Goal: Complete application form

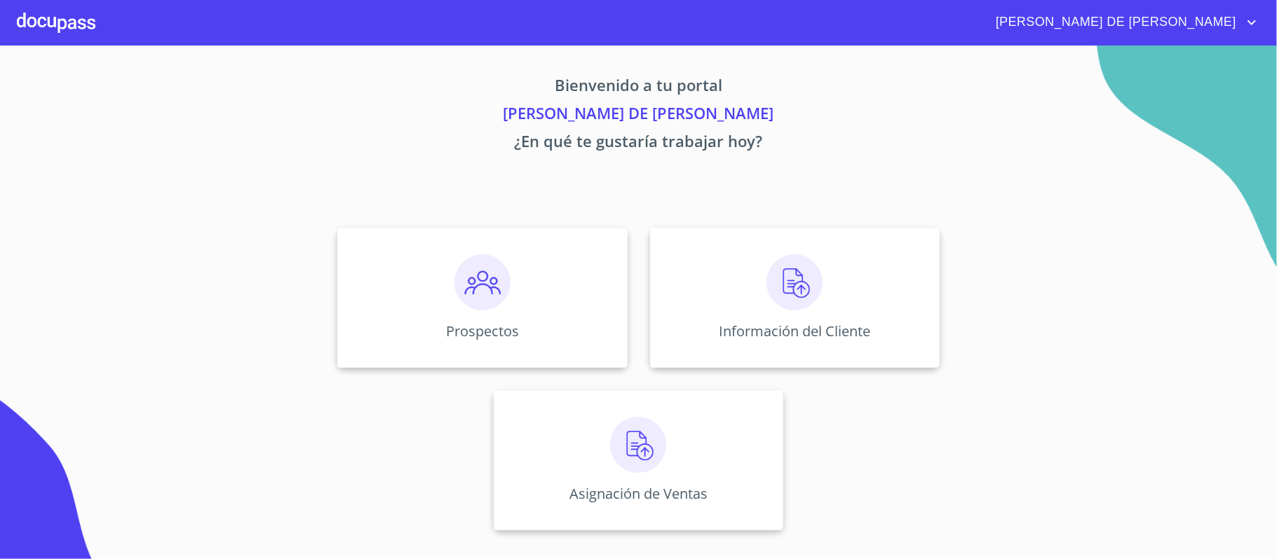
drag, startPoint x: 0, startPoint y: 0, endPoint x: 385, endPoint y: 174, distance: 422.3
click at [385, 174] on div "Bienvenido a tu portal RAYMUNDO DE JESUS ONTIVEROS ¿En qué te gustaría trabajar…" at bounding box center [638, 293] width 897 height 494
click at [537, 318] on div "Prospectos" at bounding box center [482, 298] width 290 height 140
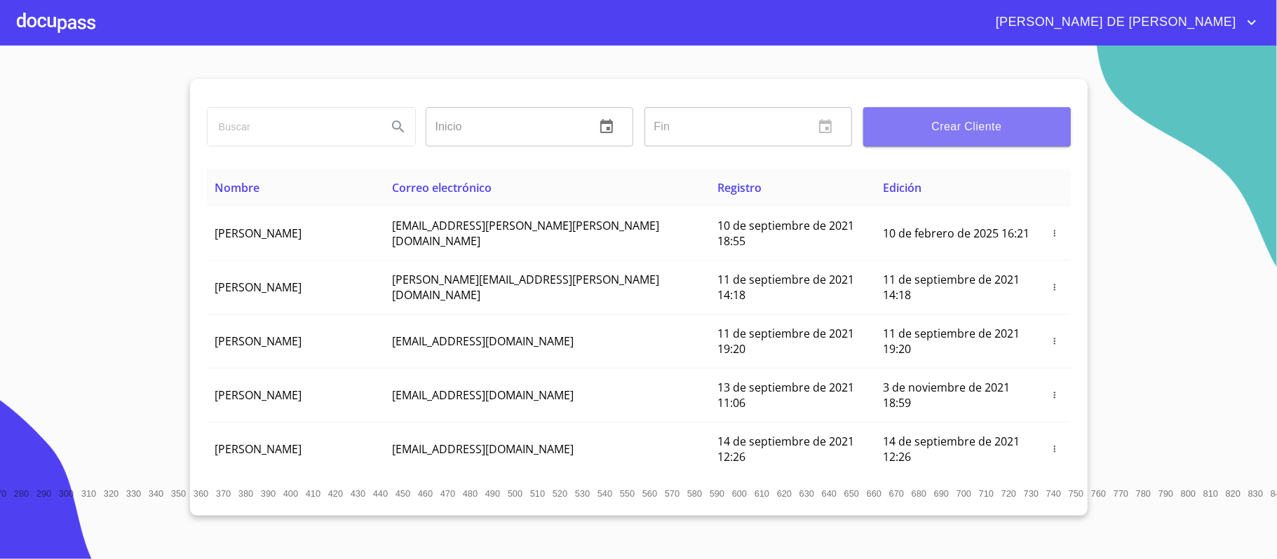
click at [904, 110] on button "Crear Cliente" at bounding box center [967, 126] width 208 height 39
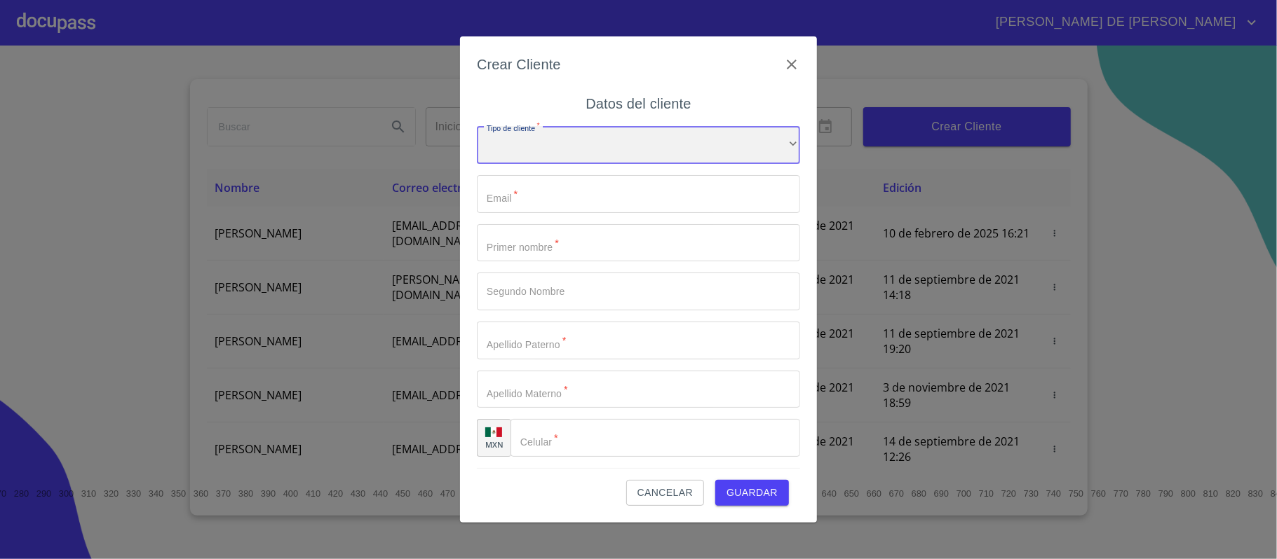
click at [567, 150] on div "​" at bounding box center [638, 145] width 323 height 38
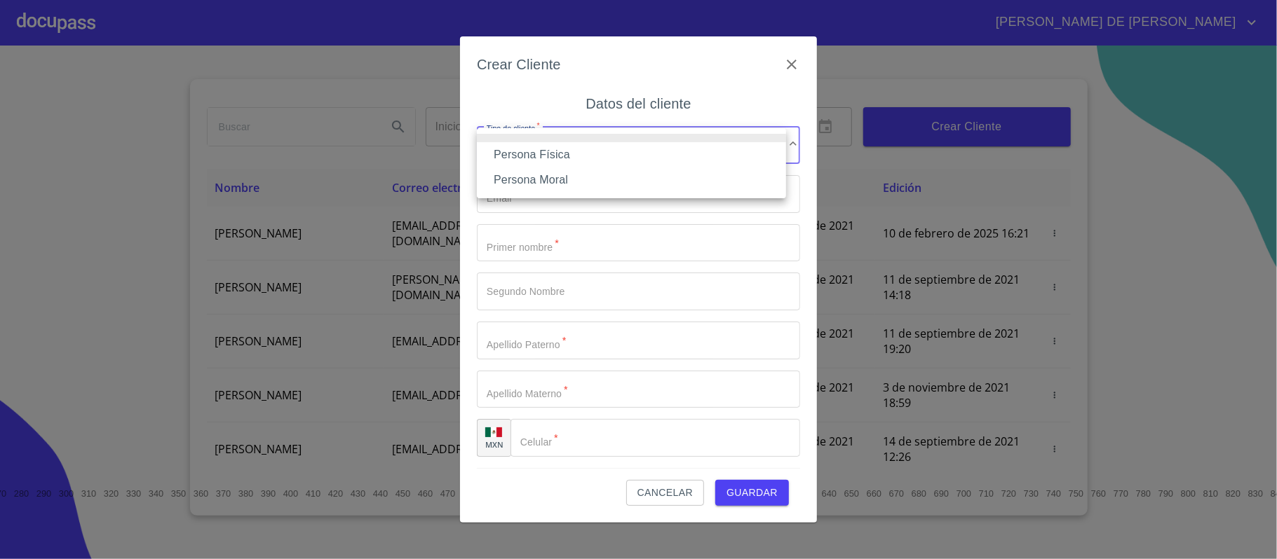
click at [569, 158] on li "Persona Física" at bounding box center [631, 154] width 309 height 25
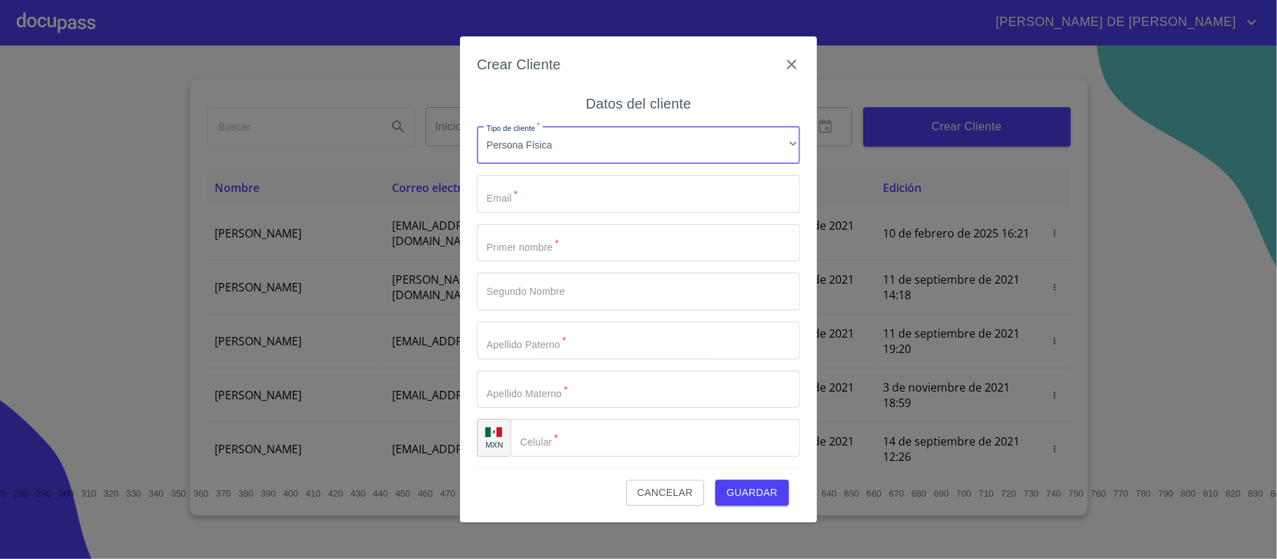
click at [576, 188] on input "Tipo de cliente   *" at bounding box center [638, 194] width 323 height 38
type input "auditor@atlascountry.com.mx"
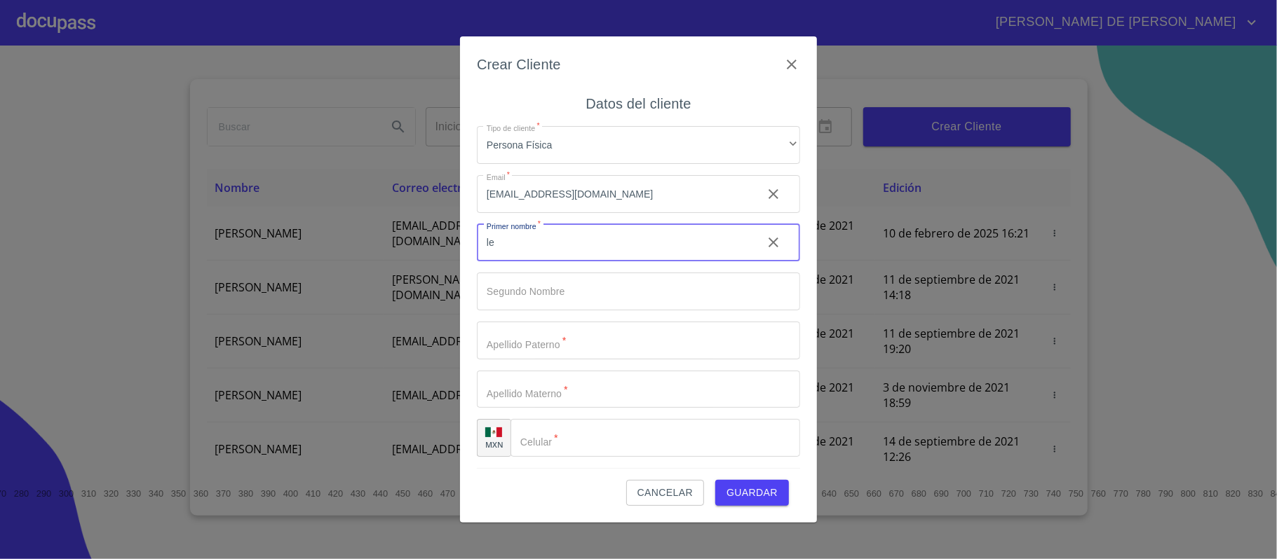
type input "l"
type input "[PERSON_NAME]"
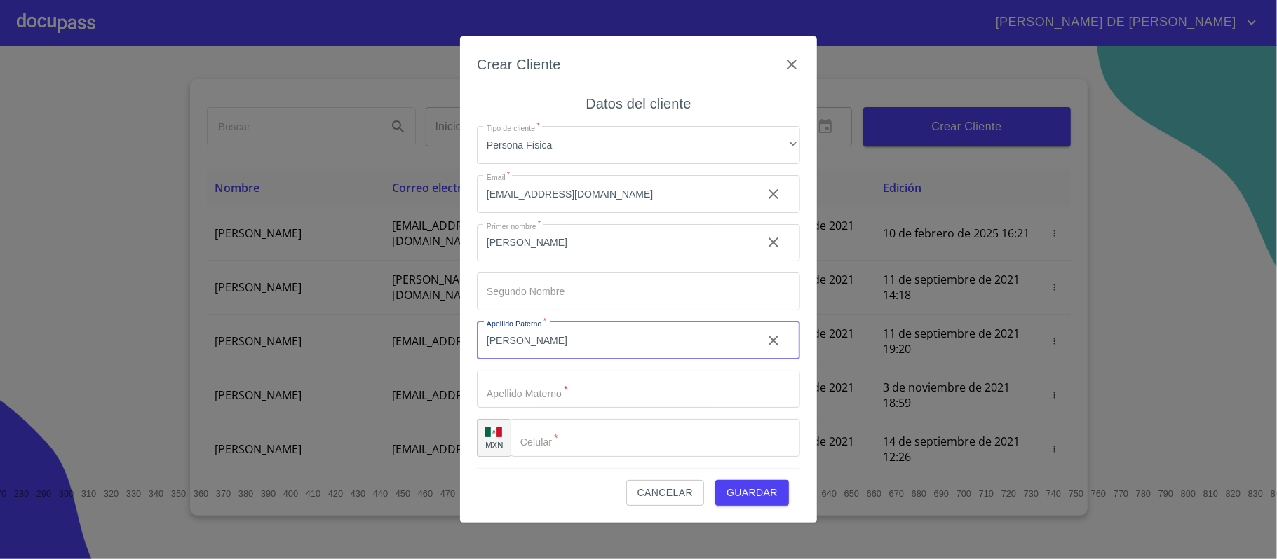
type input "[PERSON_NAME]"
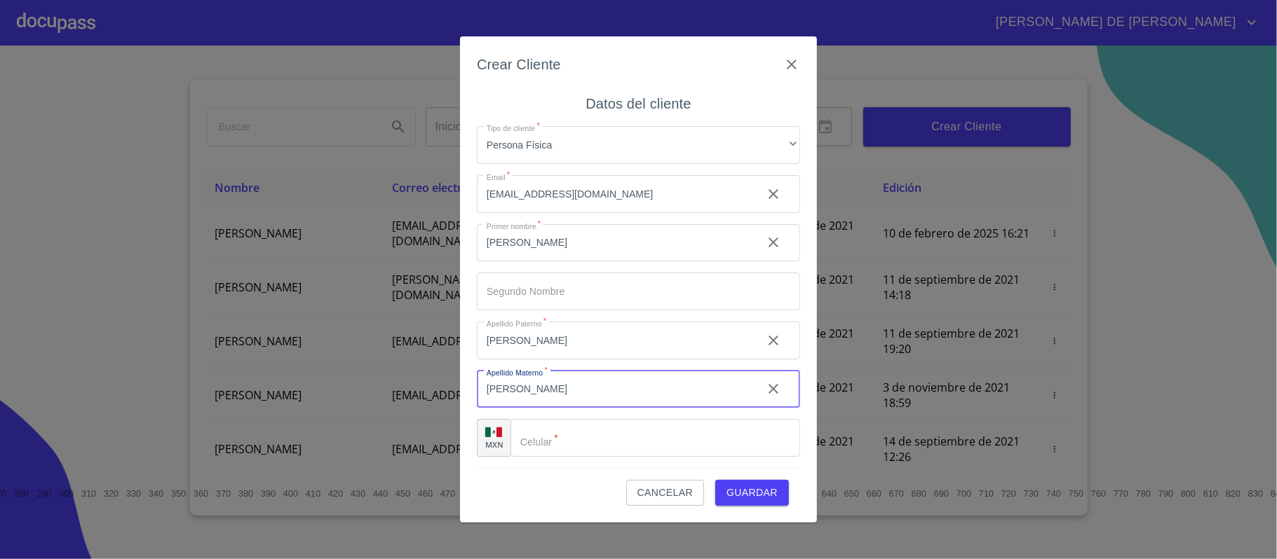
type input "[PERSON_NAME]"
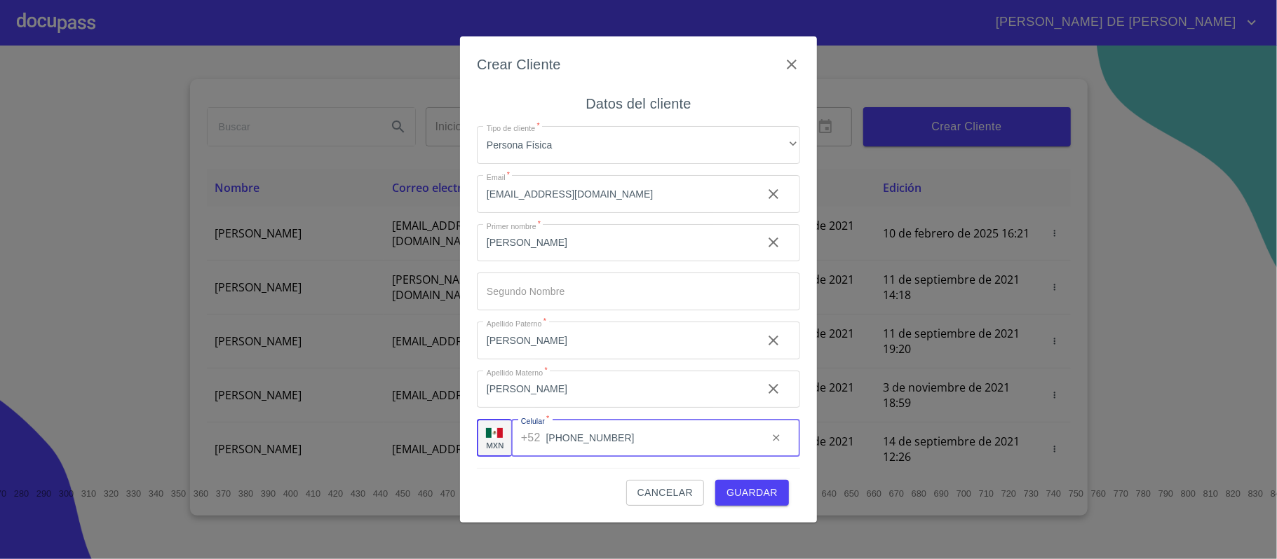
type input "[PHONE_NUMBER]"
click at [761, 494] on span "Guardar" at bounding box center [751, 493] width 51 height 18
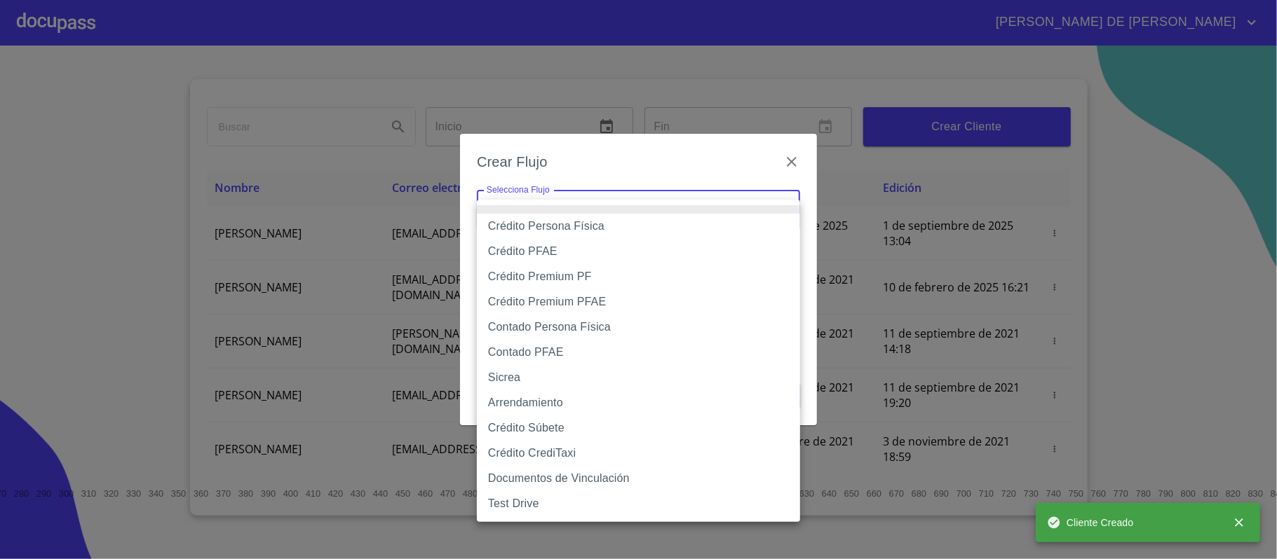
click at [646, 223] on body "RAYMUNDO DE JESUS Inicio ​ Fin ​ Crear Cliente Nombre Correo electrónico Regist…" at bounding box center [638, 279] width 1277 height 559
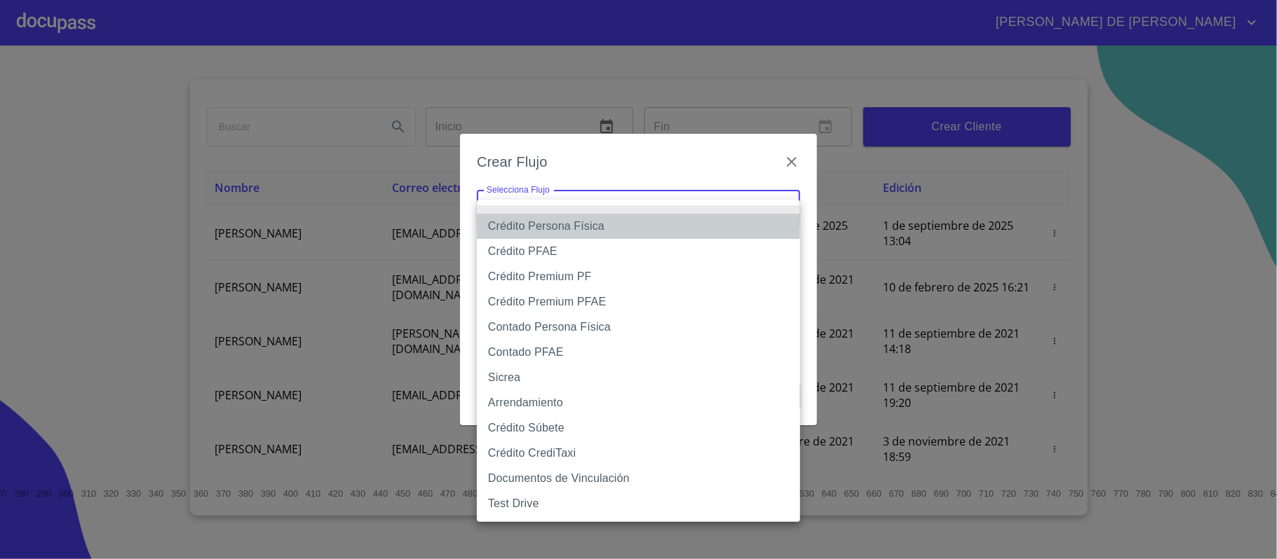
click at [632, 225] on li "Crédito Persona Física" at bounding box center [638, 226] width 323 height 25
type input "6009fb3c7d1714eb8809aa97"
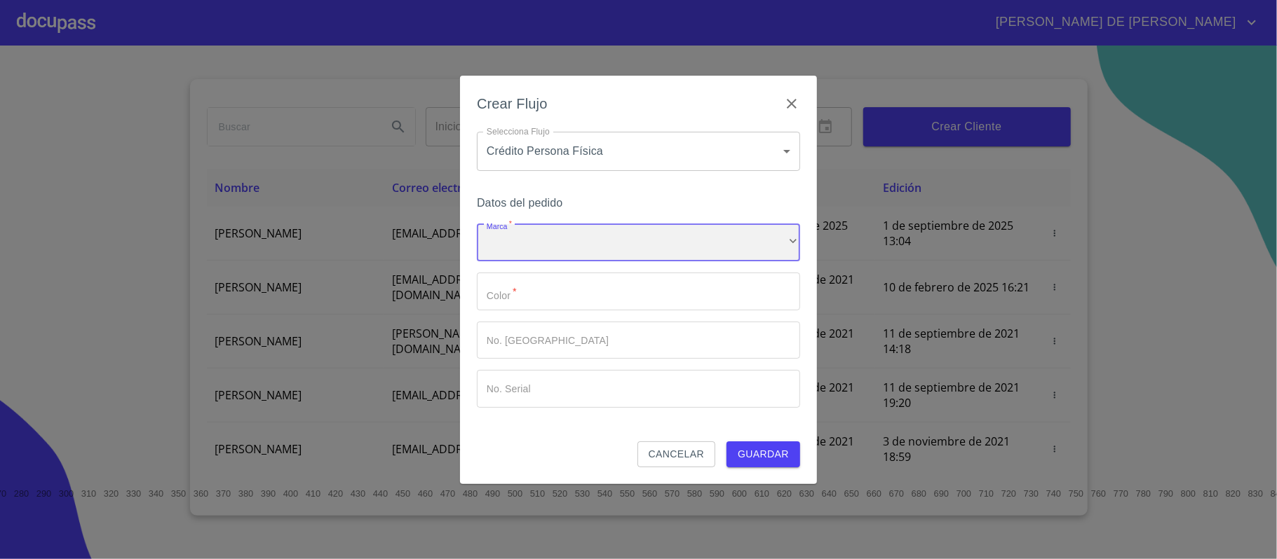
click at [617, 238] on div "​" at bounding box center [638, 243] width 323 height 38
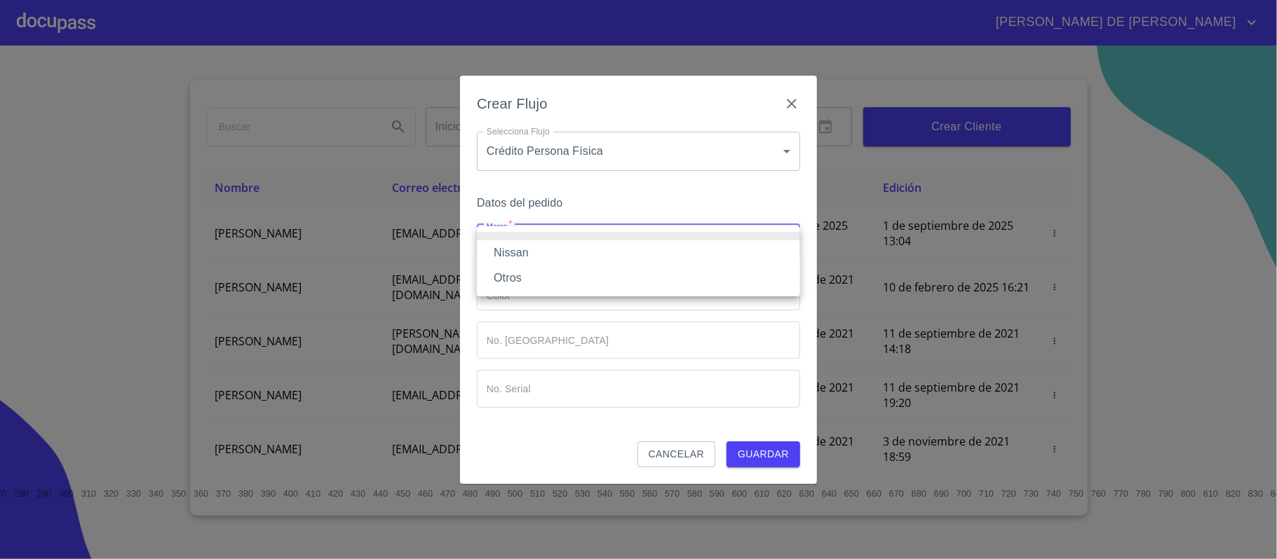
click at [576, 252] on li "Nissan" at bounding box center [638, 252] width 323 height 25
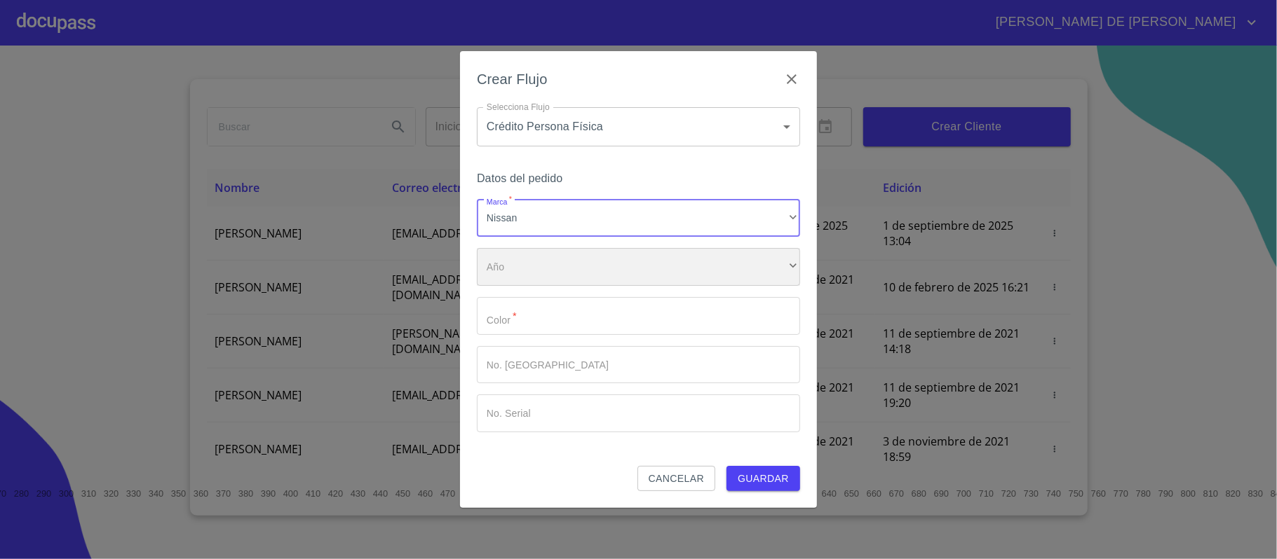
click at [573, 269] on div "​" at bounding box center [638, 267] width 323 height 38
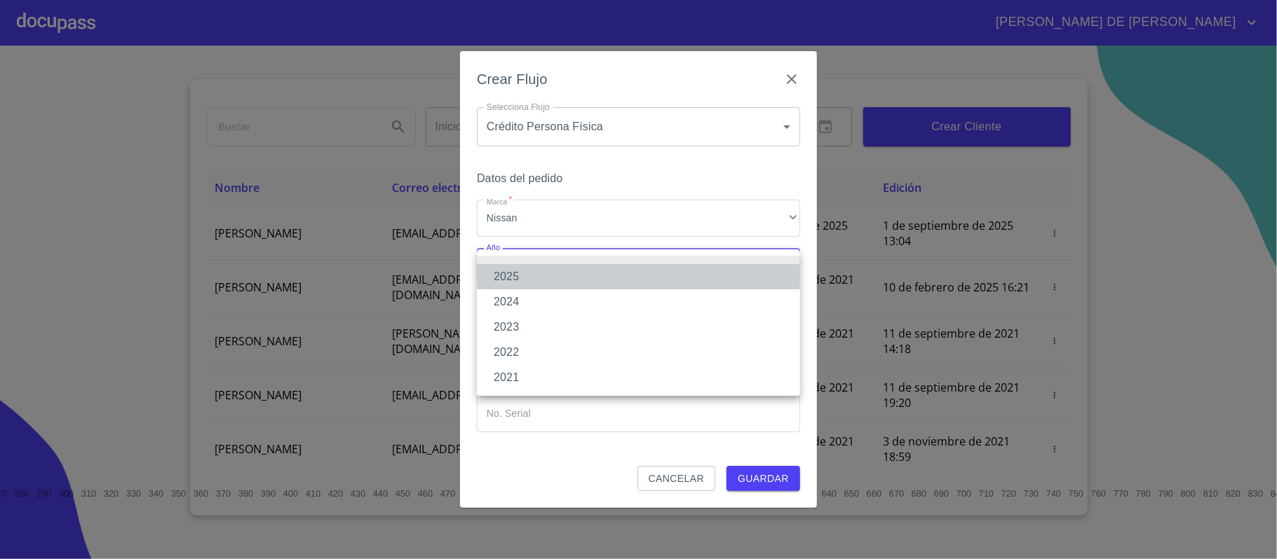
click at [562, 273] on li "2025" at bounding box center [638, 276] width 323 height 25
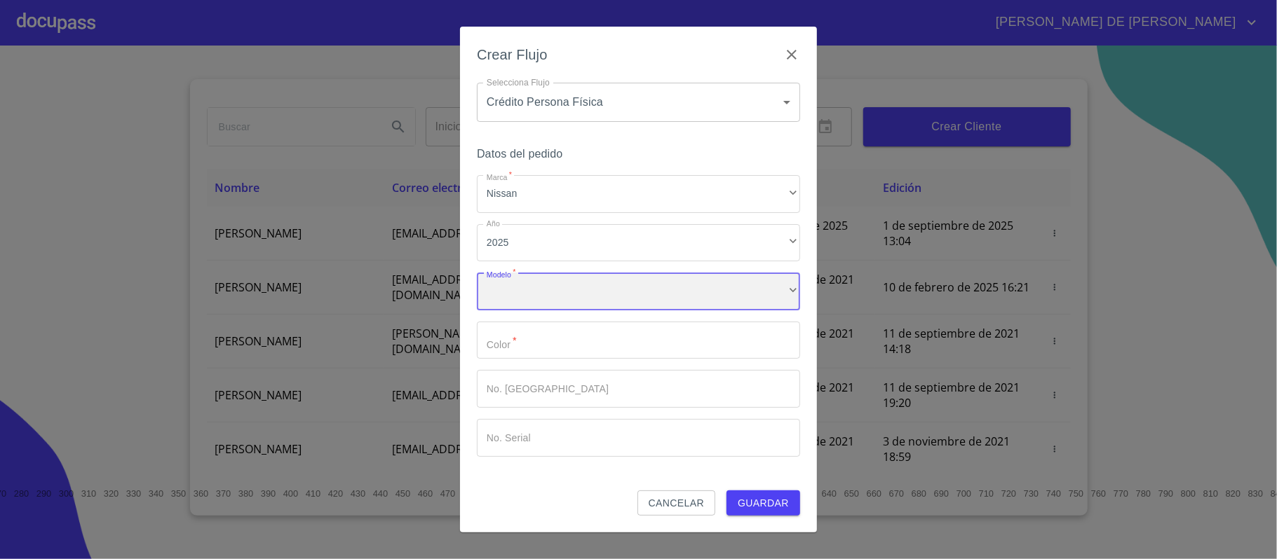
click at [559, 295] on div "​" at bounding box center [638, 292] width 323 height 38
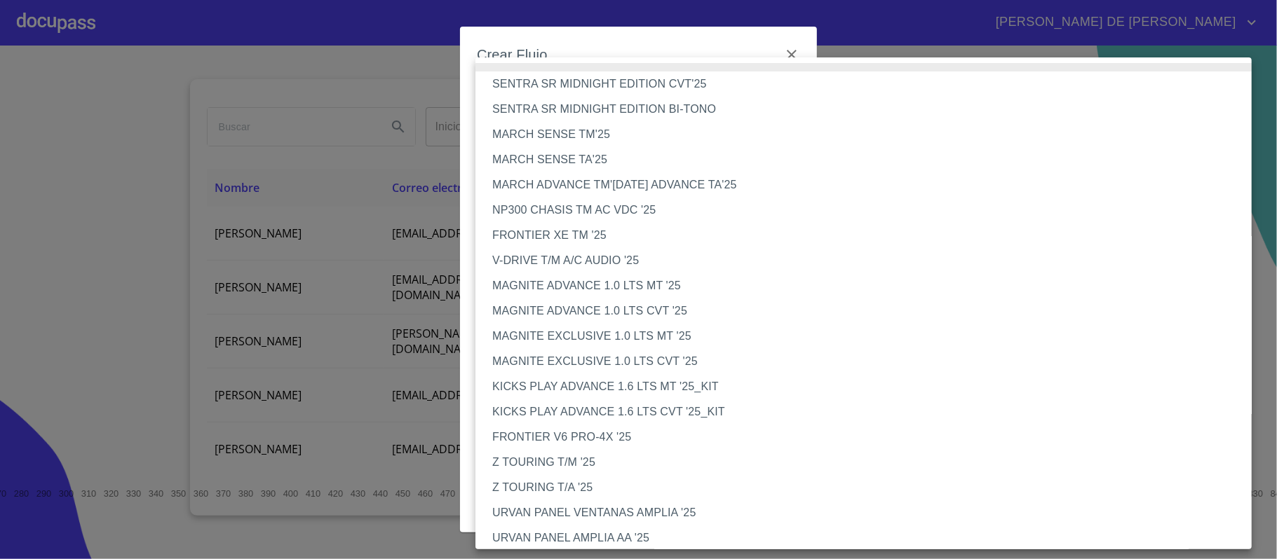
click at [615, 357] on li "MAGNITE EXCLUSIVE 1.0 LTS CVT '25" at bounding box center [870, 361] width 790 height 25
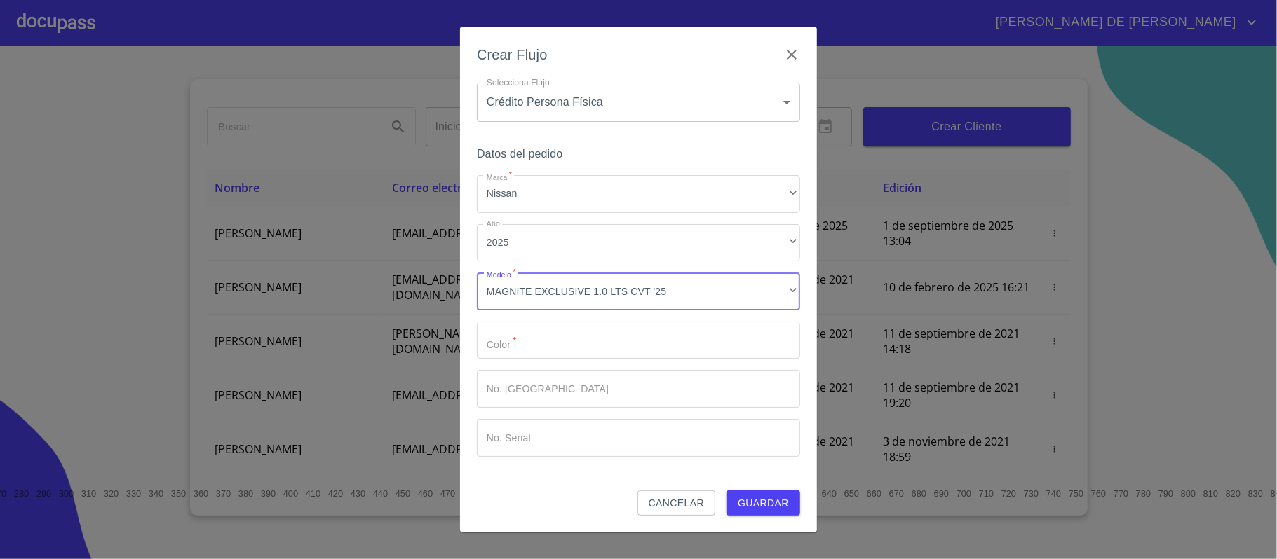
click at [604, 346] on input "Marca   *" at bounding box center [638, 341] width 323 height 38
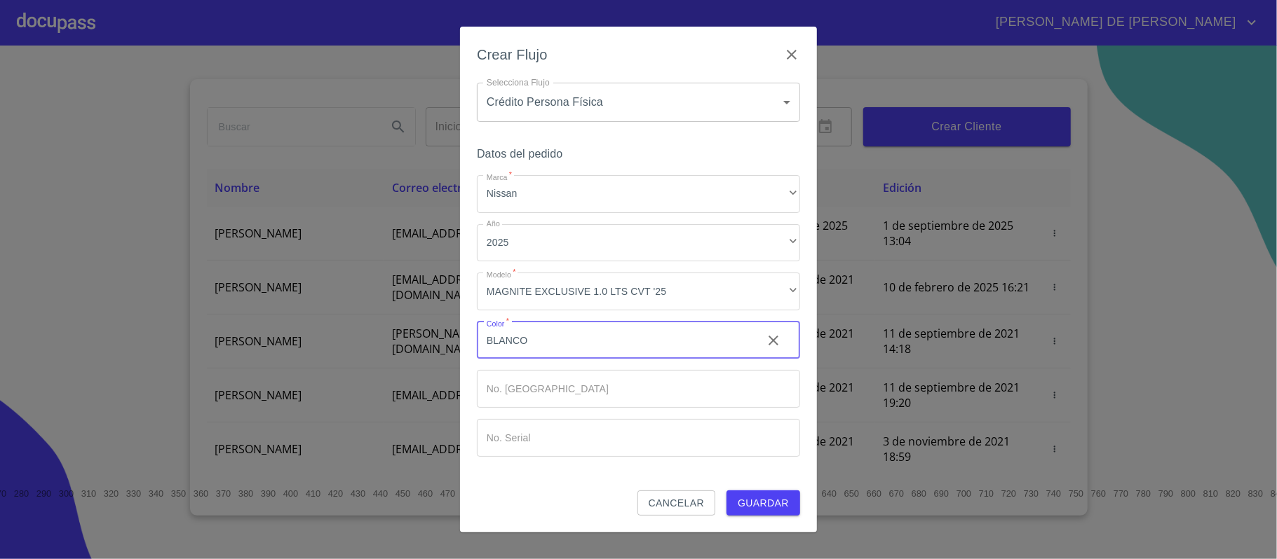
type input "BLANCO"
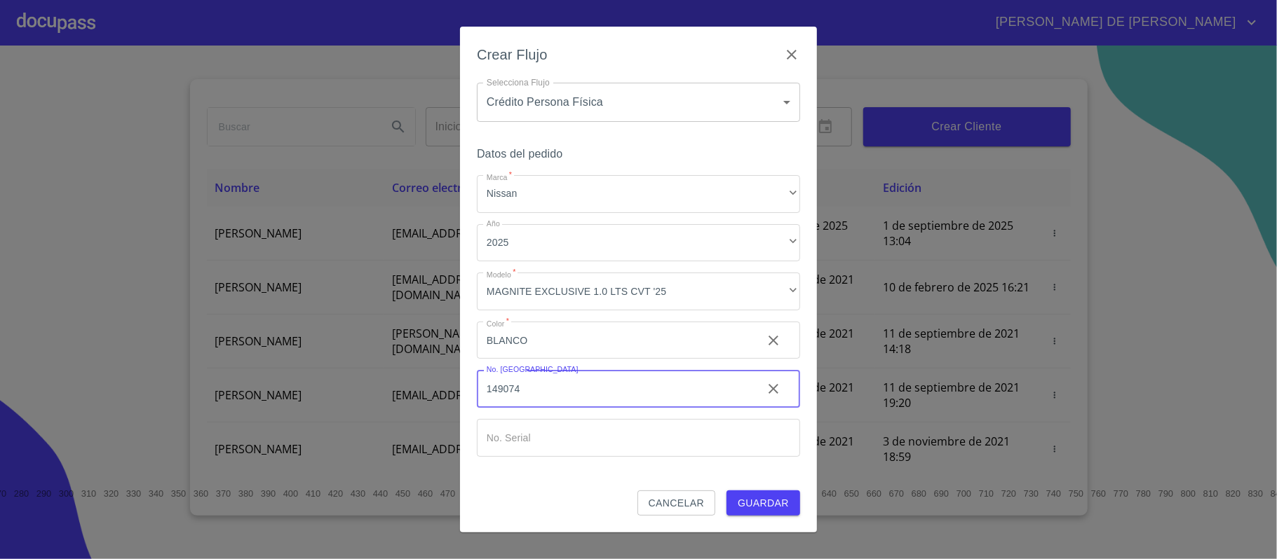
type input "149074"
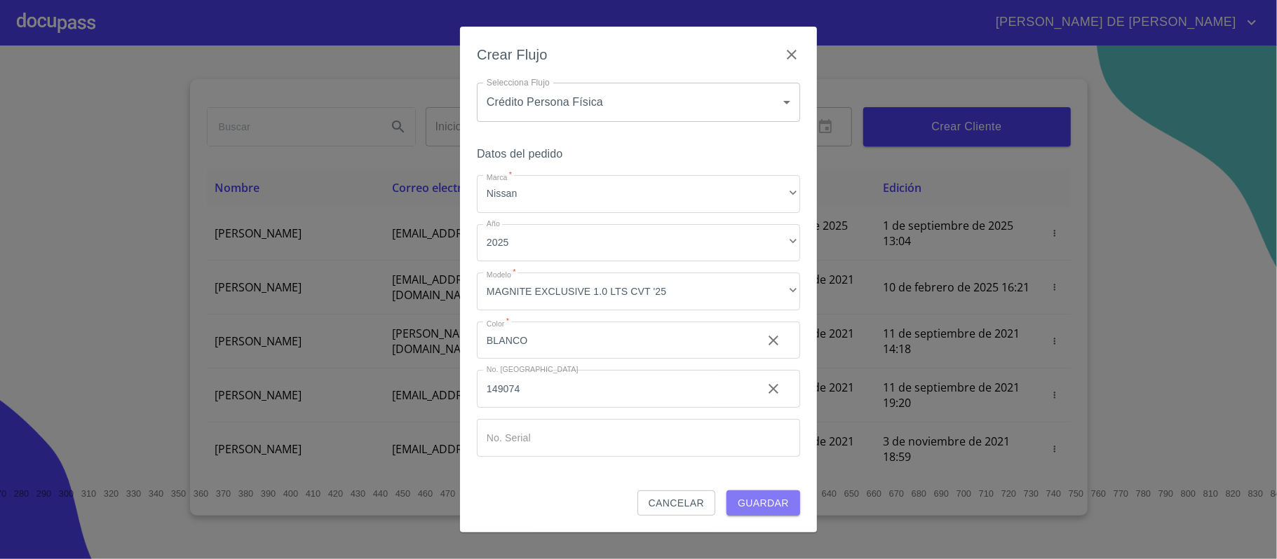
click at [767, 501] on span "Guardar" at bounding box center [763, 504] width 51 height 18
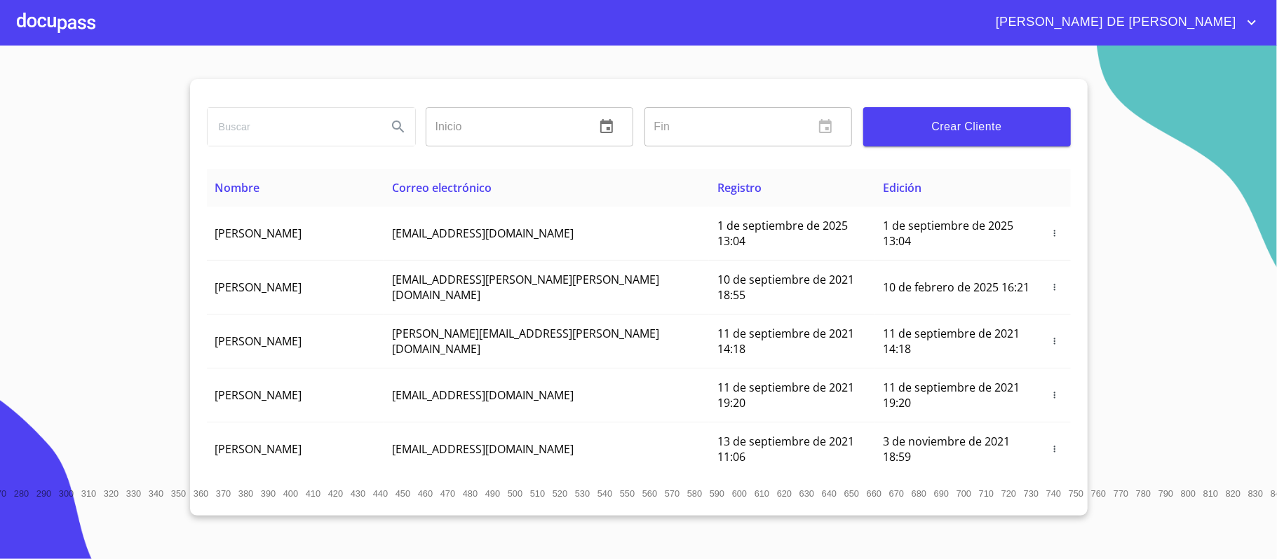
click at [71, 18] on div at bounding box center [56, 22] width 79 height 45
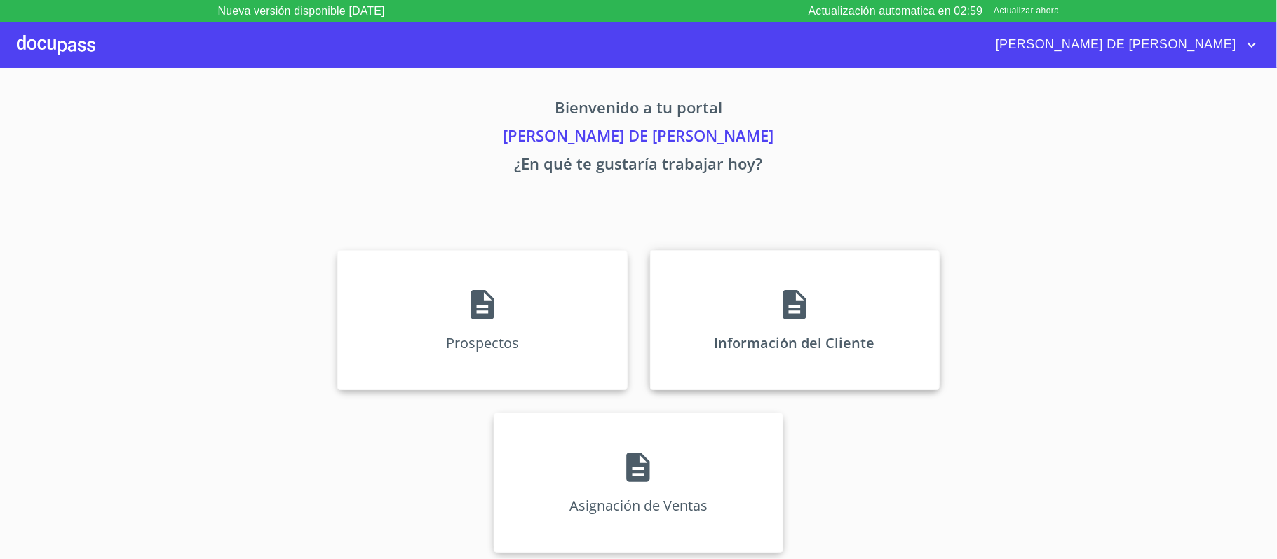
click at [774, 306] on div "Información del Cliente" at bounding box center [795, 320] width 290 height 140
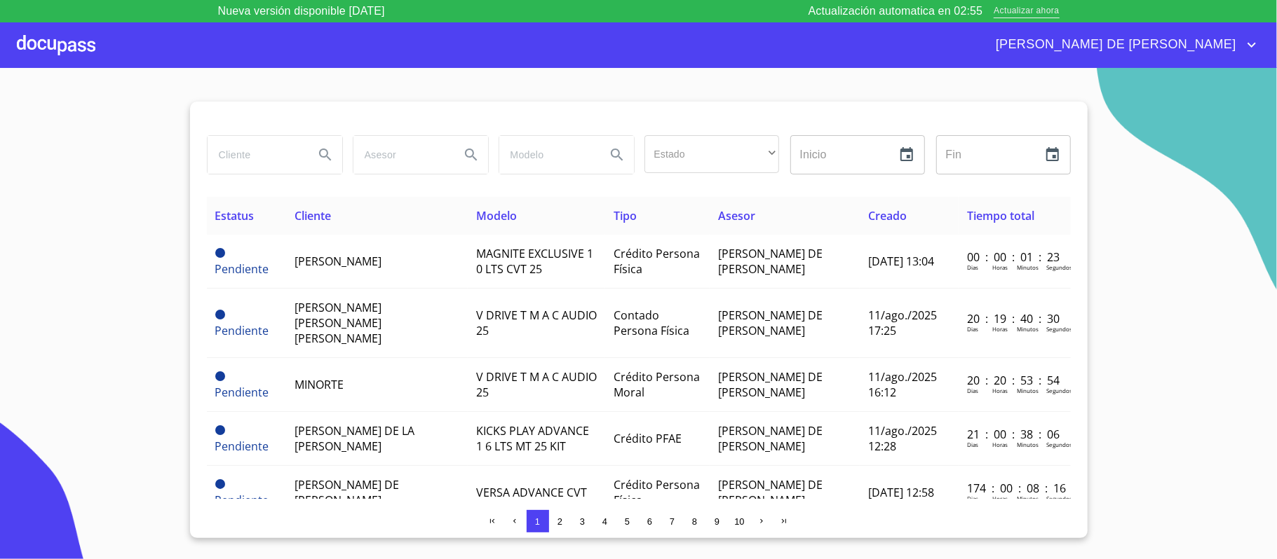
click at [1014, 14] on span "Actualizar ahora" at bounding box center [1025, 11] width 65 height 15
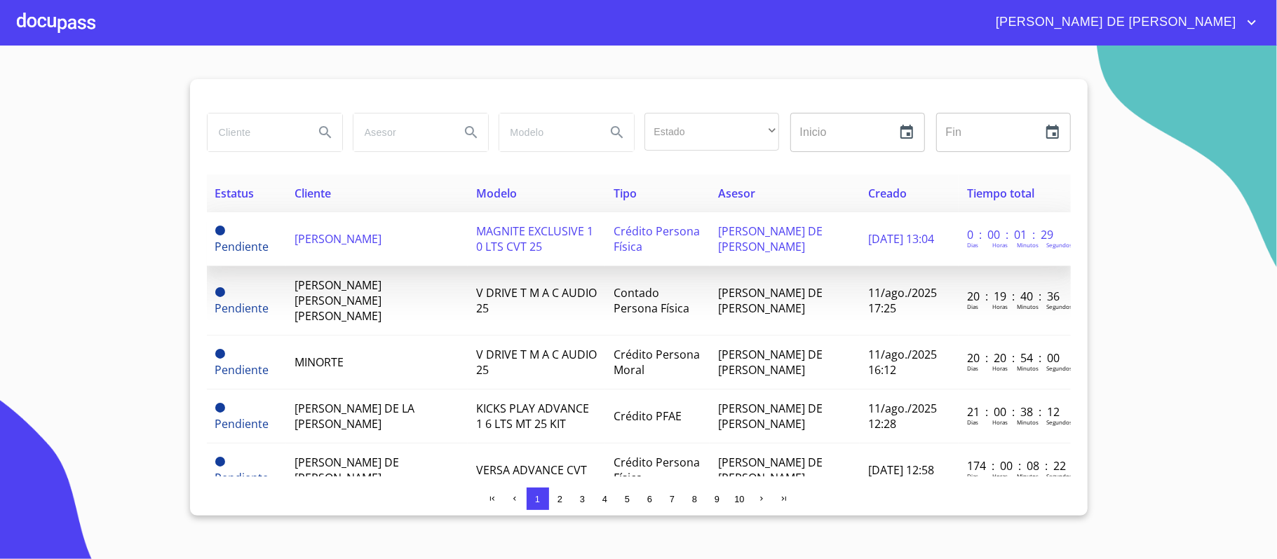
click at [307, 242] on span "[PERSON_NAME]" at bounding box center [337, 238] width 87 height 15
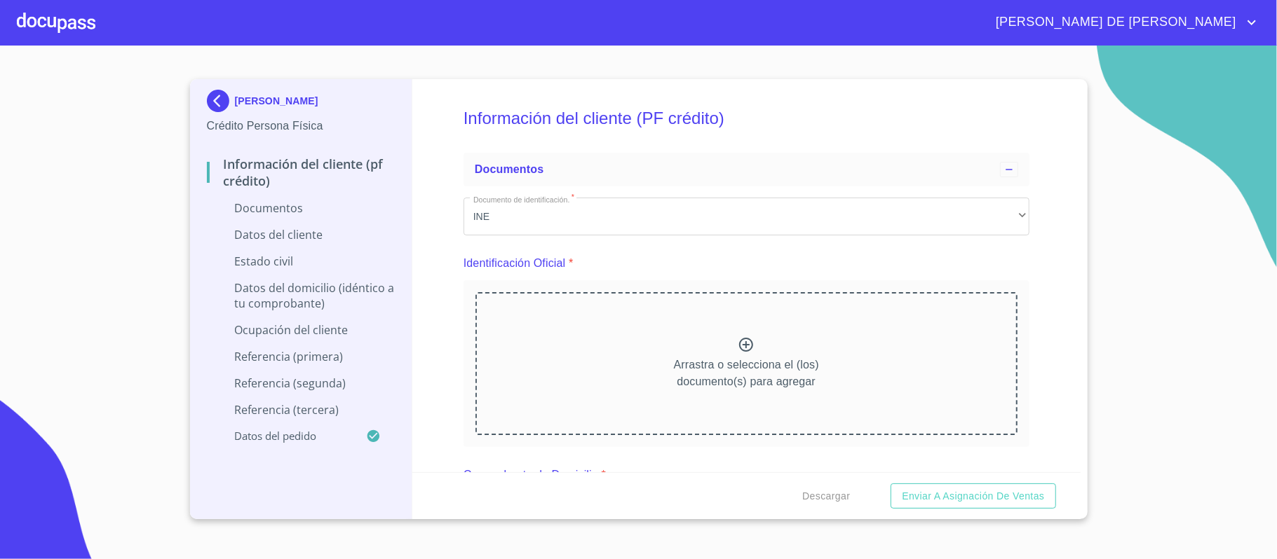
click at [738, 339] on icon at bounding box center [746, 345] width 17 height 17
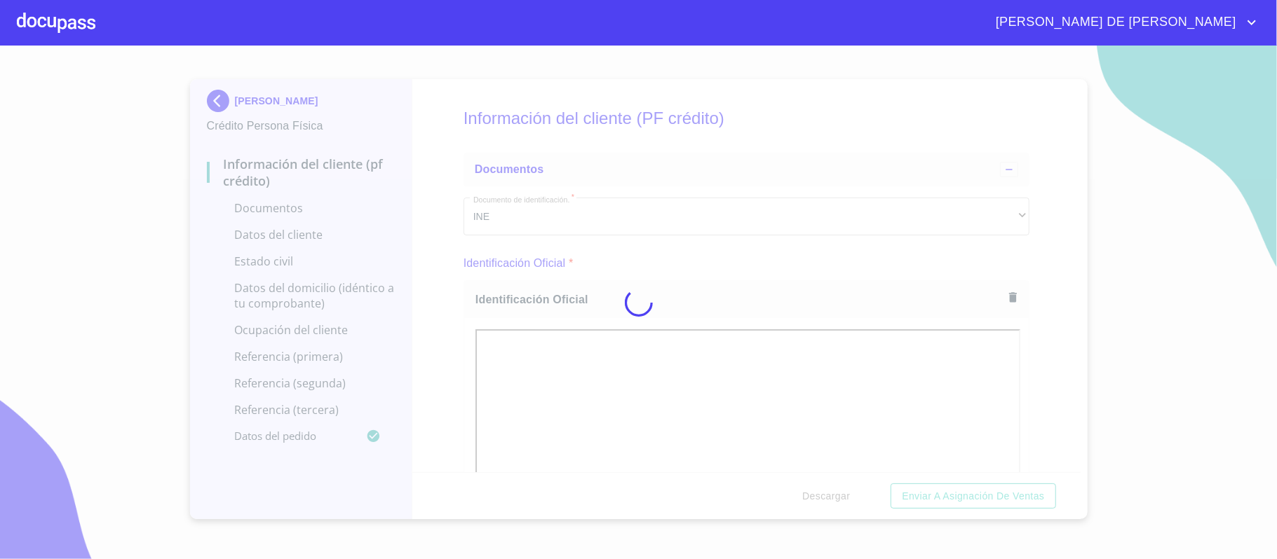
click at [1036, 344] on div at bounding box center [638, 303] width 1277 height 514
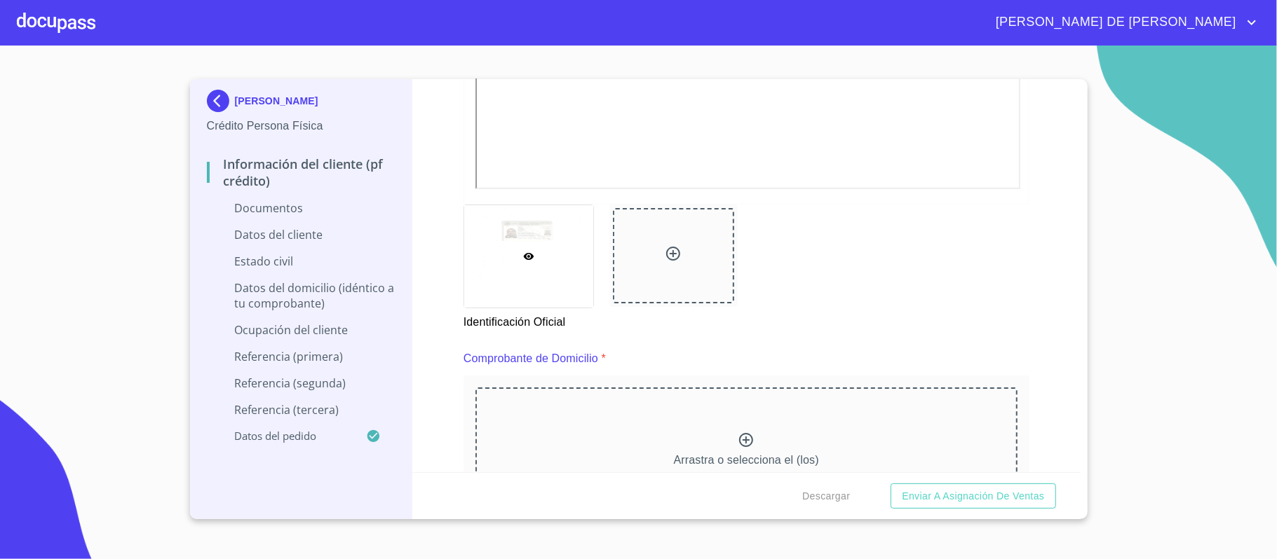
scroll to position [561, 0]
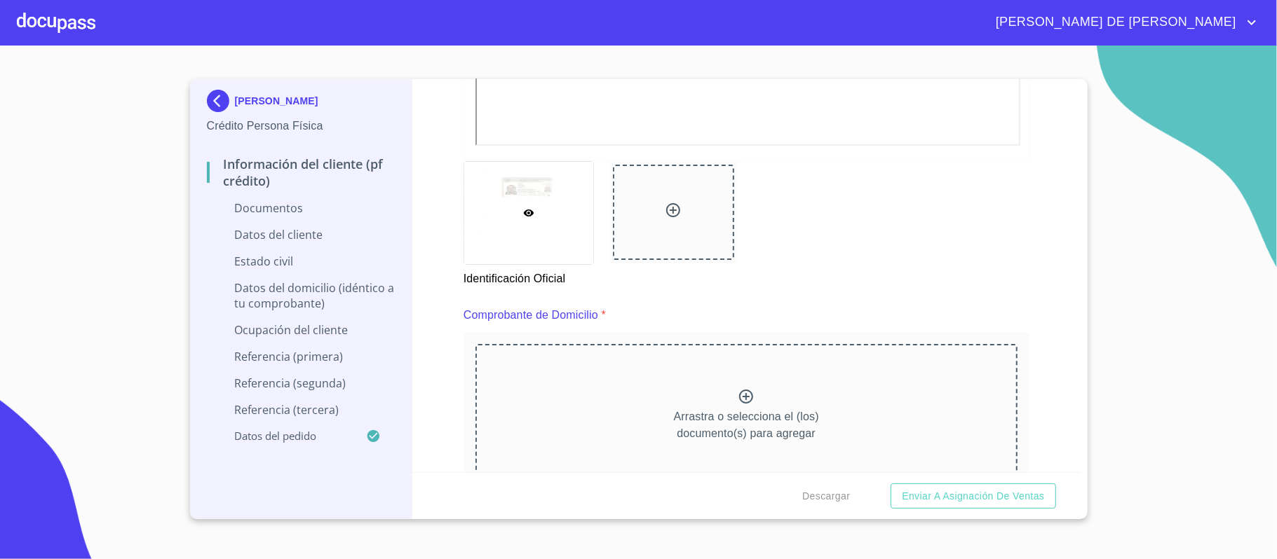
click at [658, 228] on div at bounding box center [674, 212] width 122 height 95
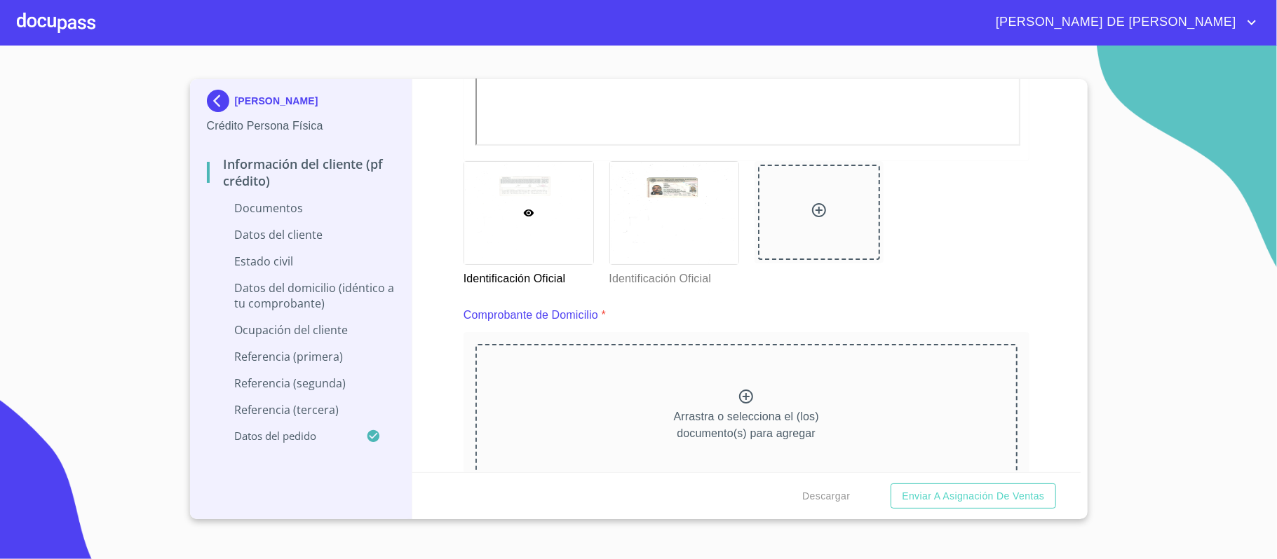
scroll to position [654, 0]
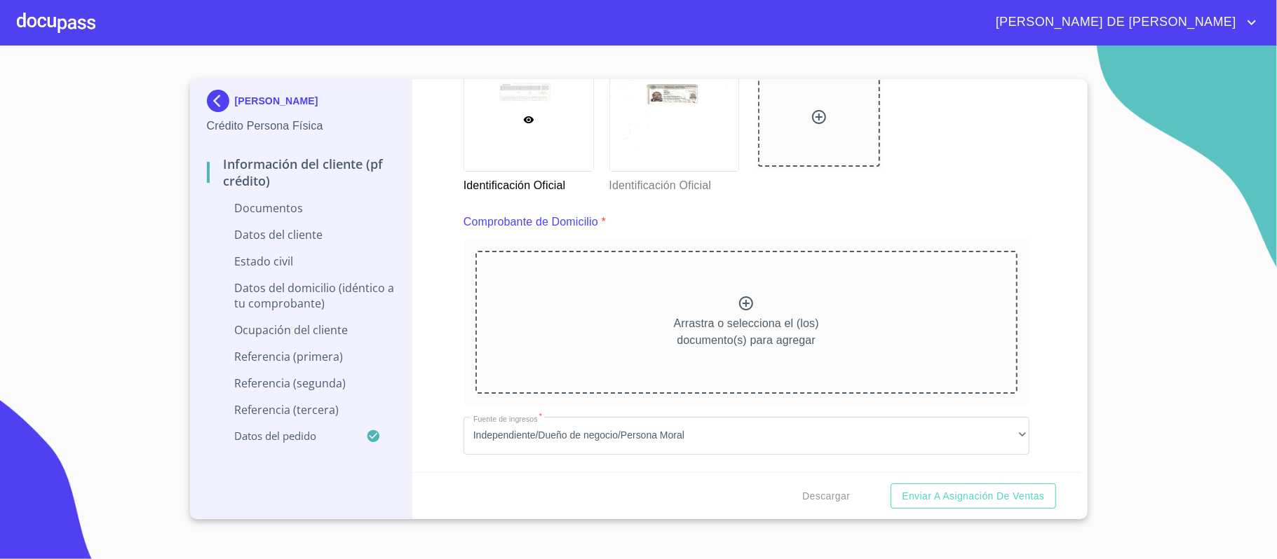
click at [747, 309] on div "Arrastra o selecciona el (los) documento(s) para agregar" at bounding box center [746, 322] width 542 height 143
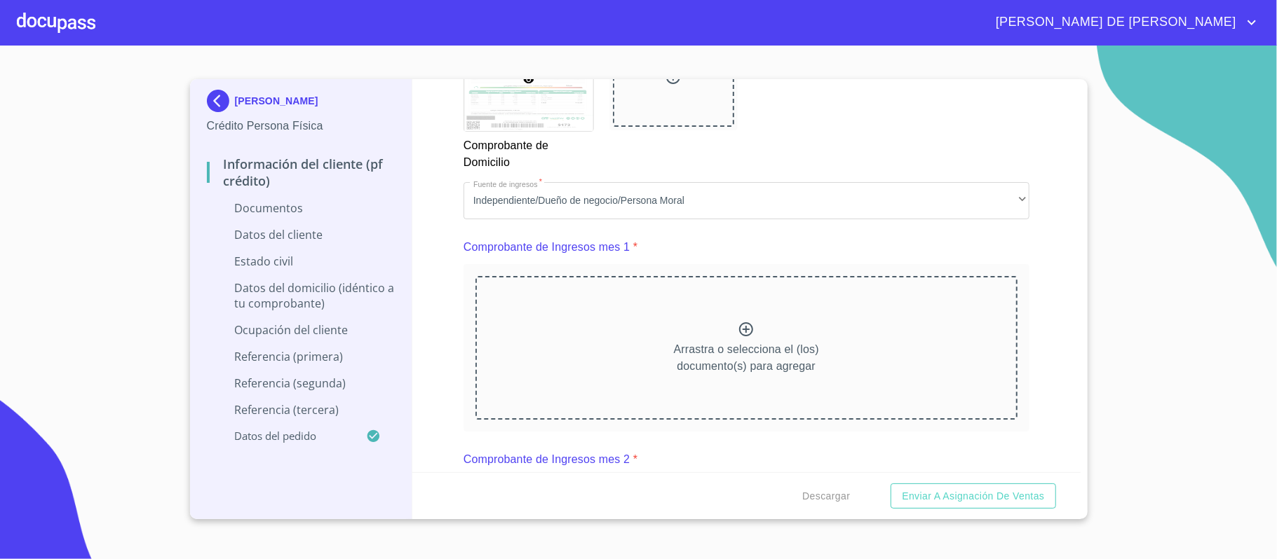
scroll to position [1308, 0]
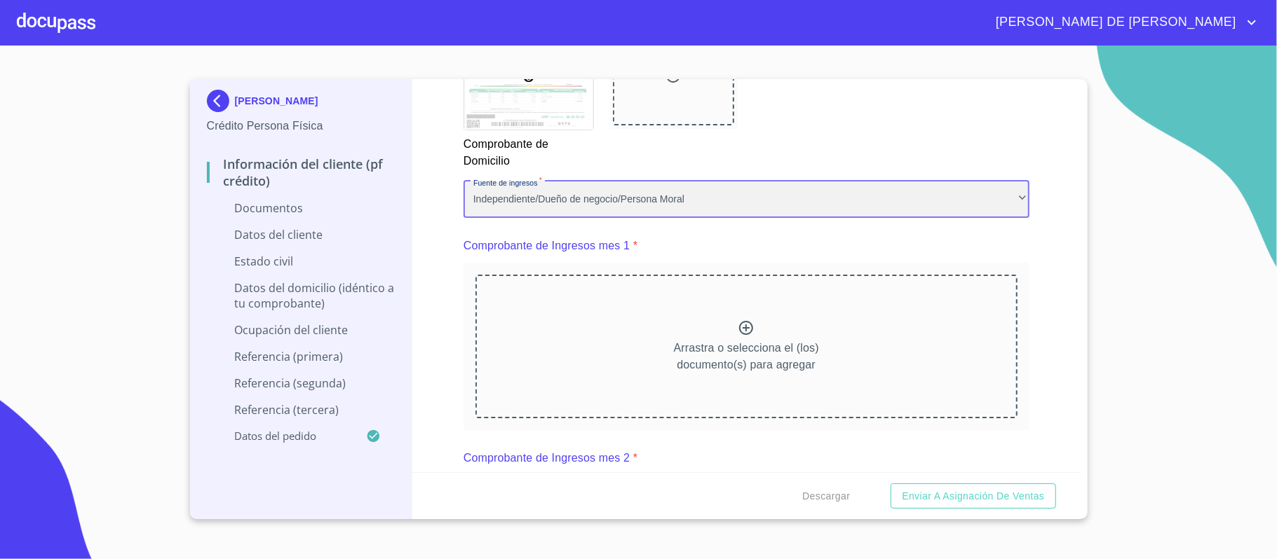
click at [629, 200] on div "Independiente/Dueño de negocio/Persona Moral" at bounding box center [746, 200] width 566 height 38
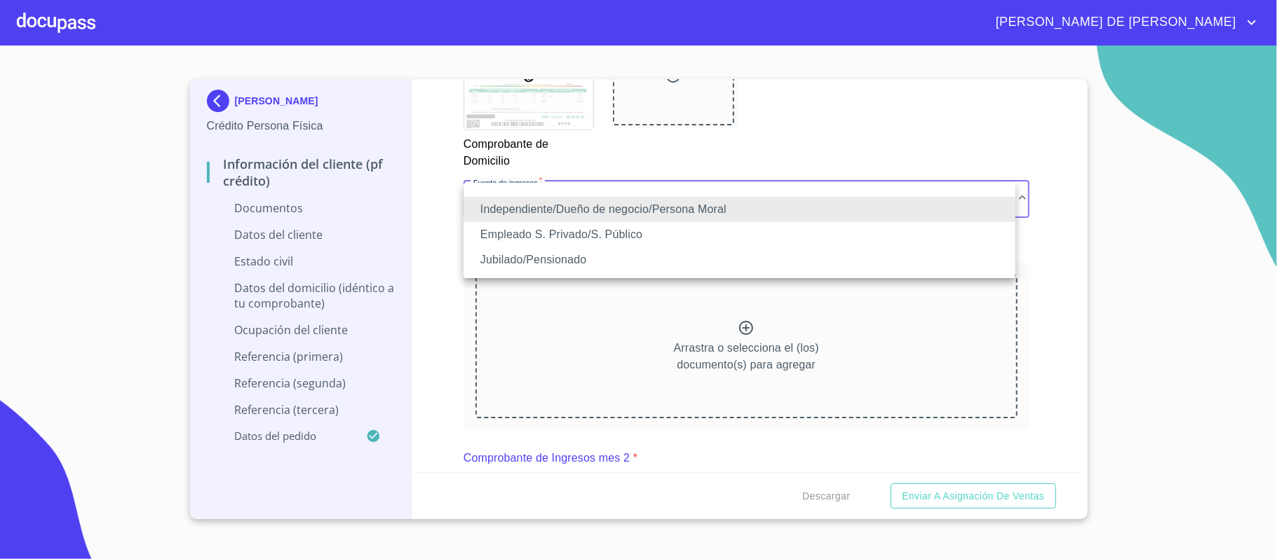
click at [620, 237] on li "Empleado S. Privado/S. Público" at bounding box center [739, 234] width 552 height 25
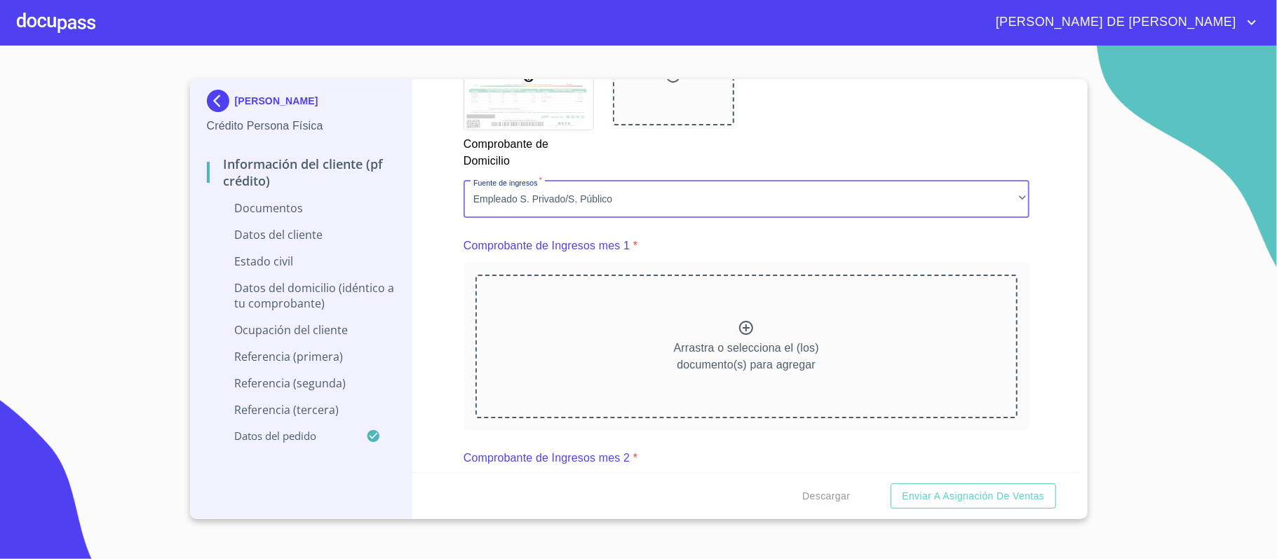
click at [1043, 290] on div "Información del cliente (PF crédito) Documentos Documento de identificación.   …" at bounding box center [746, 275] width 668 height 393
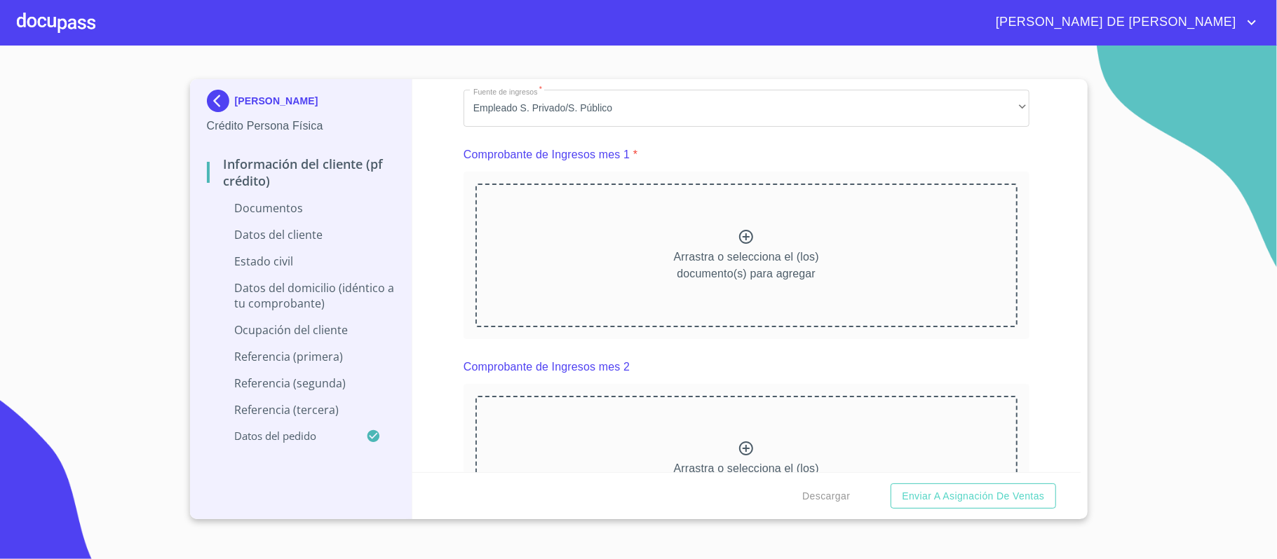
scroll to position [1402, 0]
click at [739, 236] on icon at bounding box center [746, 234] width 14 height 14
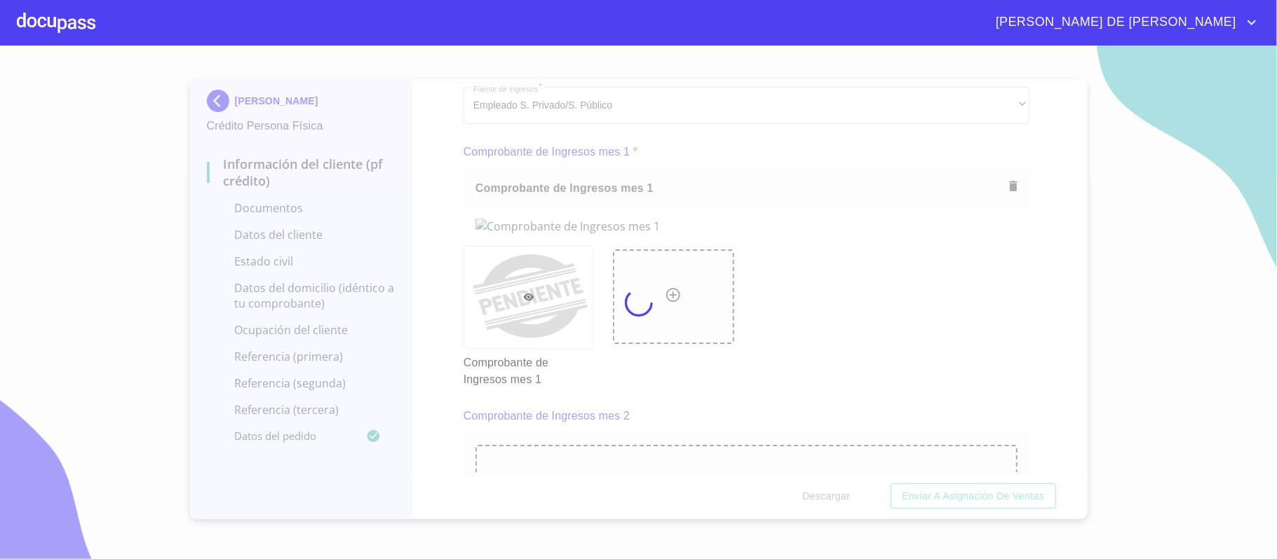
click at [1001, 284] on div at bounding box center [638, 303] width 1277 height 514
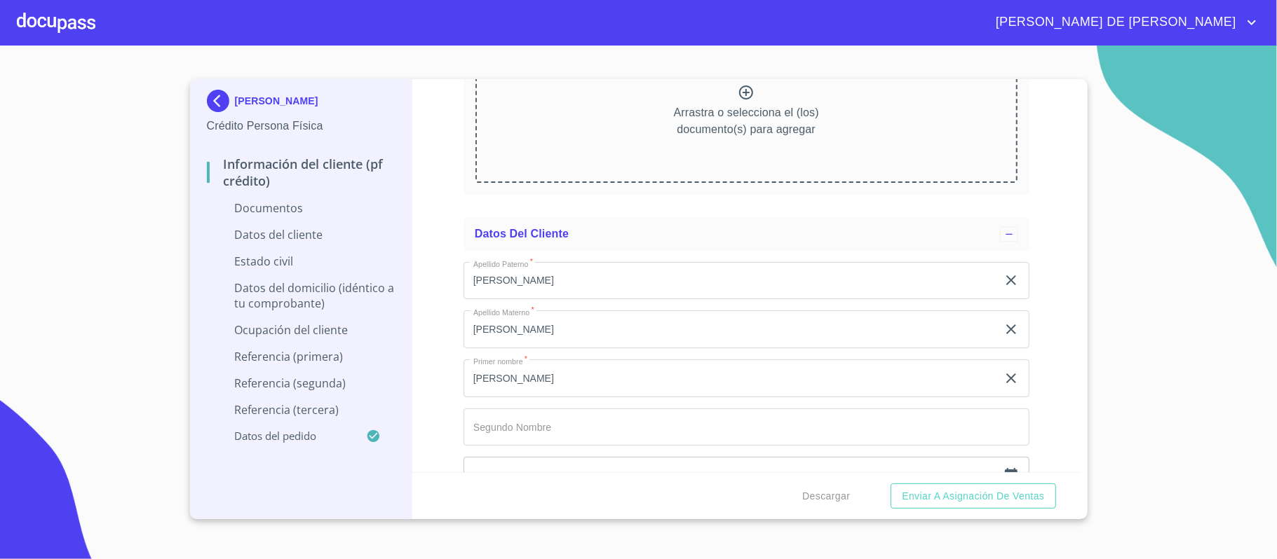
scroll to position [2524, 0]
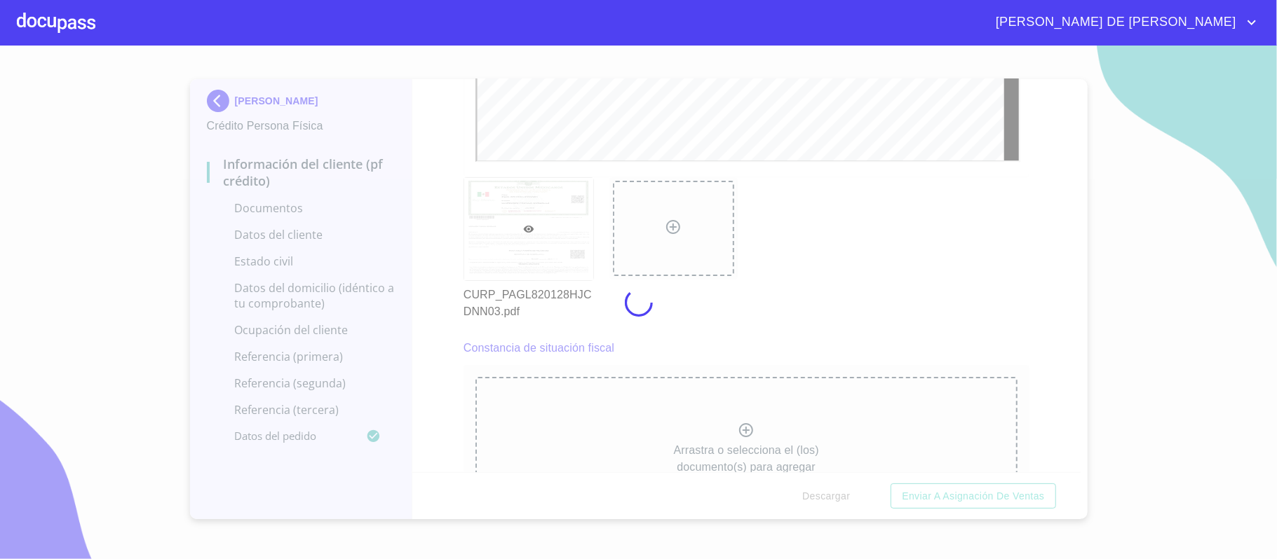
click at [441, 239] on div at bounding box center [638, 303] width 1277 height 514
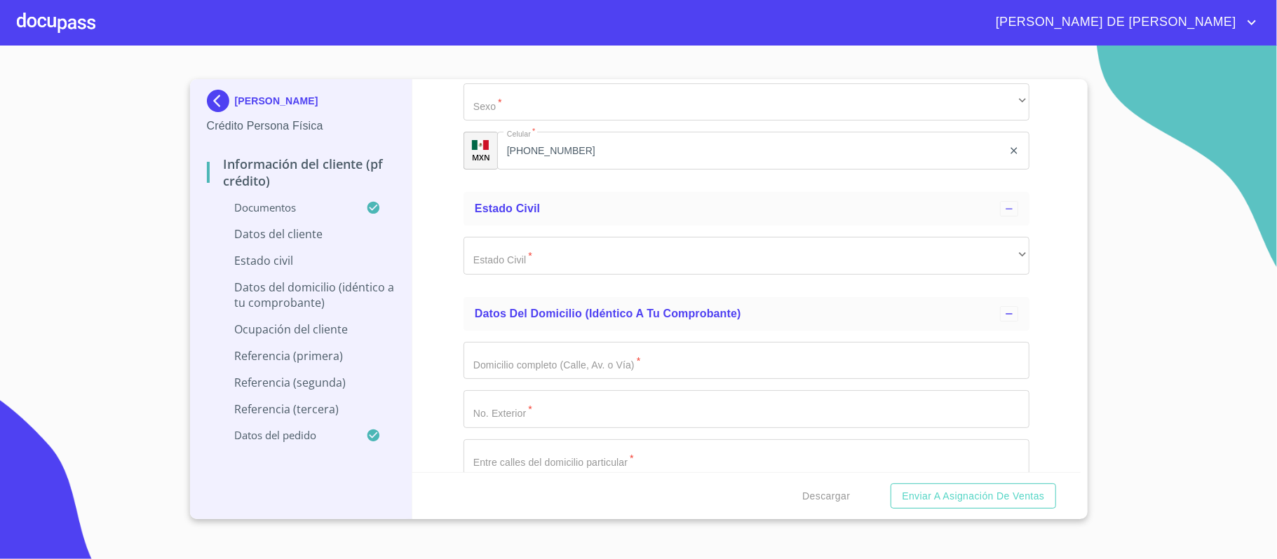
scroll to position [3552, 0]
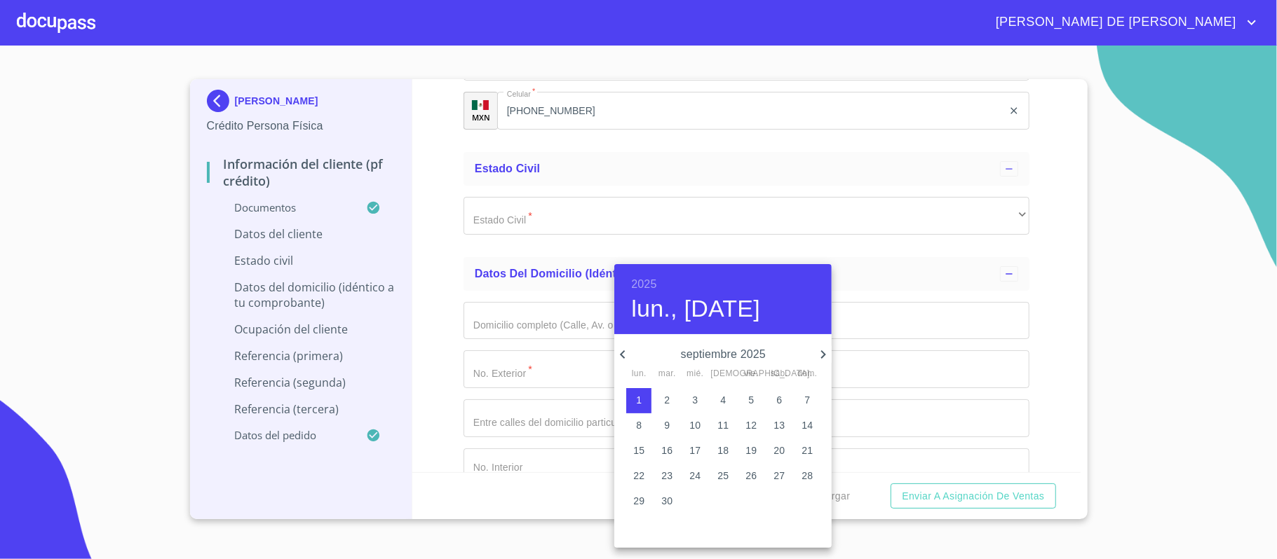
click at [646, 285] on h6 "2025" at bounding box center [643, 285] width 25 height 20
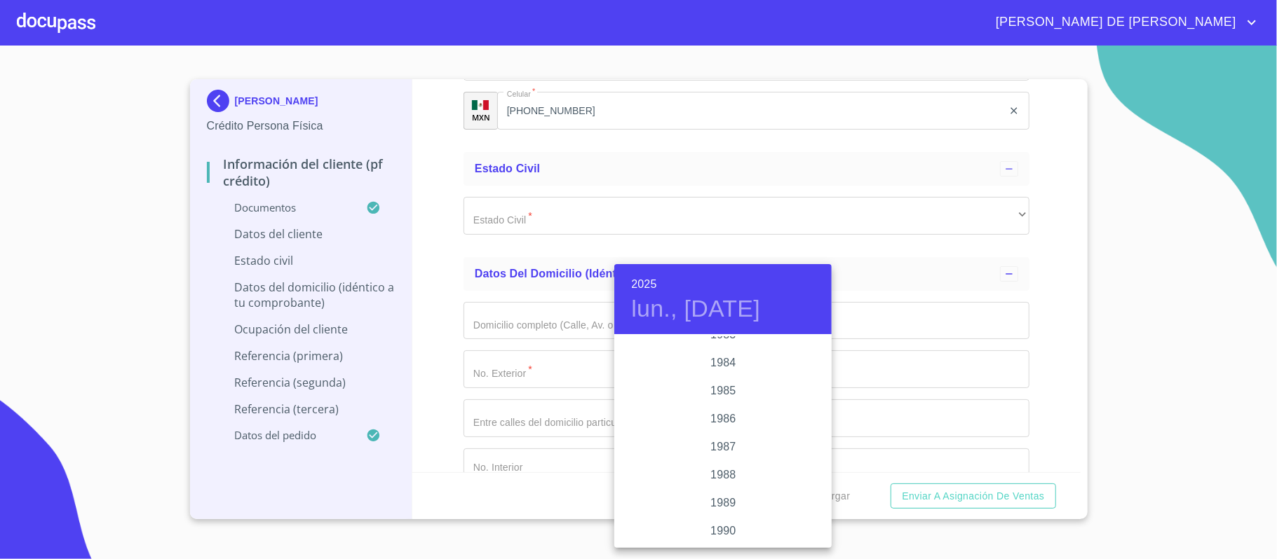
scroll to position [1598, 0]
click at [712, 348] on div "1982" at bounding box center [722, 351] width 217 height 28
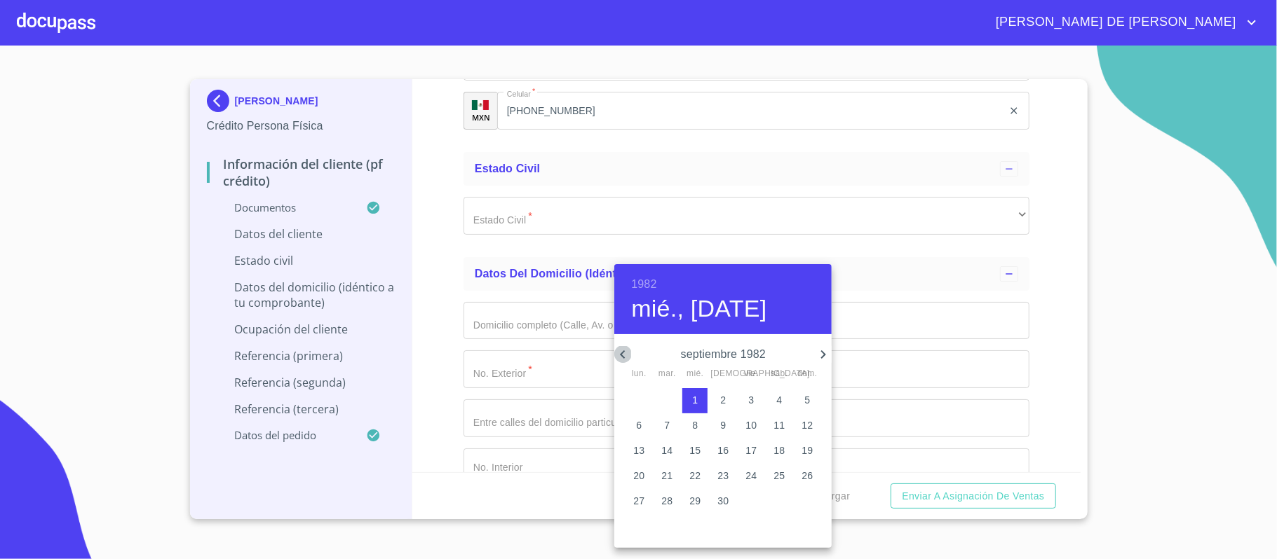
click at [623, 351] on icon "button" at bounding box center [622, 354] width 17 height 17
click at [623, 351] on icon "button" at bounding box center [622, 355] width 5 height 8
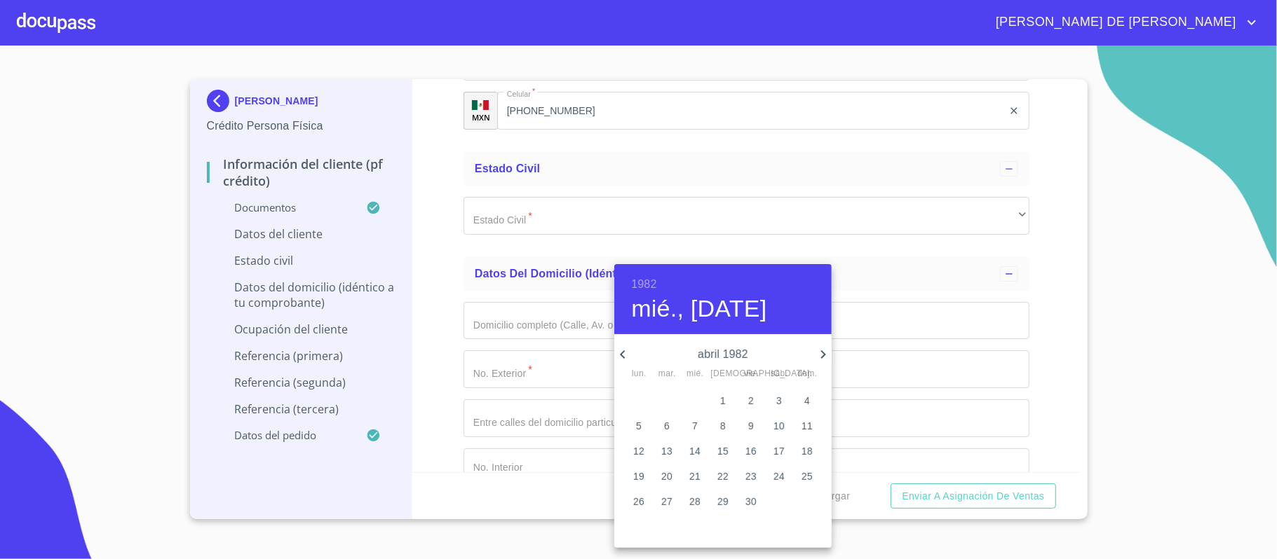
click at [623, 351] on icon "button" at bounding box center [622, 355] width 5 height 8
click at [621, 353] on icon "button" at bounding box center [622, 355] width 5 height 8
click at [719, 500] on p "28" at bounding box center [722, 501] width 11 height 14
type input "28 de ene. de 1982"
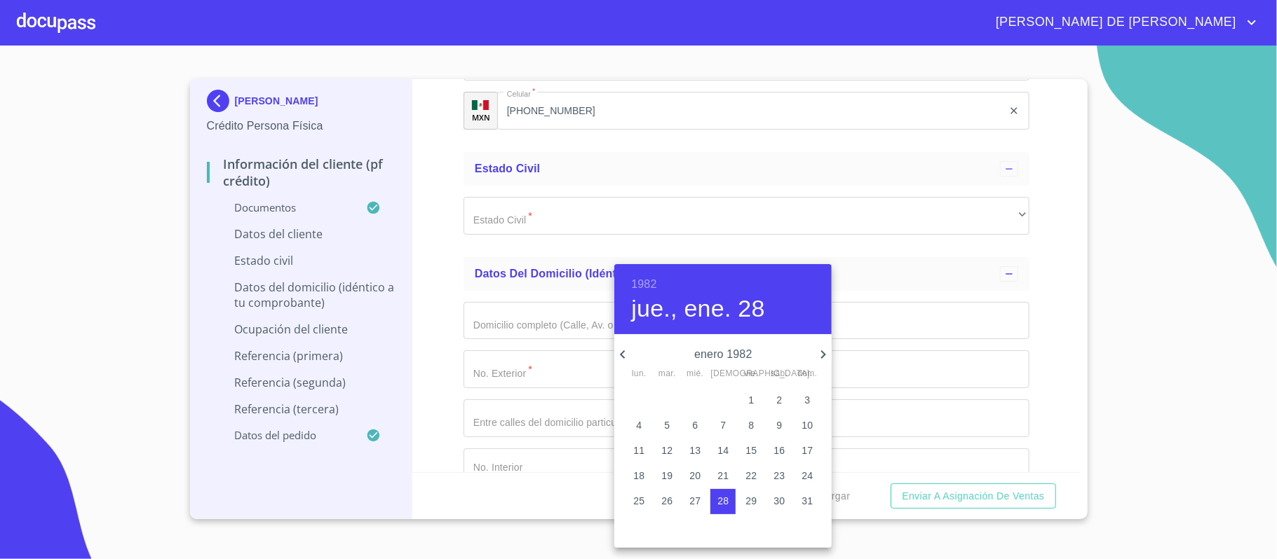
click at [524, 310] on div at bounding box center [638, 279] width 1277 height 559
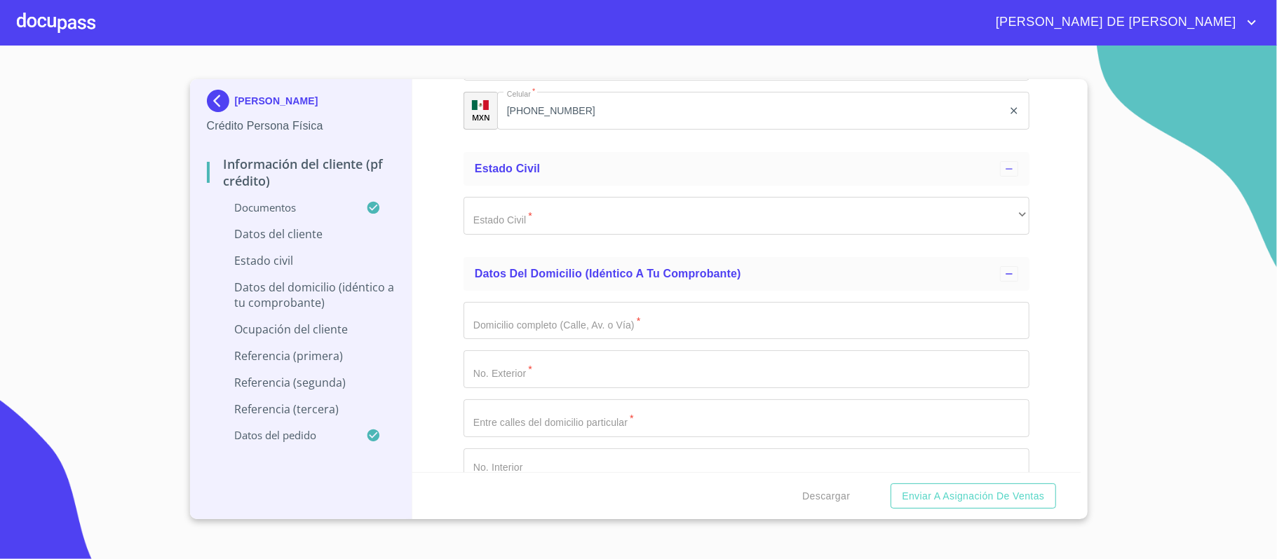
type input "PAGL820128HJCDNN03"
drag, startPoint x: 606, startPoint y: 312, endPoint x: 456, endPoint y: 315, distance: 150.1
click at [456, 315] on div "Información del cliente (PF crédito) Documentos Documento de identificación.   …" at bounding box center [746, 275] width 668 height 393
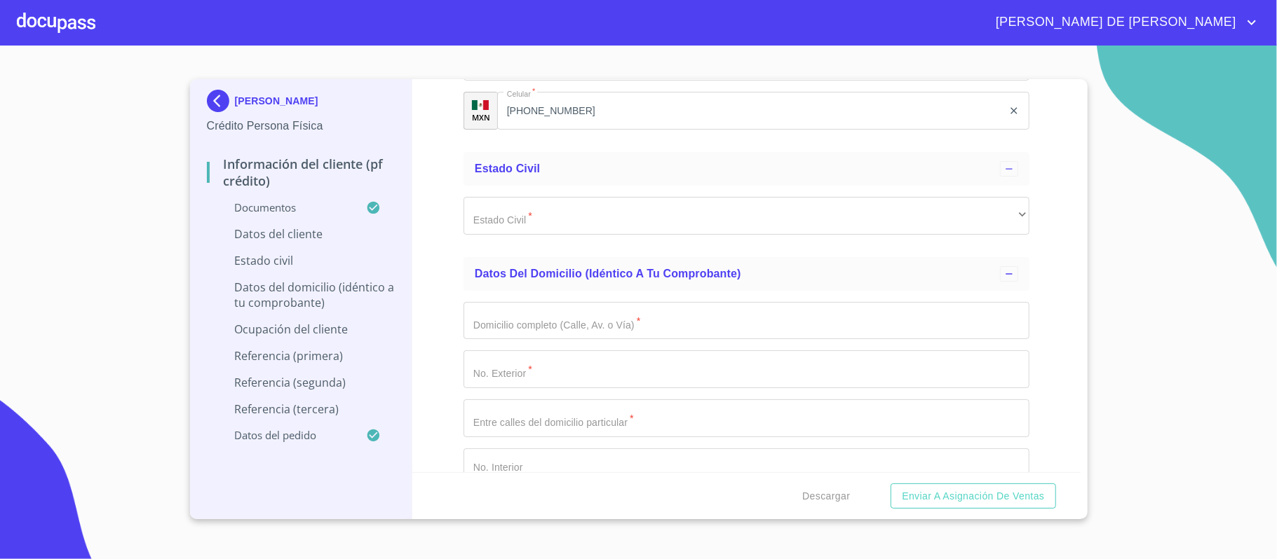
paste input "PAGL820128HJCDNN03"
type input "PAGL820128HJCDNN03"
type input "PAGL820128CL9"
type input "1786973737"
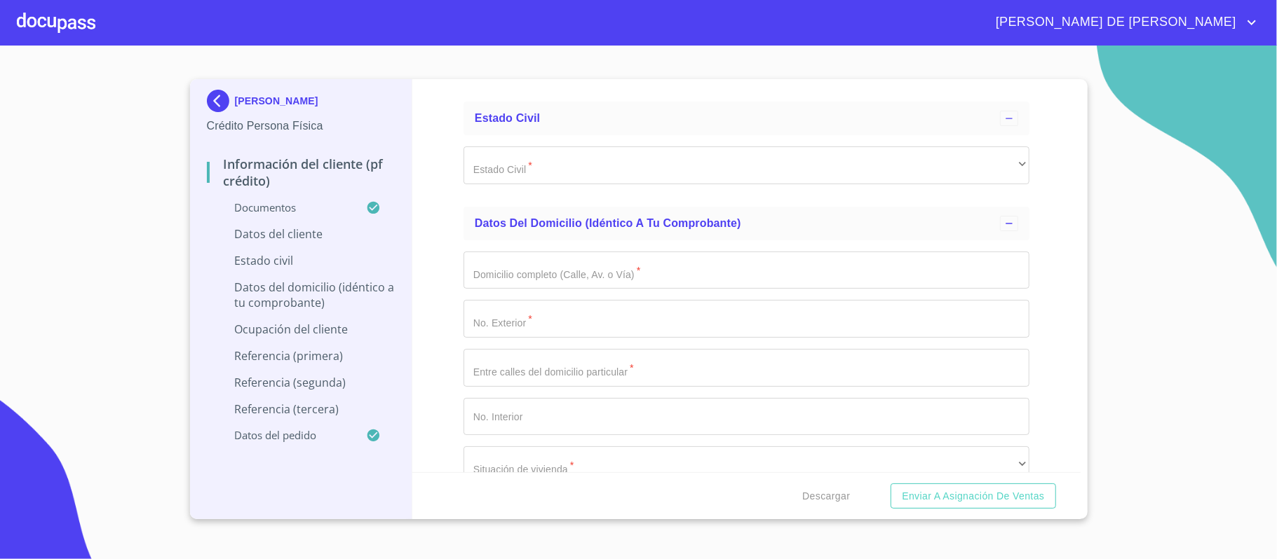
scroll to position [3646, 0]
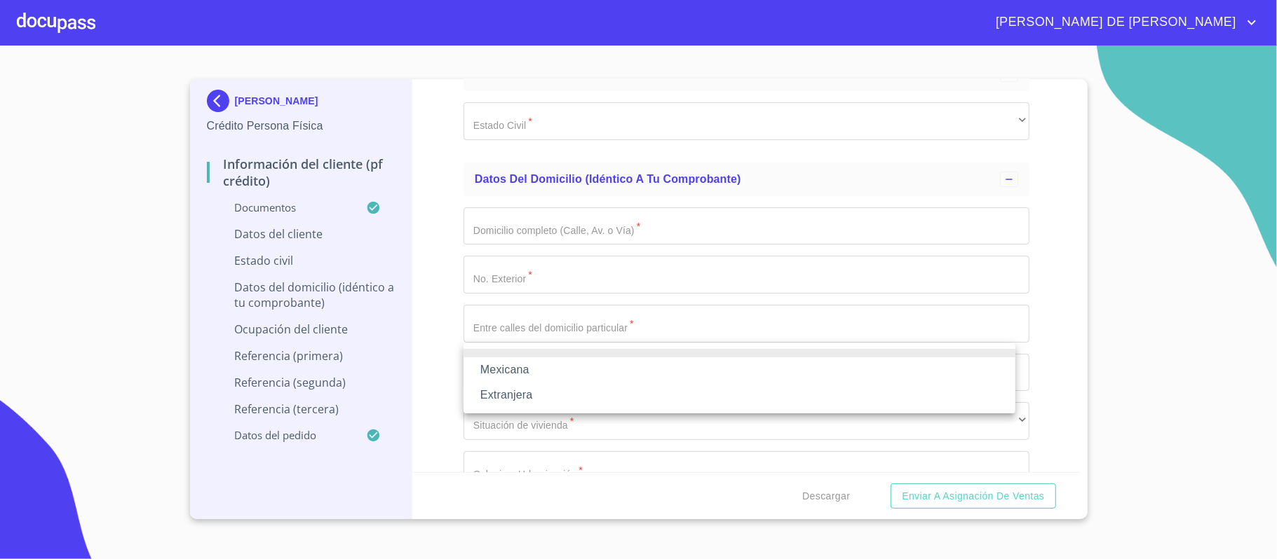
click at [781, 381] on li "Mexicana" at bounding box center [739, 370] width 552 height 25
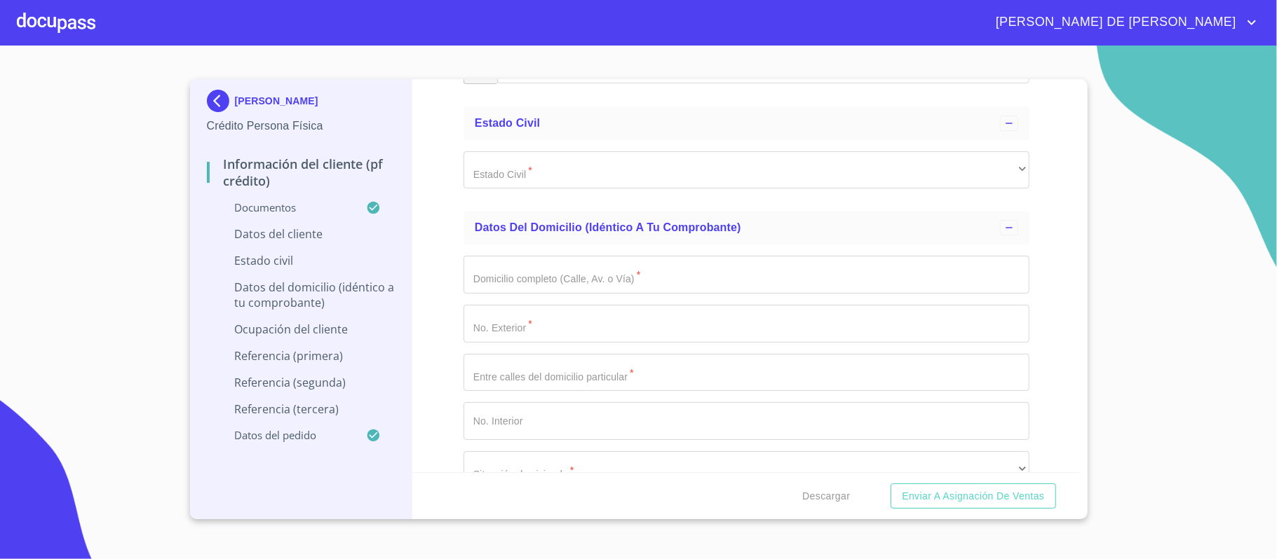
type input "[GEOGRAPHIC_DATA]"
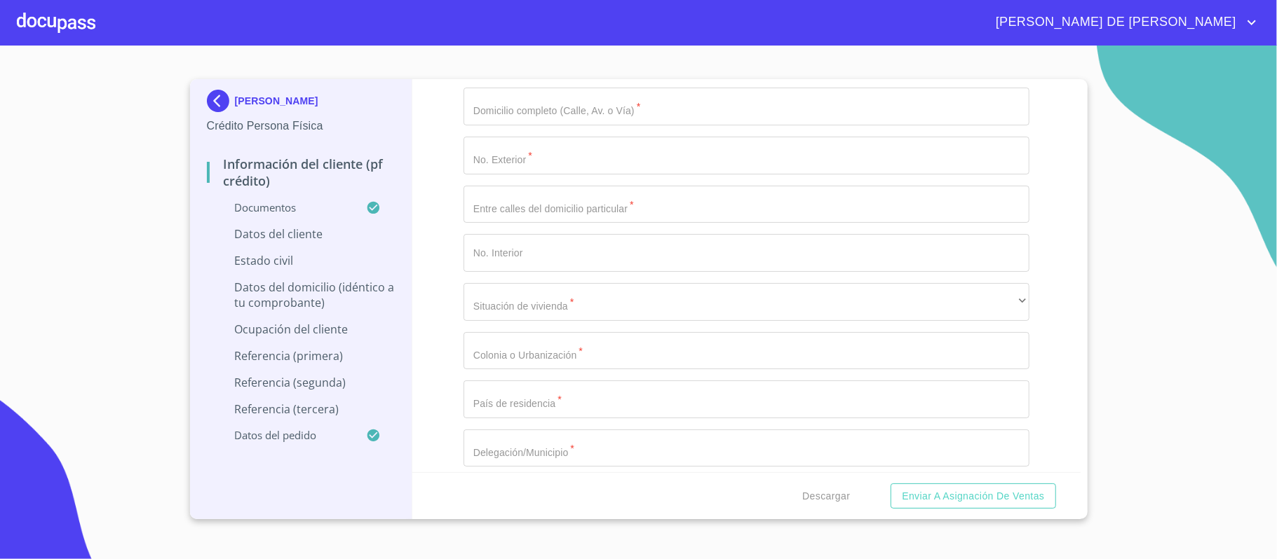
scroll to position [3838, 0]
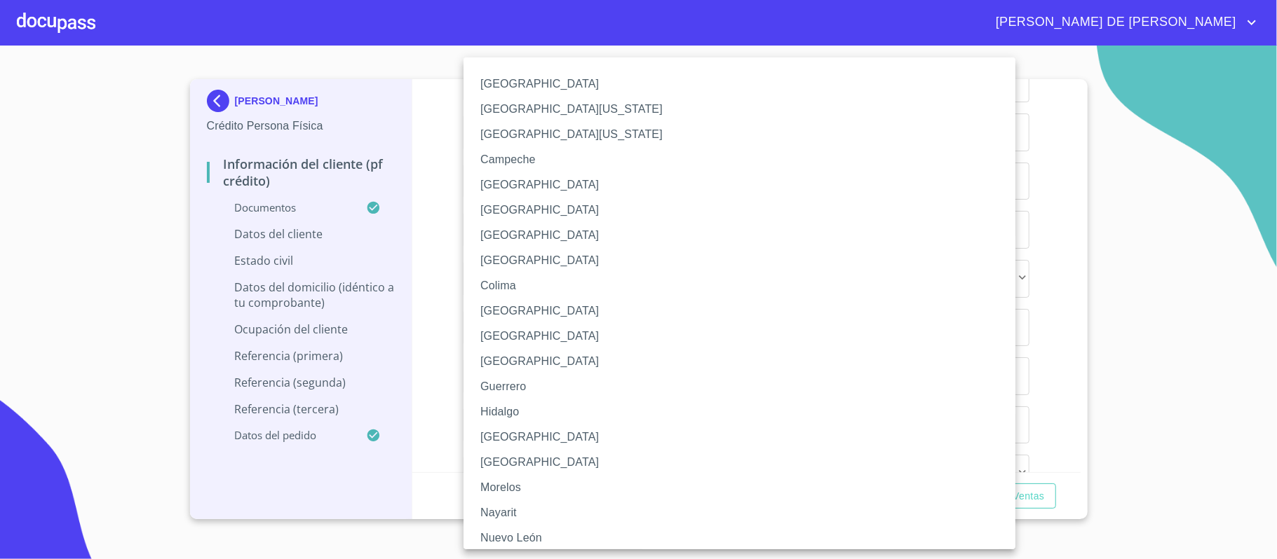
click at [534, 435] on li "[GEOGRAPHIC_DATA]" at bounding box center [746, 437] width 566 height 25
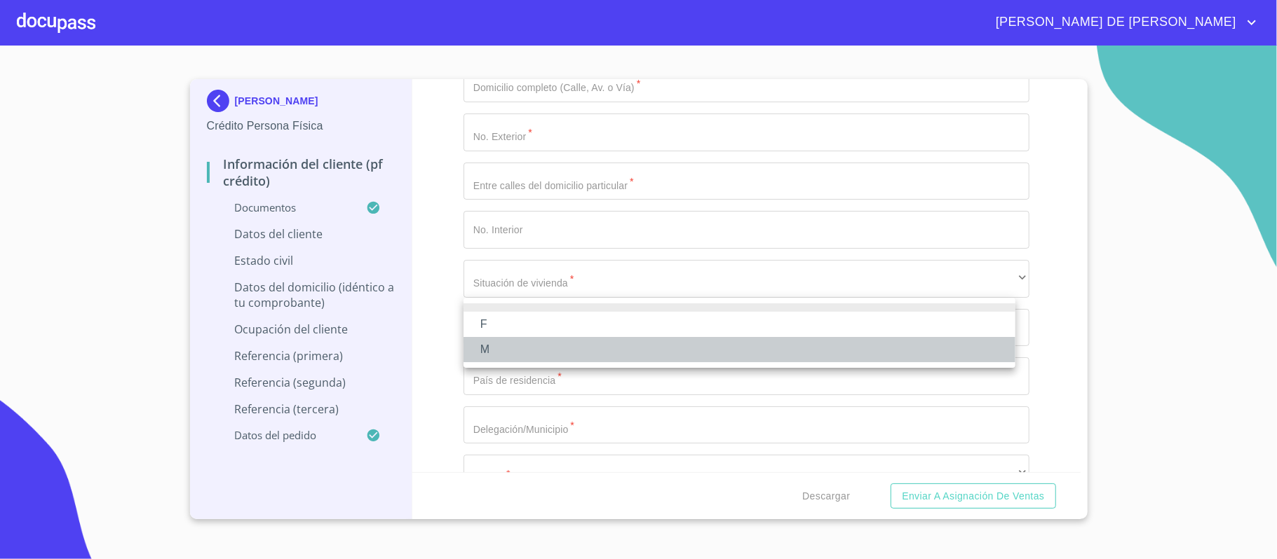
click at [550, 344] on li "M" at bounding box center [739, 349] width 552 height 25
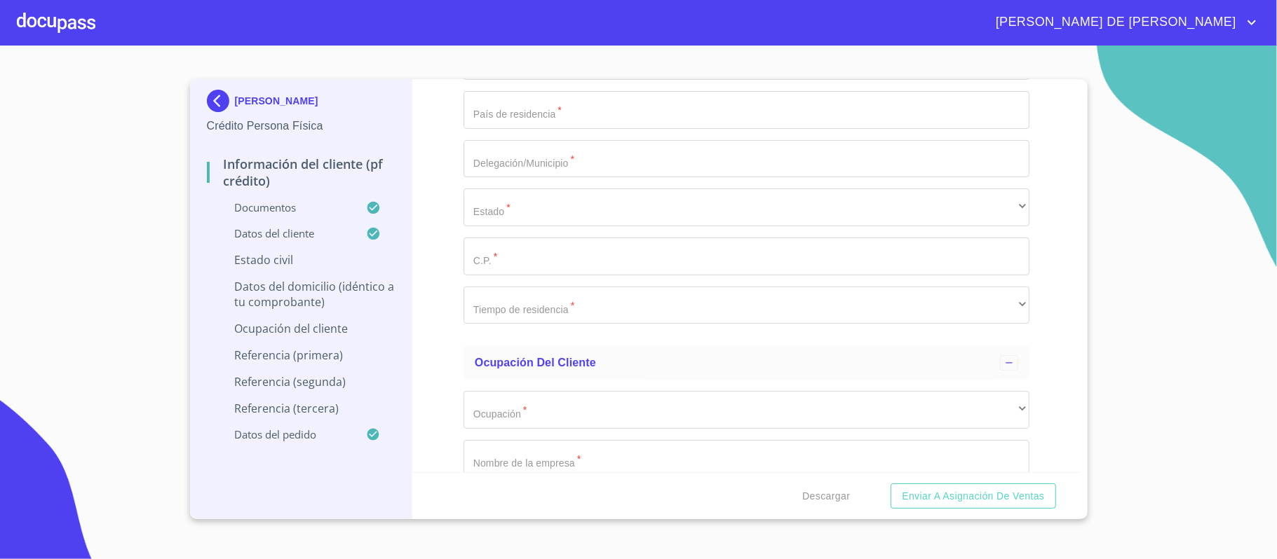
scroll to position [4118, 0]
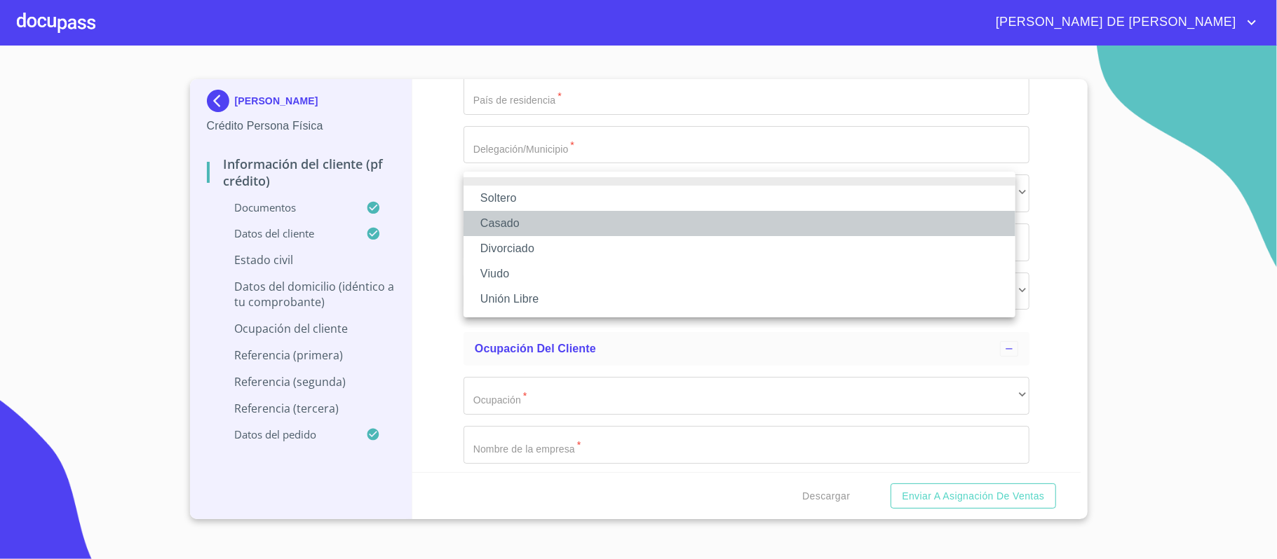
click at [534, 216] on li "Casado" at bounding box center [739, 223] width 552 height 25
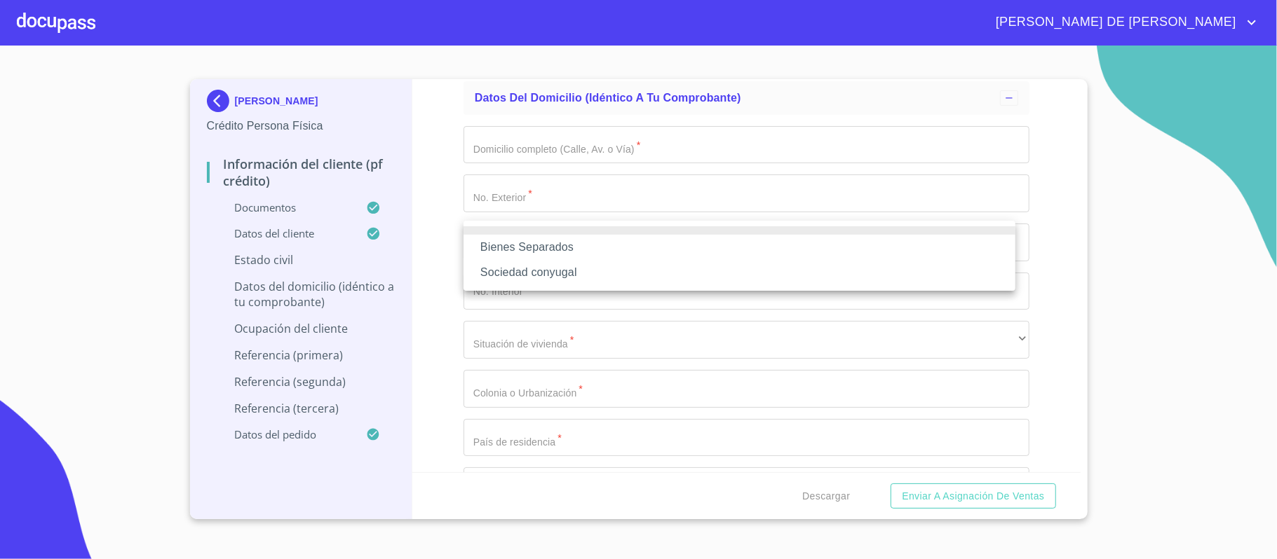
click at [541, 245] on li "Bienes Separados" at bounding box center [739, 247] width 552 height 25
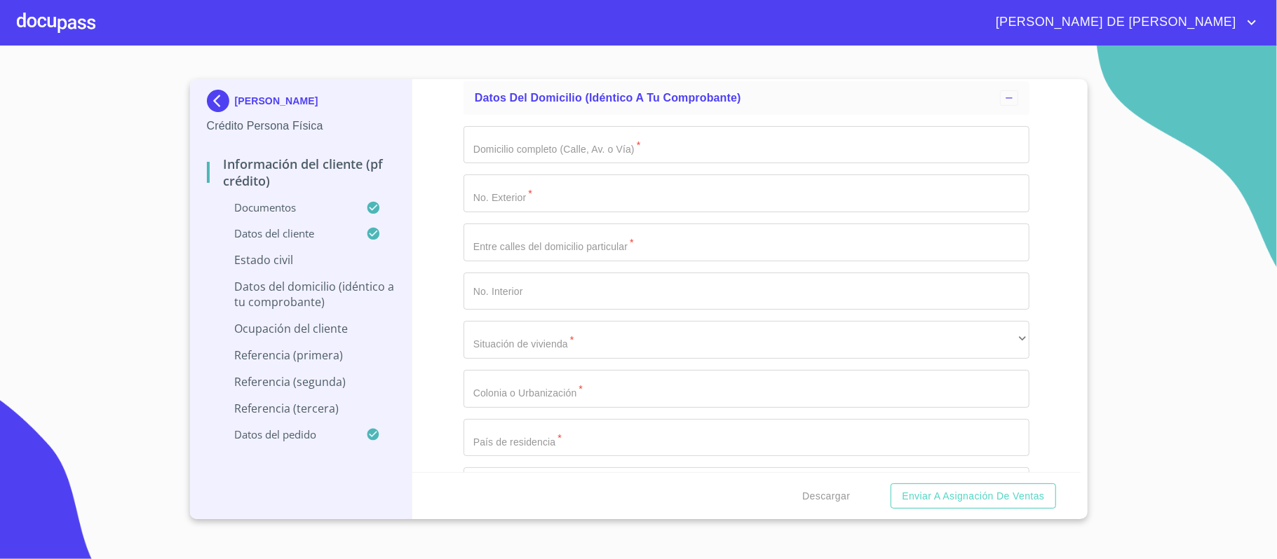
type input "[PERSON_NAME]"
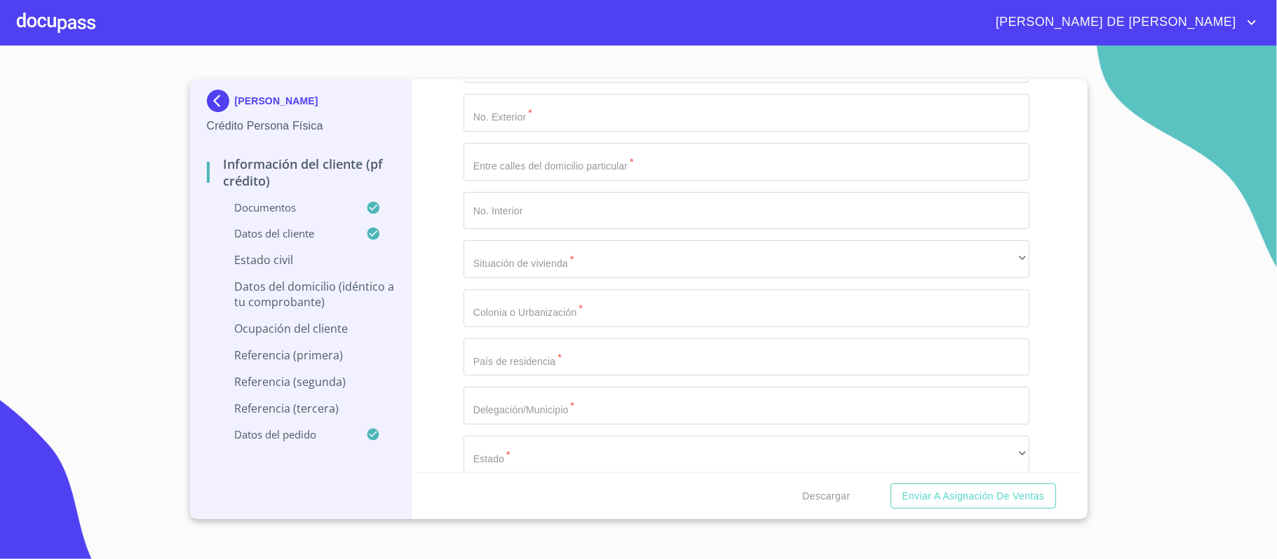
scroll to position [4240, 0]
type input "0"
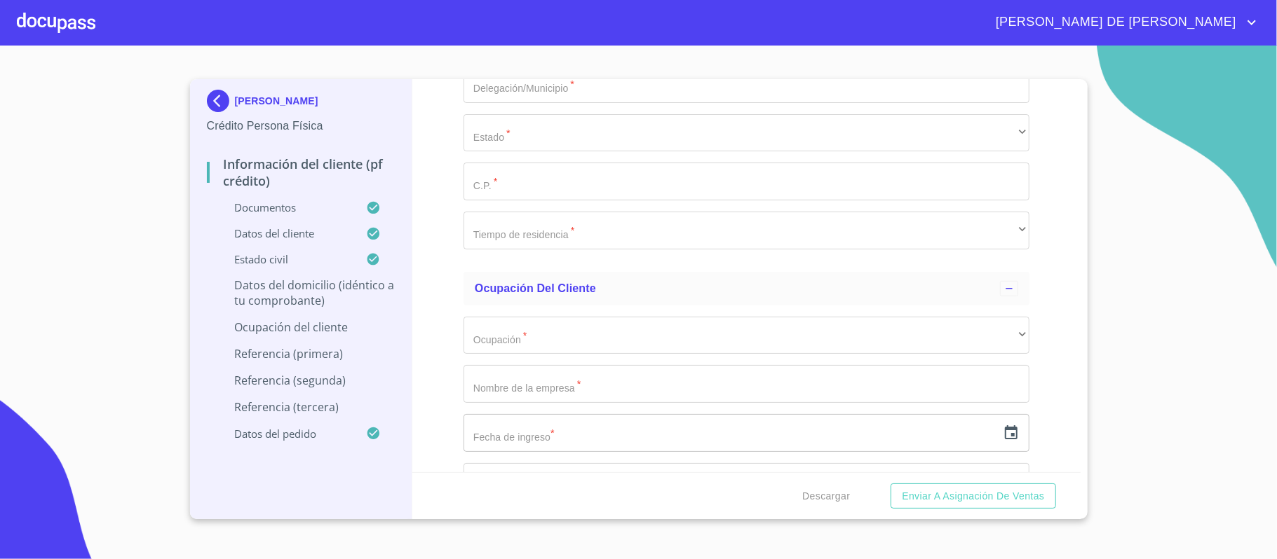
type input "FUENTE TITANIO"
type input "1644"
type input "FUENTE DE ALPACA Y CERRADA"
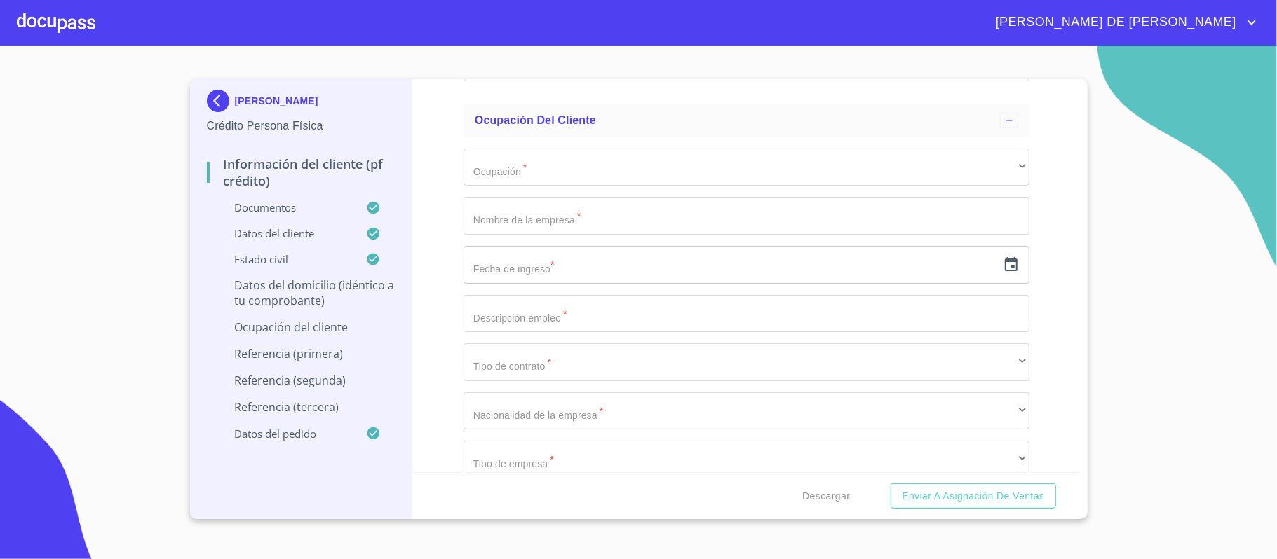
scroll to position [4707, 0]
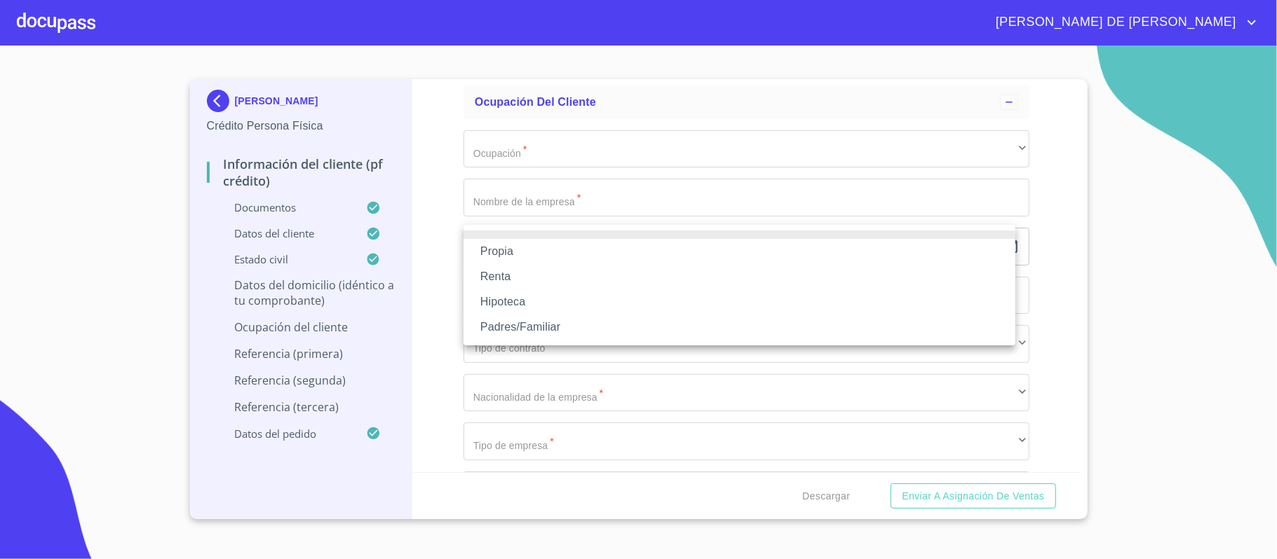
click at [561, 252] on li "Propia" at bounding box center [739, 251] width 552 height 25
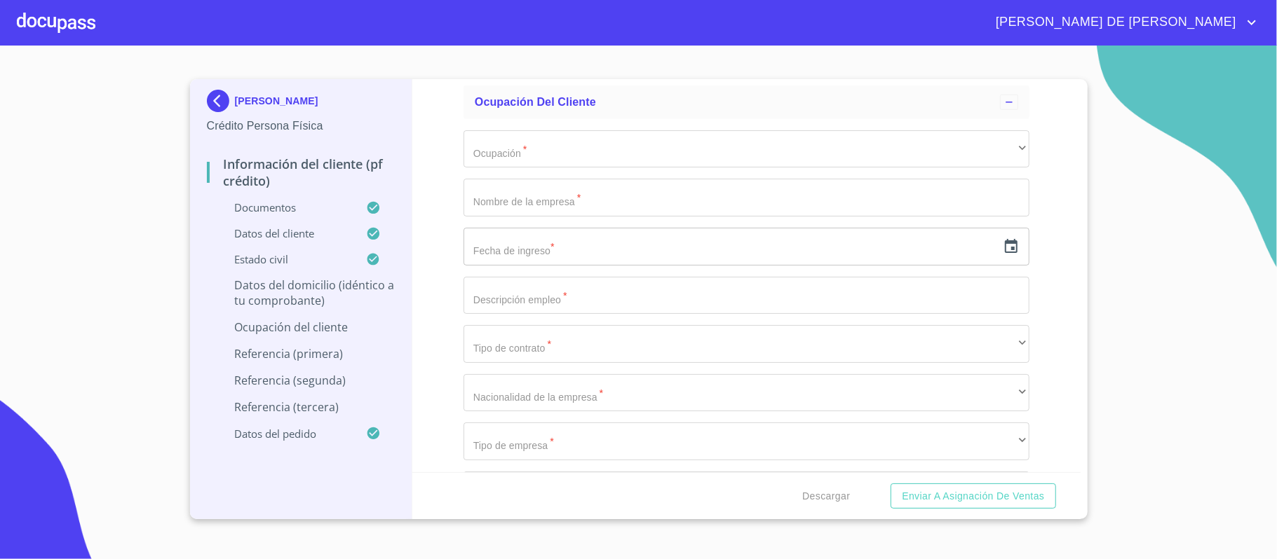
type input "$1,800,000"
type input "[GEOGRAPHIC_DATA]"
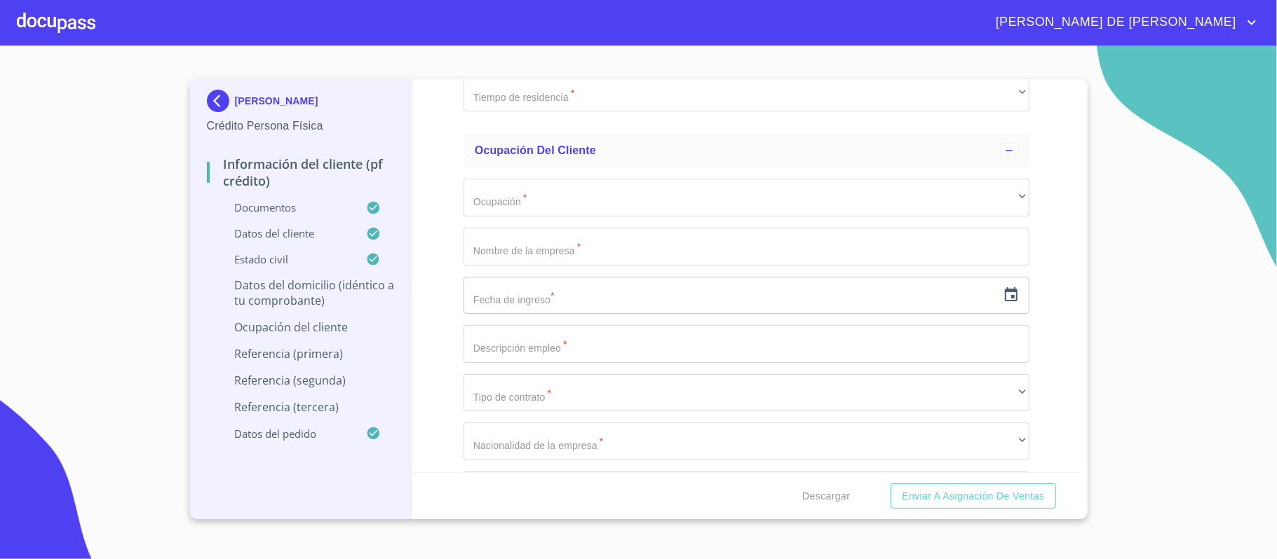
type input "TLAQUEPAQUE"
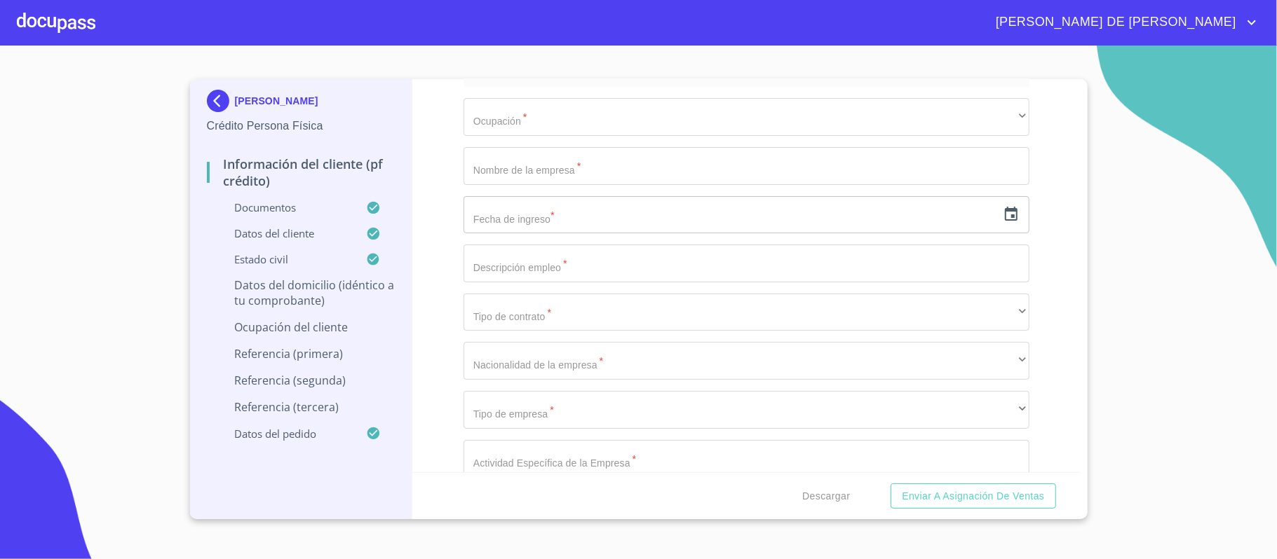
scroll to position [4832, 0]
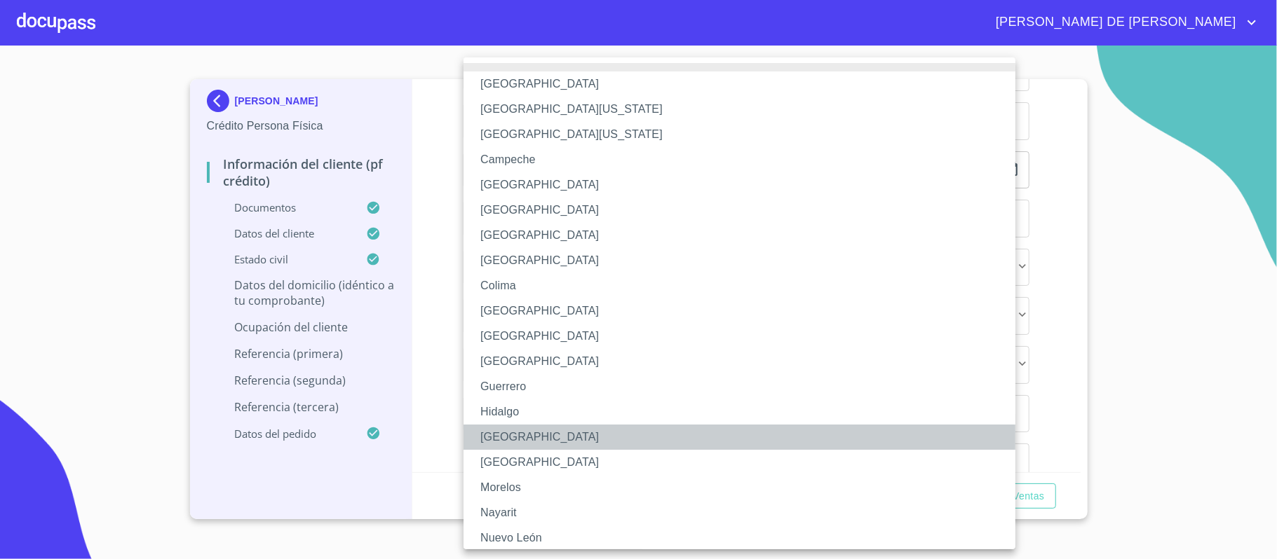
click at [526, 443] on li "[GEOGRAPHIC_DATA]" at bounding box center [746, 437] width 566 height 25
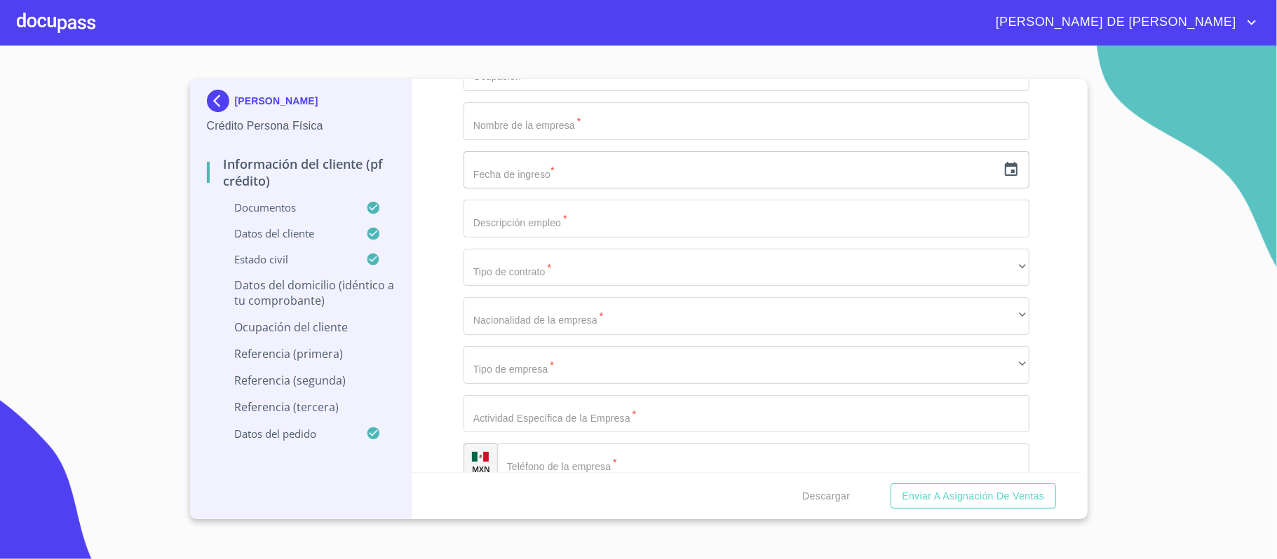
type input "45615"
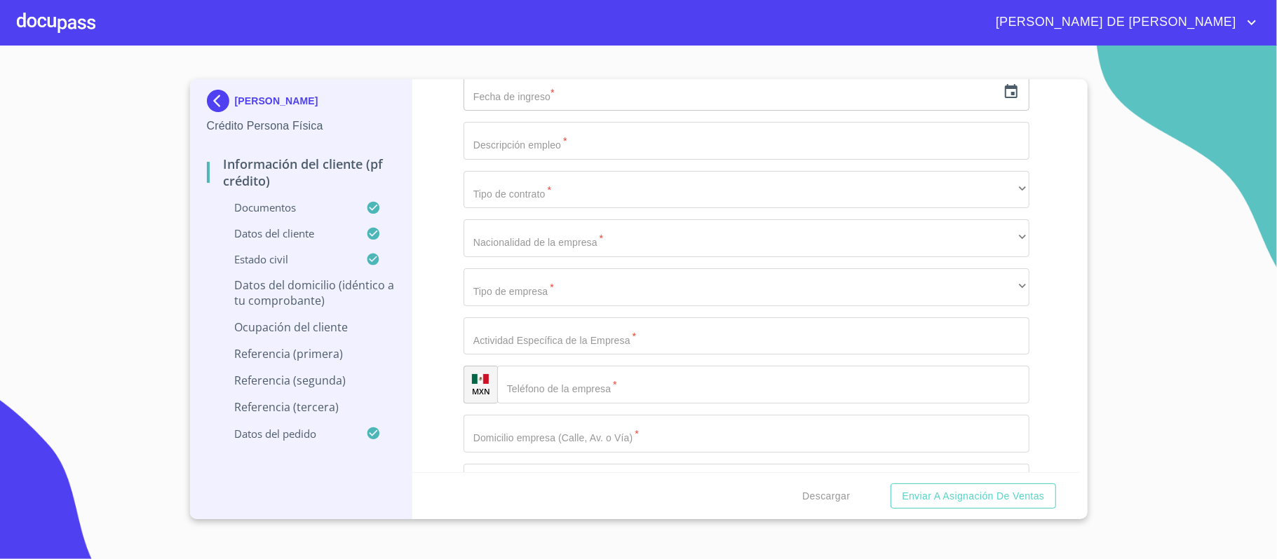
scroll to position [5024, 0]
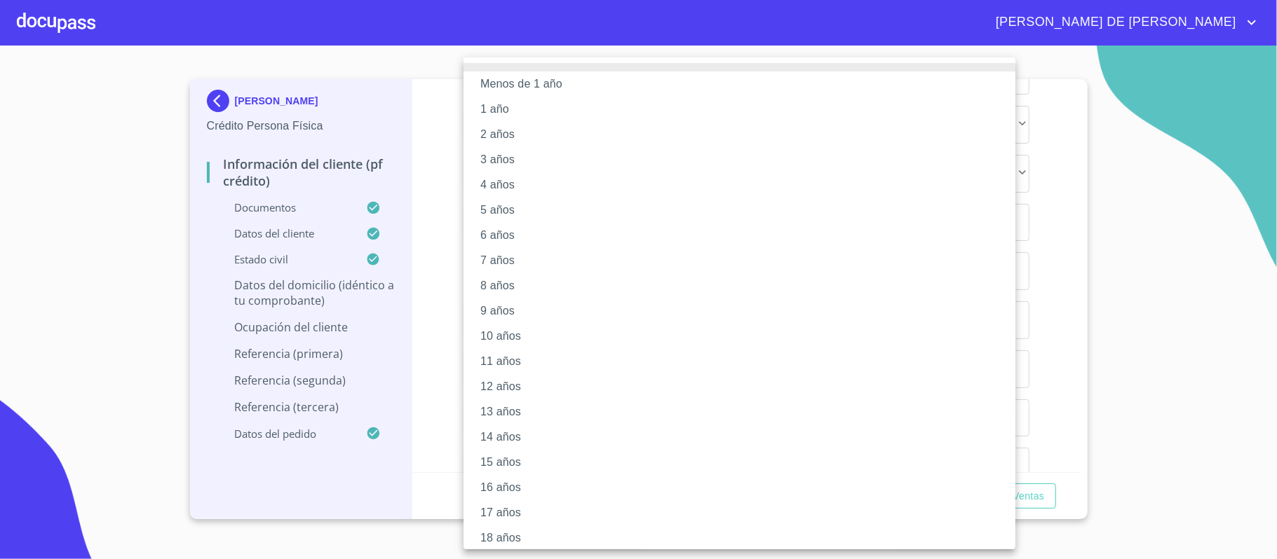
click at [534, 506] on li "17 años" at bounding box center [746, 513] width 566 height 25
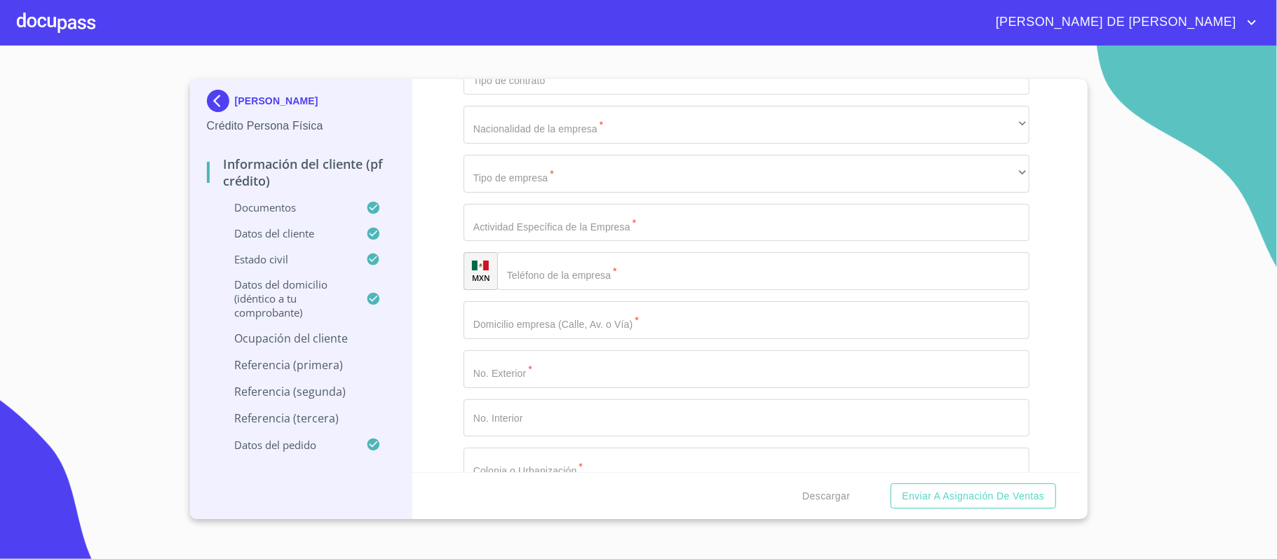
click at [437, 236] on div "Información del cliente (PF crédito) Documentos Documento de identificación.   …" at bounding box center [746, 275] width 668 height 393
click at [457, 199] on div "Información del cliente (PF crédito) Documentos Documento de identificación.   …" at bounding box center [746, 275] width 668 height 393
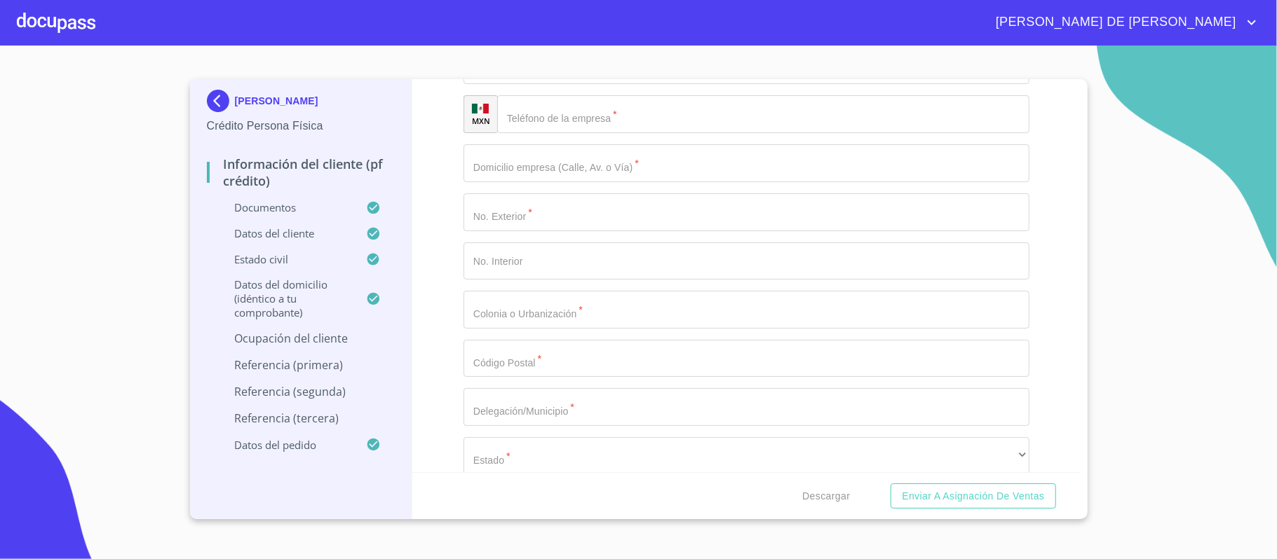
scroll to position [5211, 0]
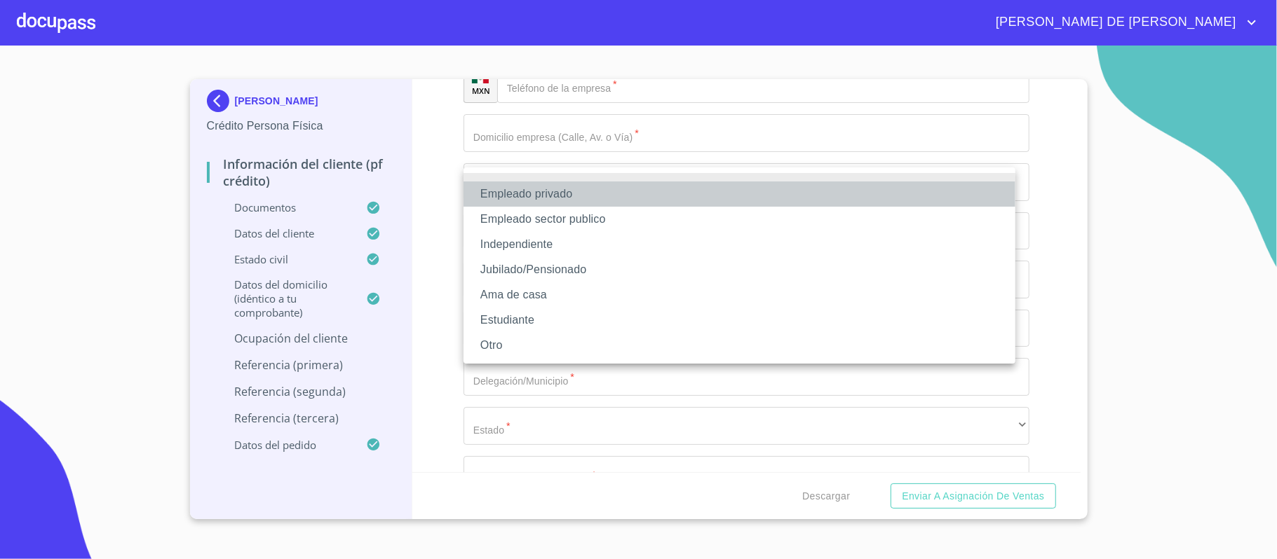
click at [509, 195] on li "Empleado privado" at bounding box center [739, 194] width 552 height 25
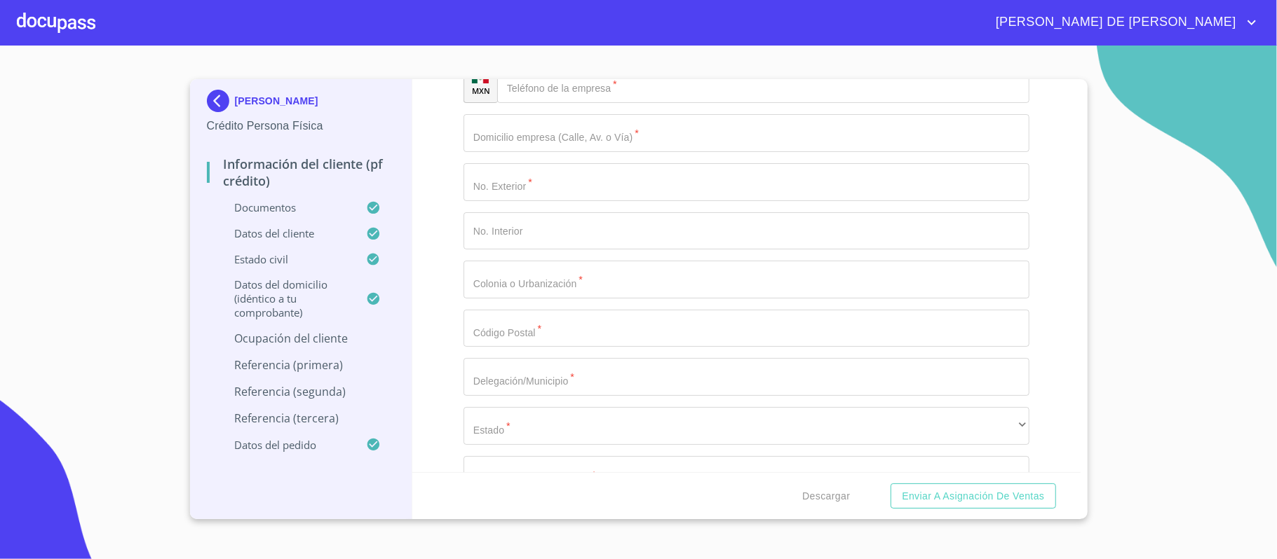
type input "ATLAS COUNTRY SC"
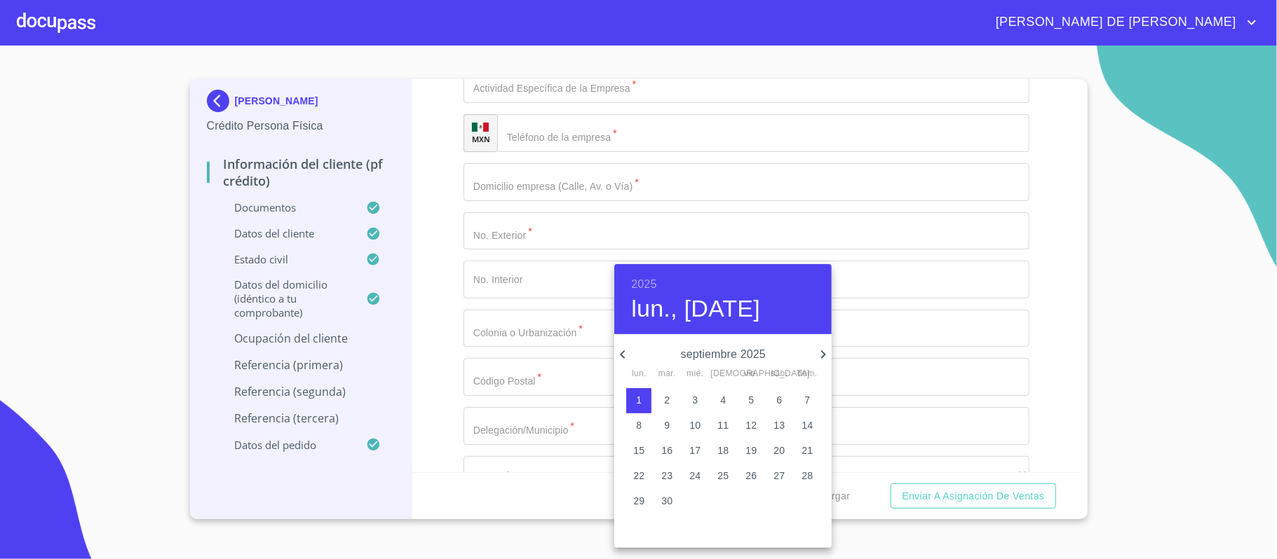
click at [648, 283] on h6 "2025" at bounding box center [643, 285] width 25 height 20
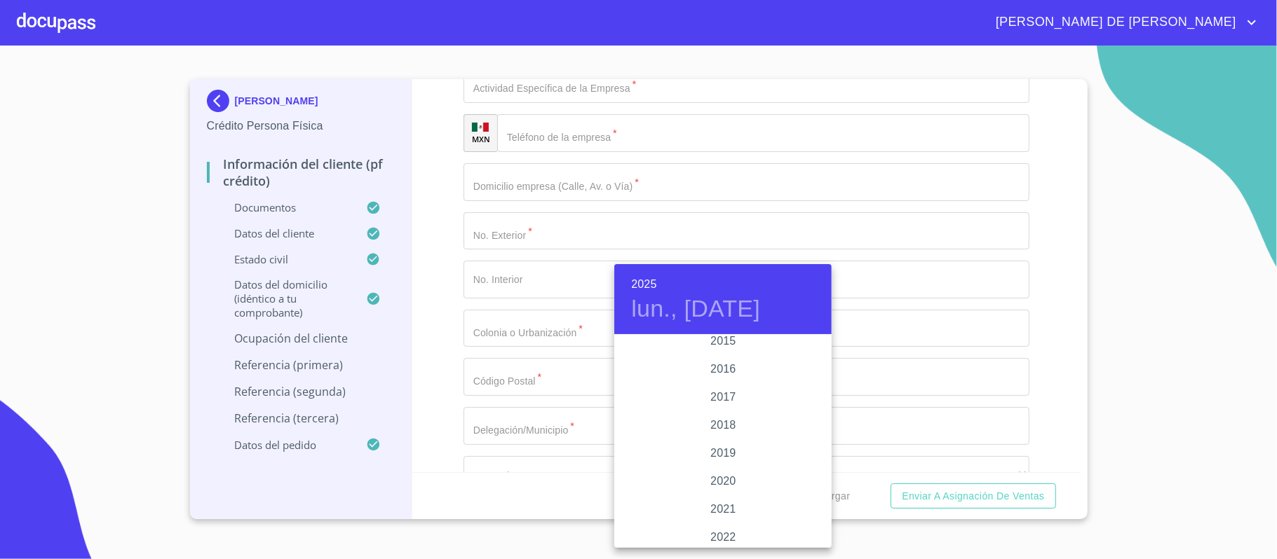
scroll to position [2440, 0]
click at [719, 409] on div "2014" at bounding box center [722, 407] width 217 height 28
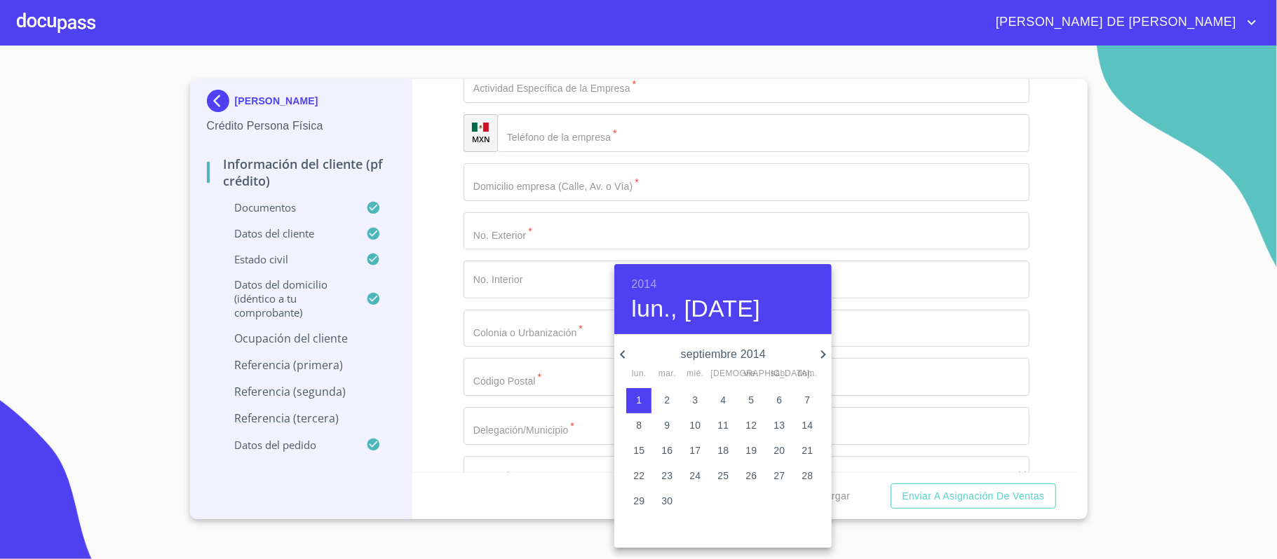
click at [822, 357] on icon "button" at bounding box center [823, 355] width 5 height 8
click at [691, 401] on span "1" at bounding box center [694, 400] width 25 height 14
type input "1 de oct. de 2014"
click at [562, 344] on div at bounding box center [638, 279] width 1277 height 559
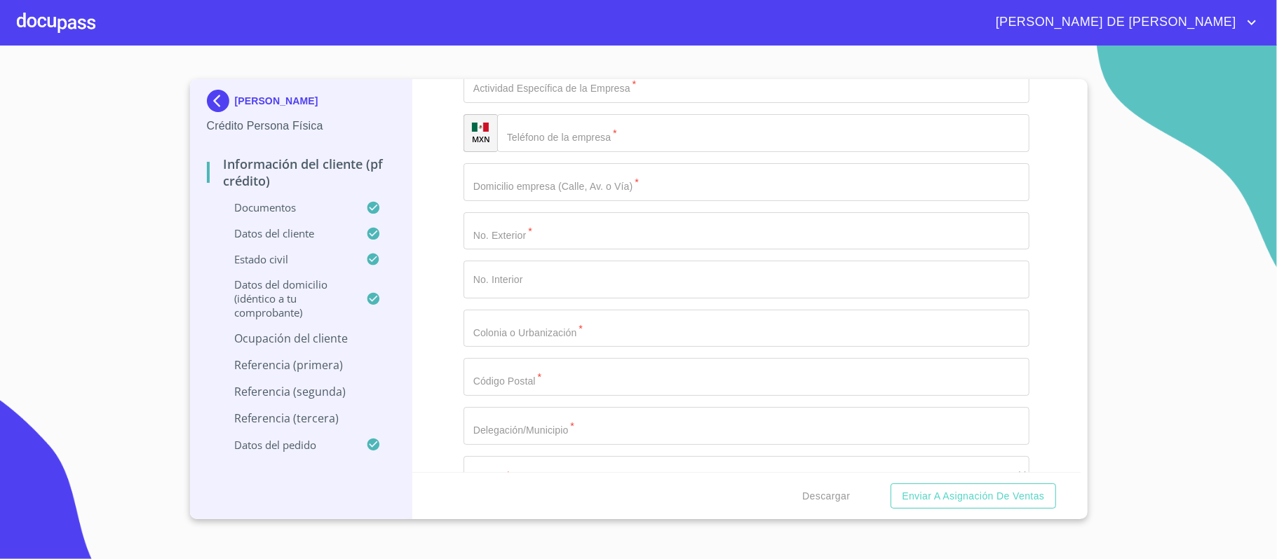
type input "AUDITOR"
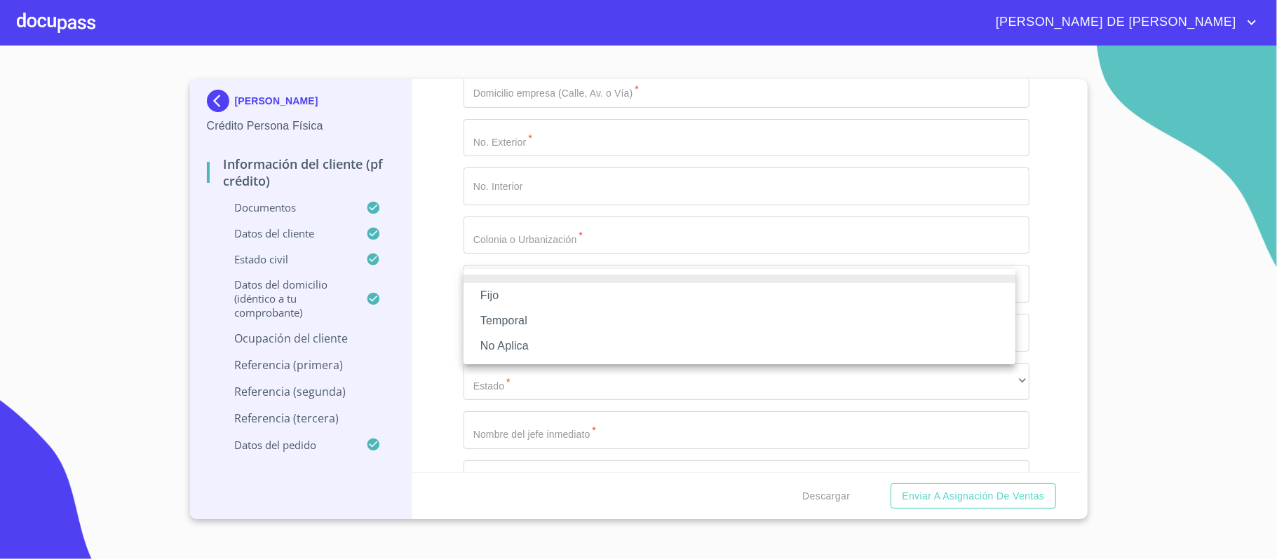
click at [519, 296] on li "Fijo" at bounding box center [739, 295] width 552 height 25
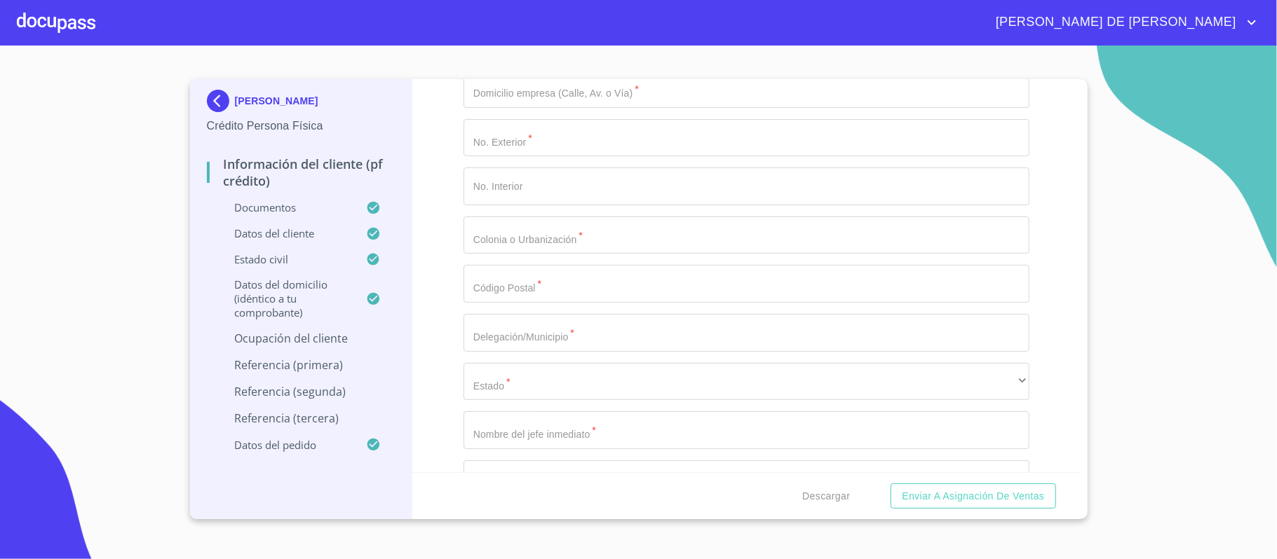
type input "23000"
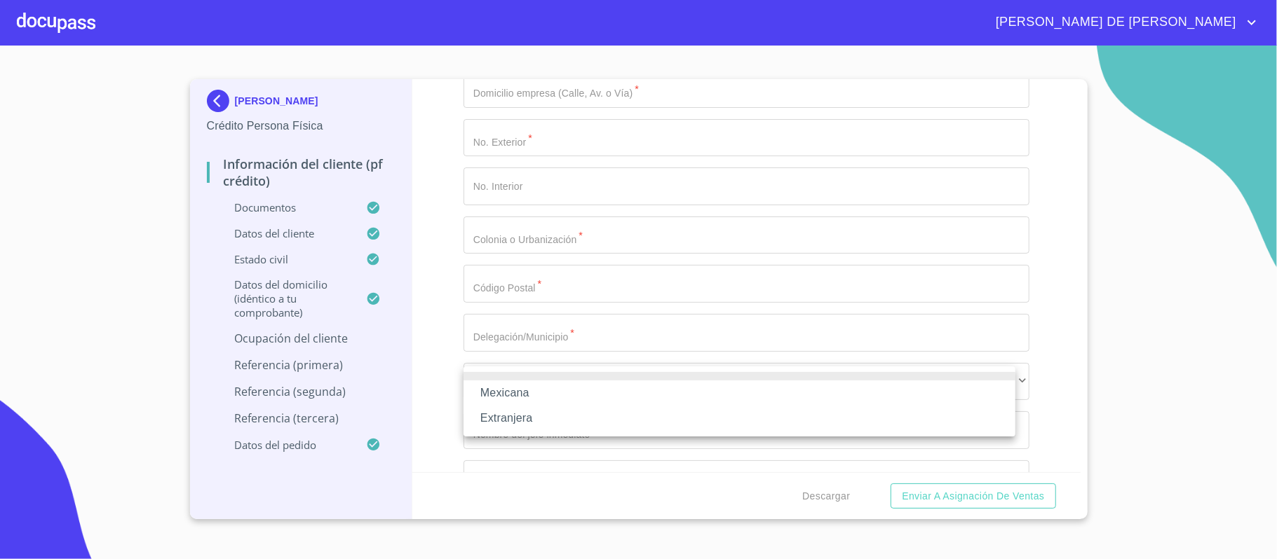
click at [545, 390] on li "Mexicana" at bounding box center [739, 393] width 552 height 25
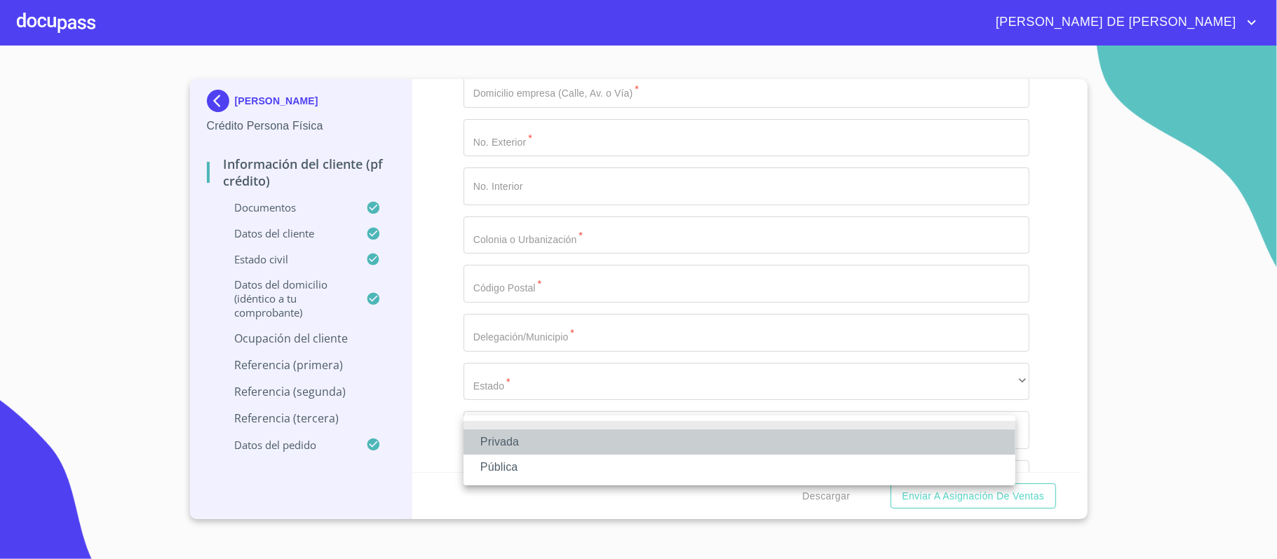
click at [545, 443] on li "Privada" at bounding box center [739, 442] width 552 height 25
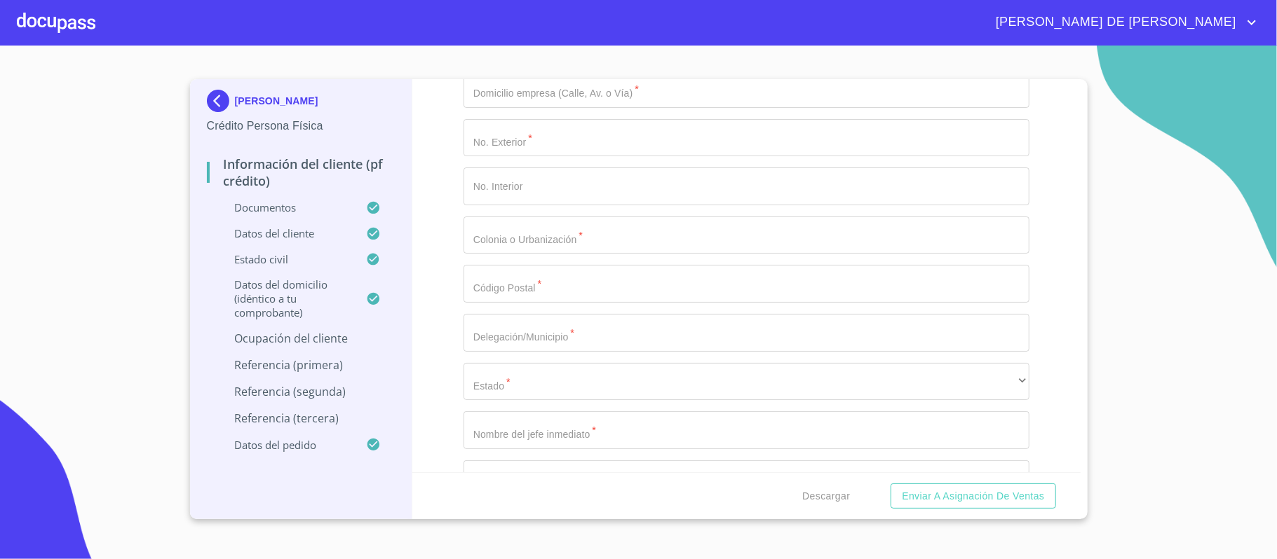
click at [446, 377] on div "Información del cliente (PF crédito) Documentos Documento de identificación.   …" at bounding box center [746, 275] width 668 height 393
type input "CLUB DEPORTIVO"
type input "CARRETERA [GEOGRAPHIC_DATA]-[GEOGRAPHIC_DATA]"
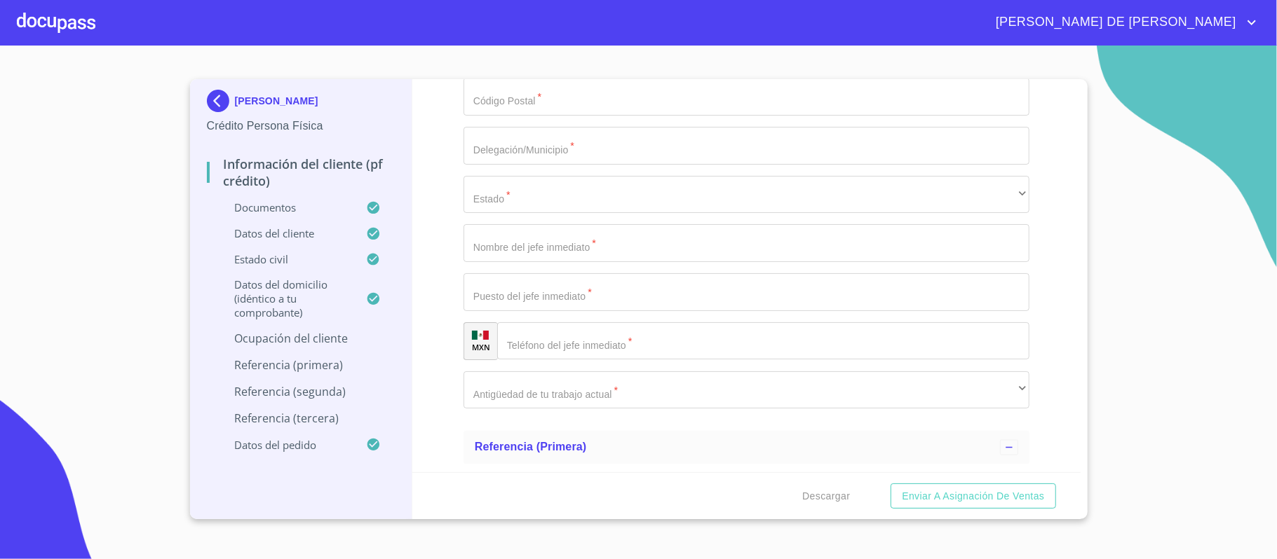
type input "KM 6.5"
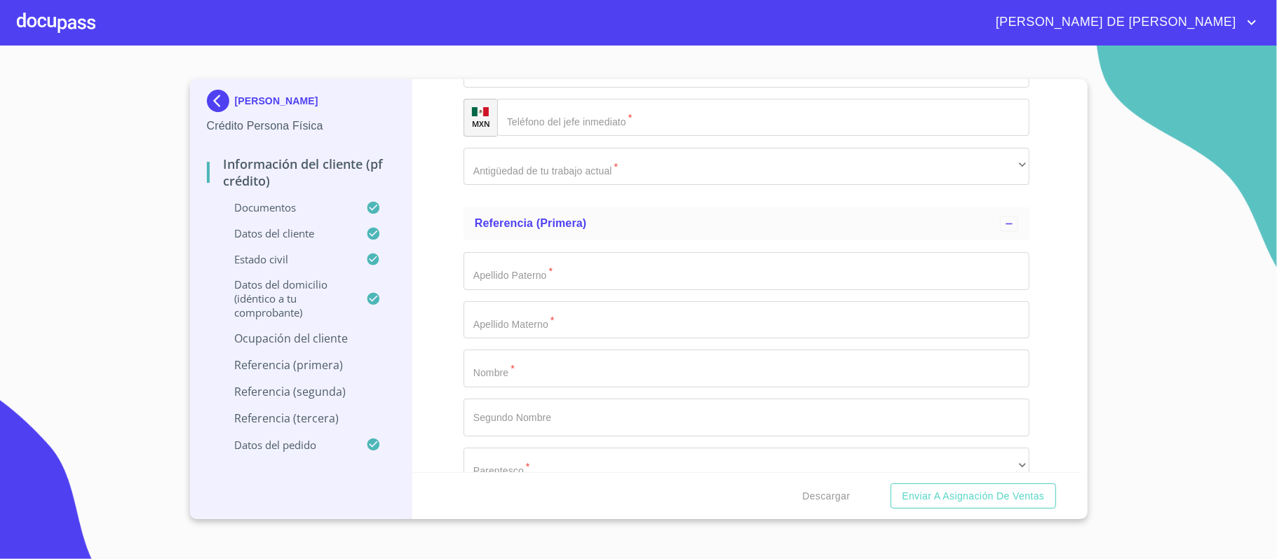
scroll to position [5808, 0]
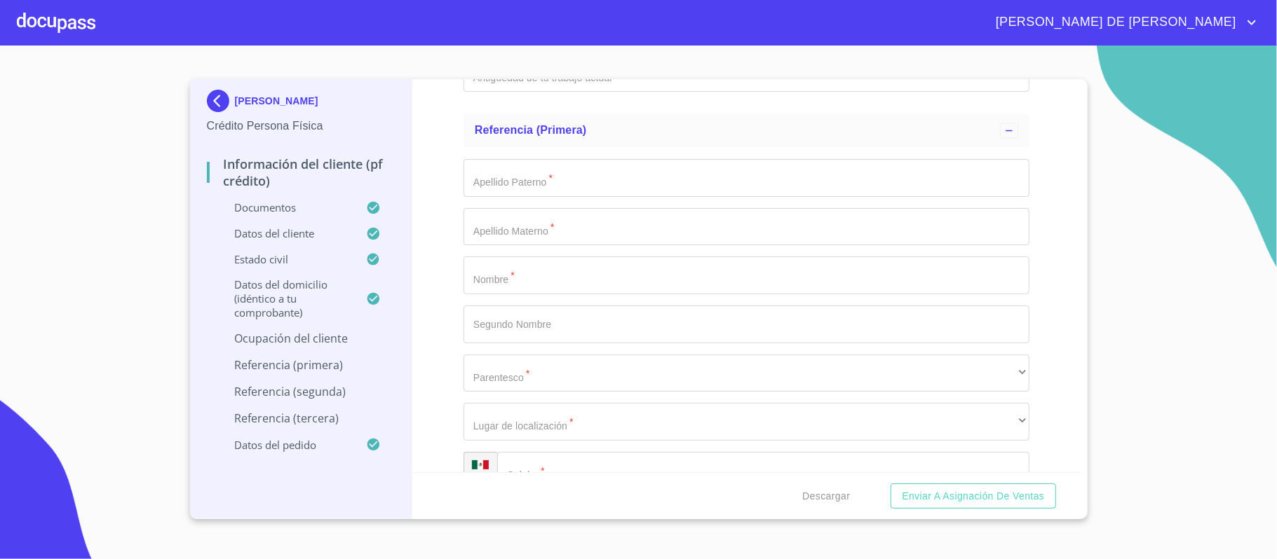
type input "COUNTRY CLUB"
type input "45680"
type input "EL SALTO"
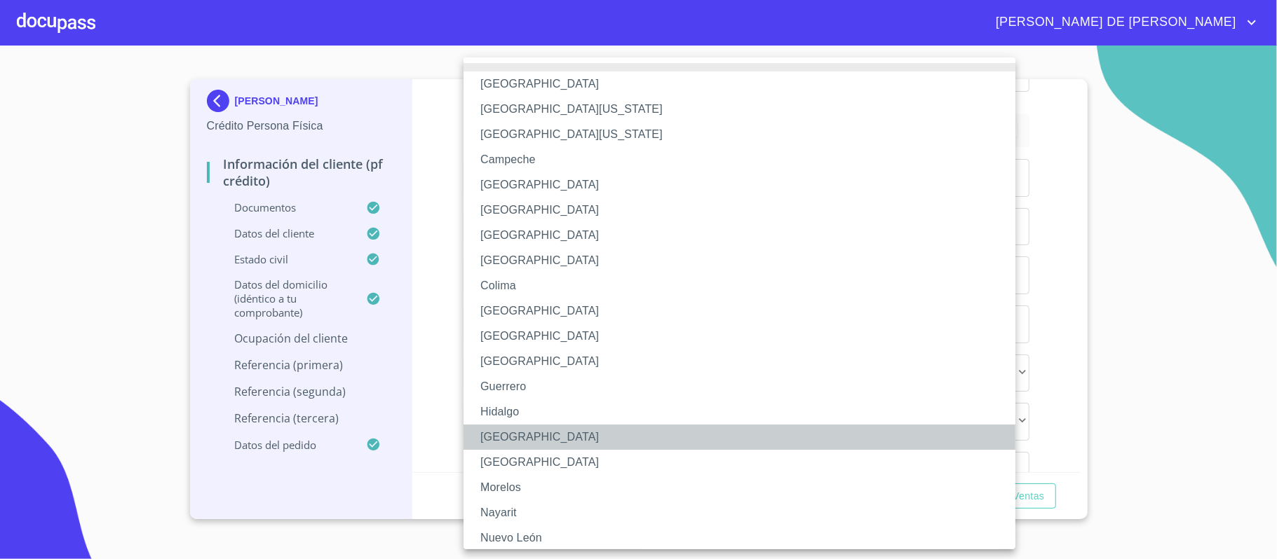
click at [530, 435] on li "[GEOGRAPHIC_DATA]" at bounding box center [746, 437] width 566 height 25
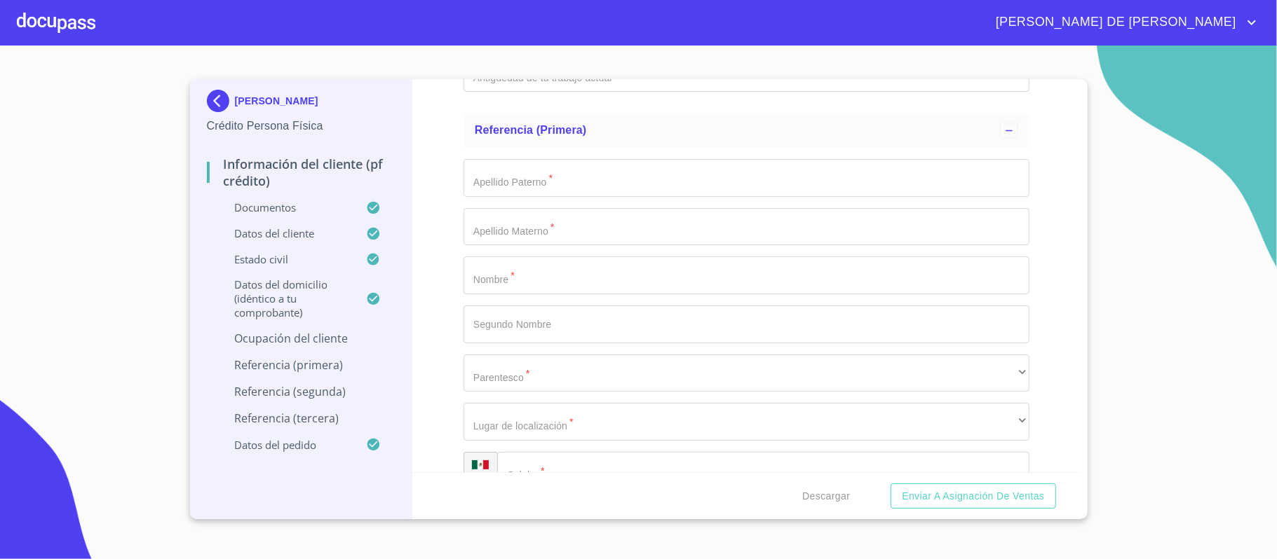
type input "[PERSON_NAME]"
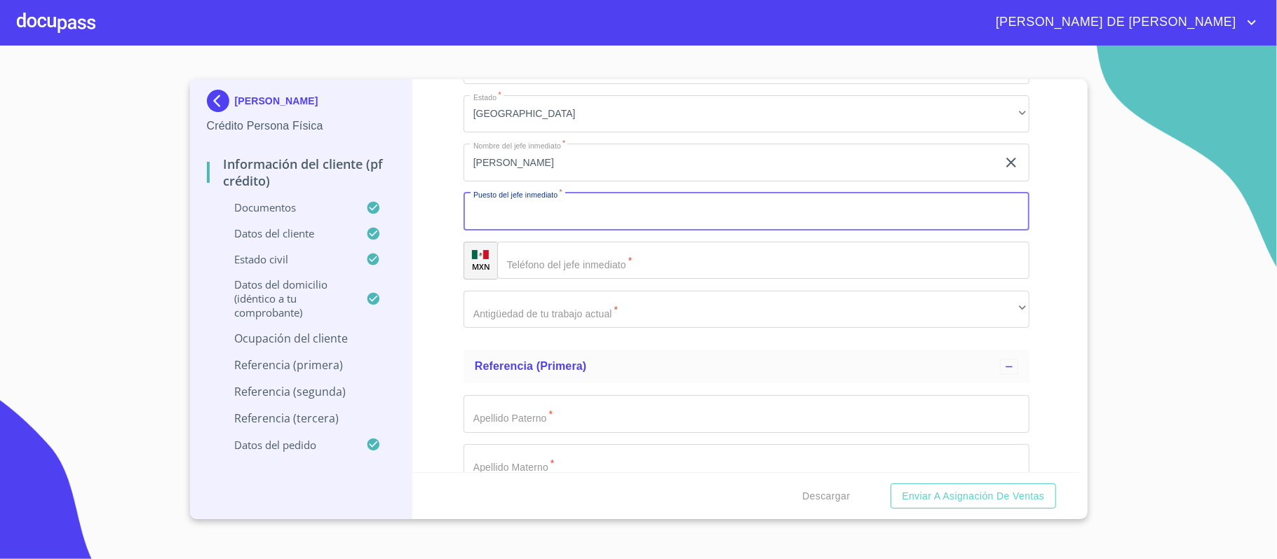
scroll to position [5540, 0]
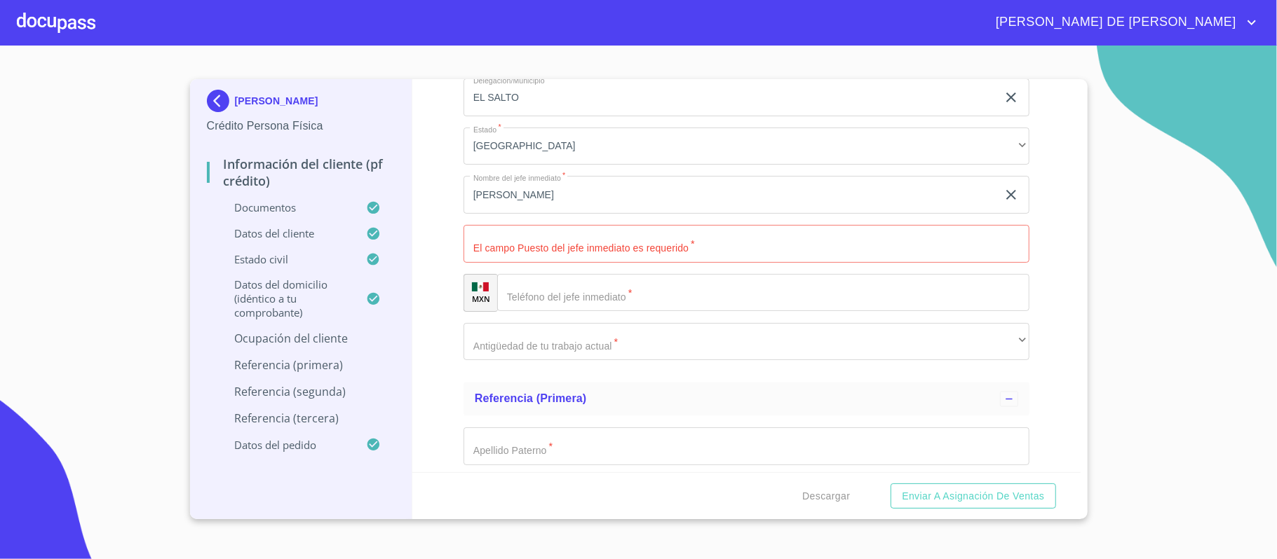
type input "[PHONE_NUMBER]"
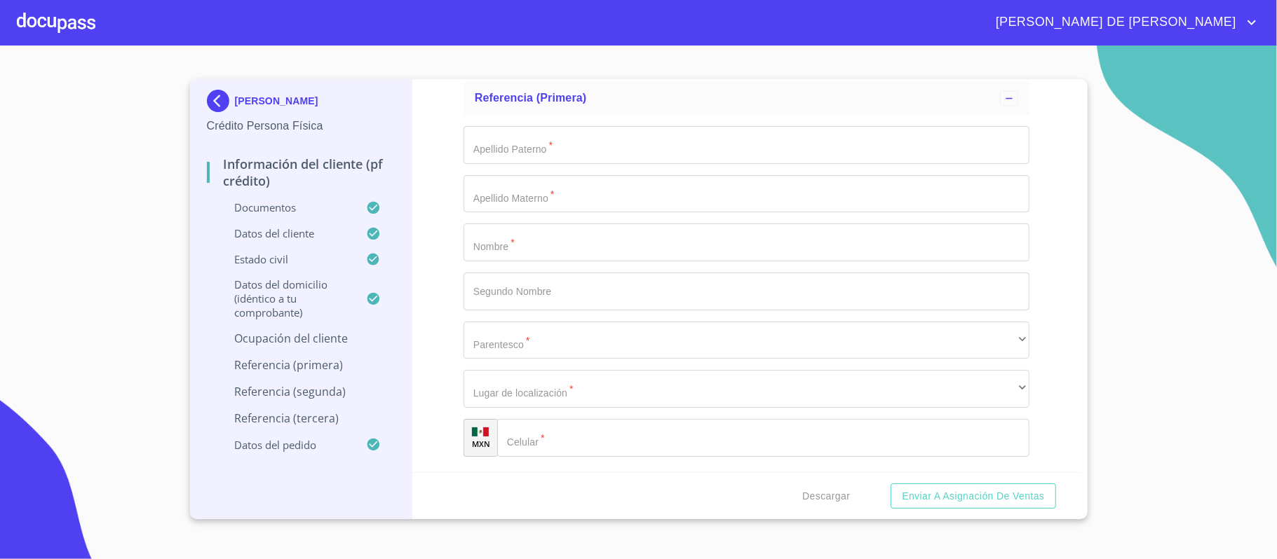
scroll to position [5914, 0]
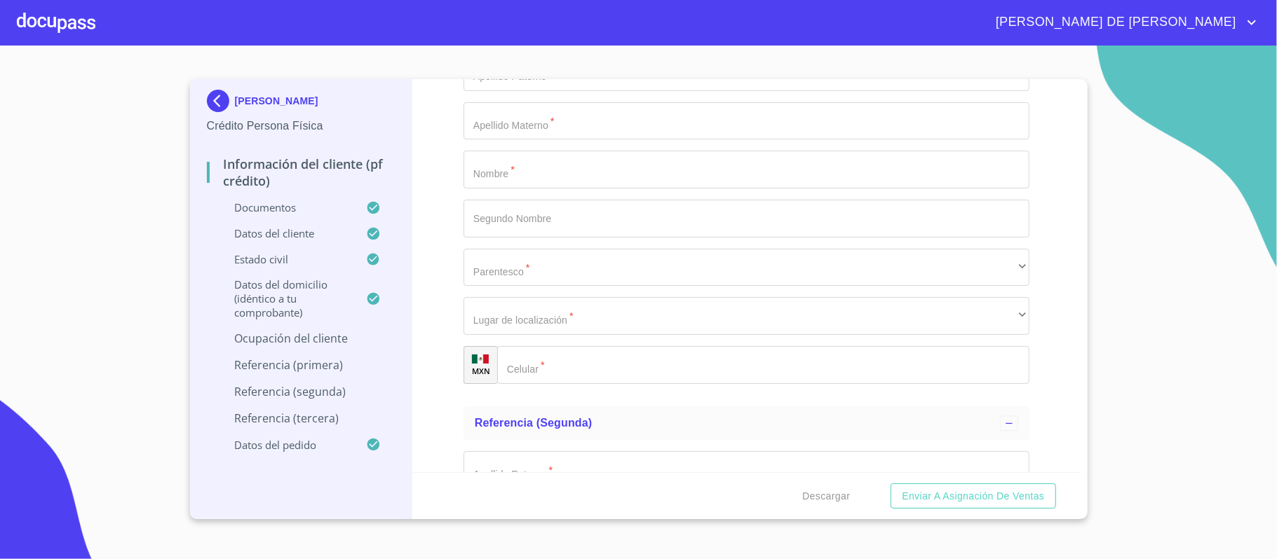
type input "DIRECTOR ADMINISTRATIVO"
type input "[PHONE_NUMBER]"
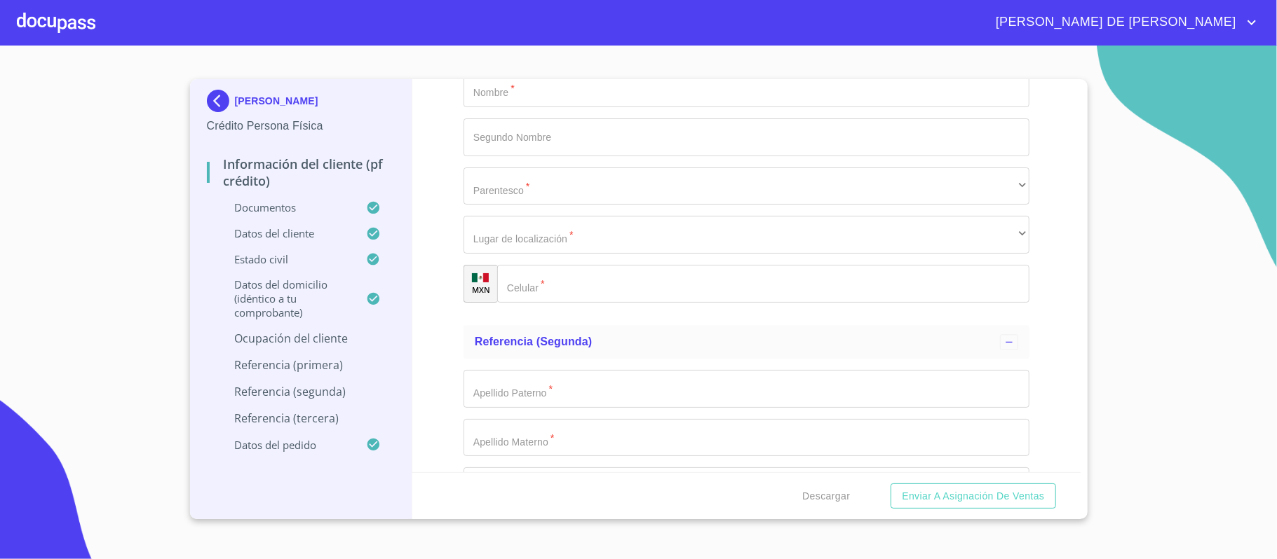
scroll to position [6199, 0]
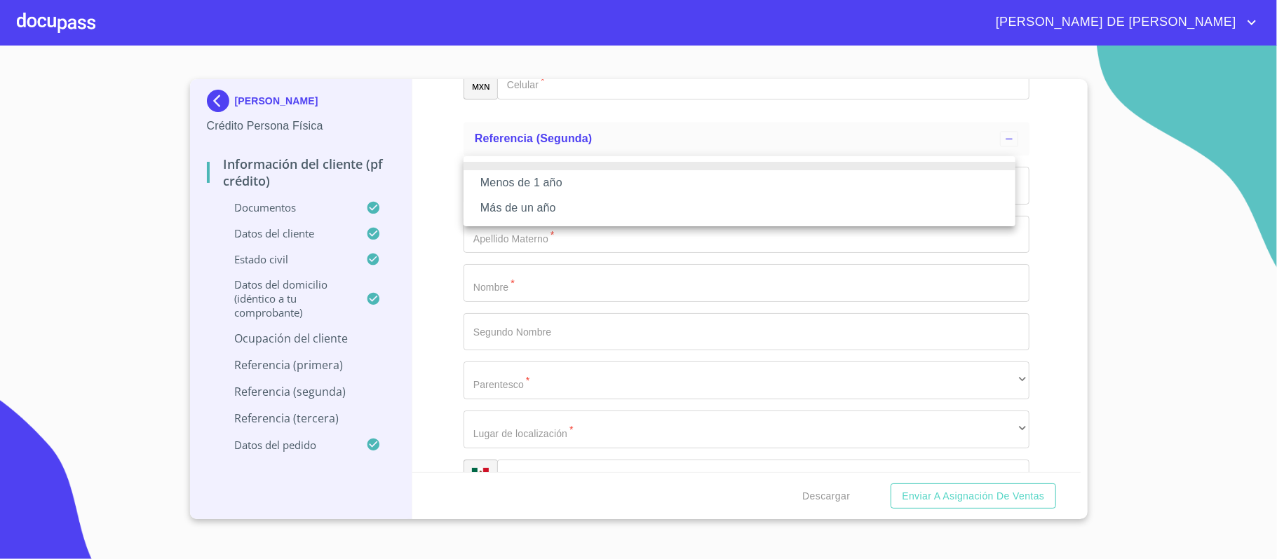
click at [536, 208] on li "Más de un año" at bounding box center [739, 208] width 552 height 25
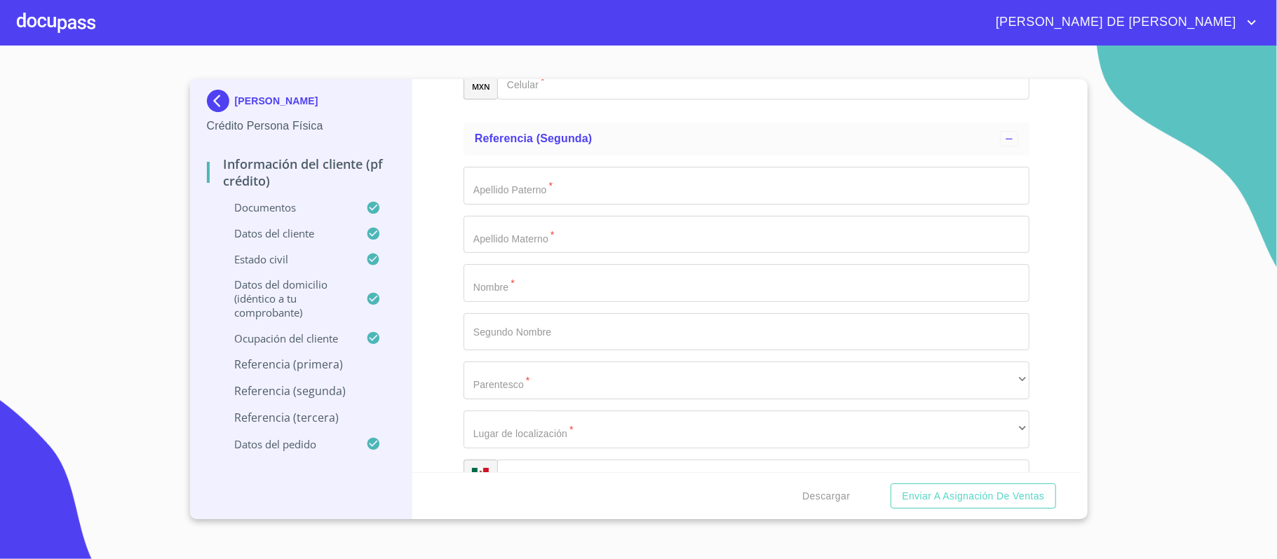
type input "[PERSON_NAME]"
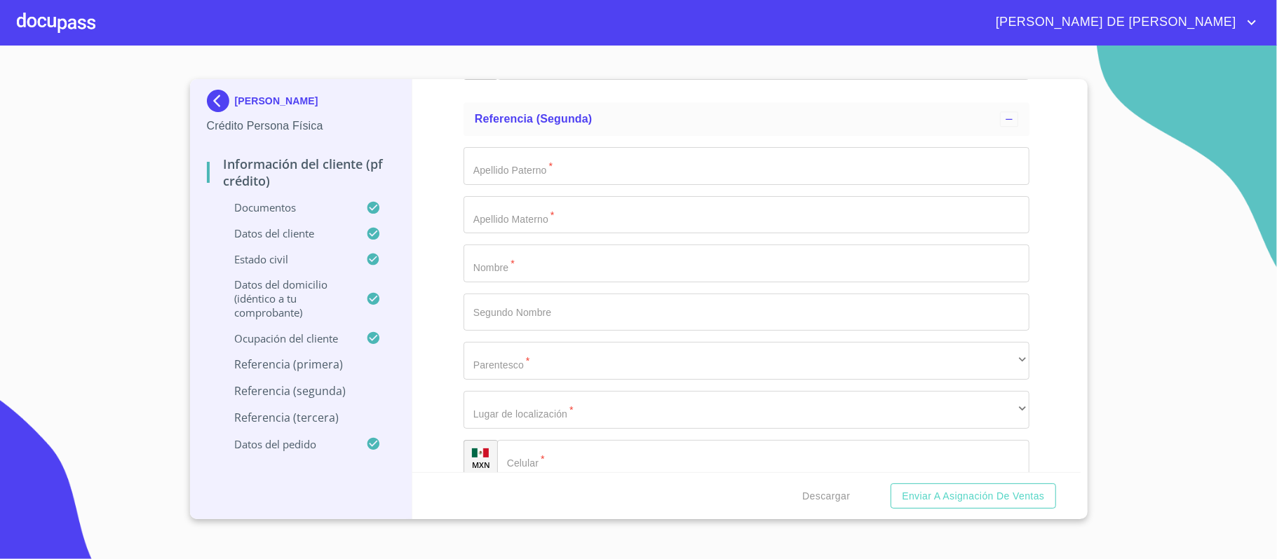
scroll to position [6312, 0]
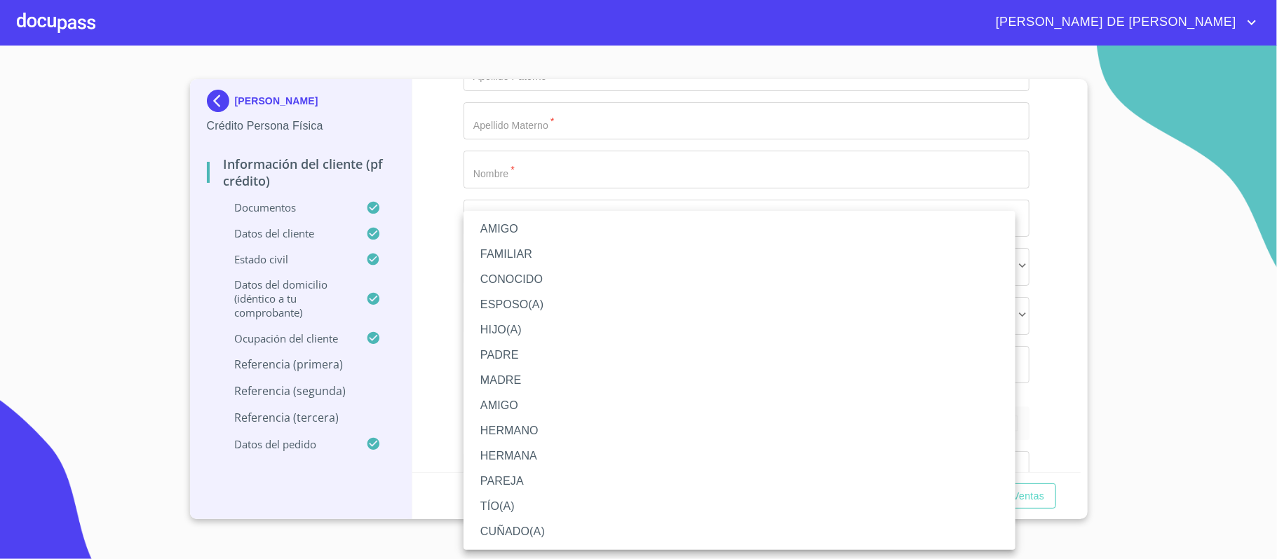
click at [551, 276] on li "CONOCIDO" at bounding box center [739, 279] width 552 height 25
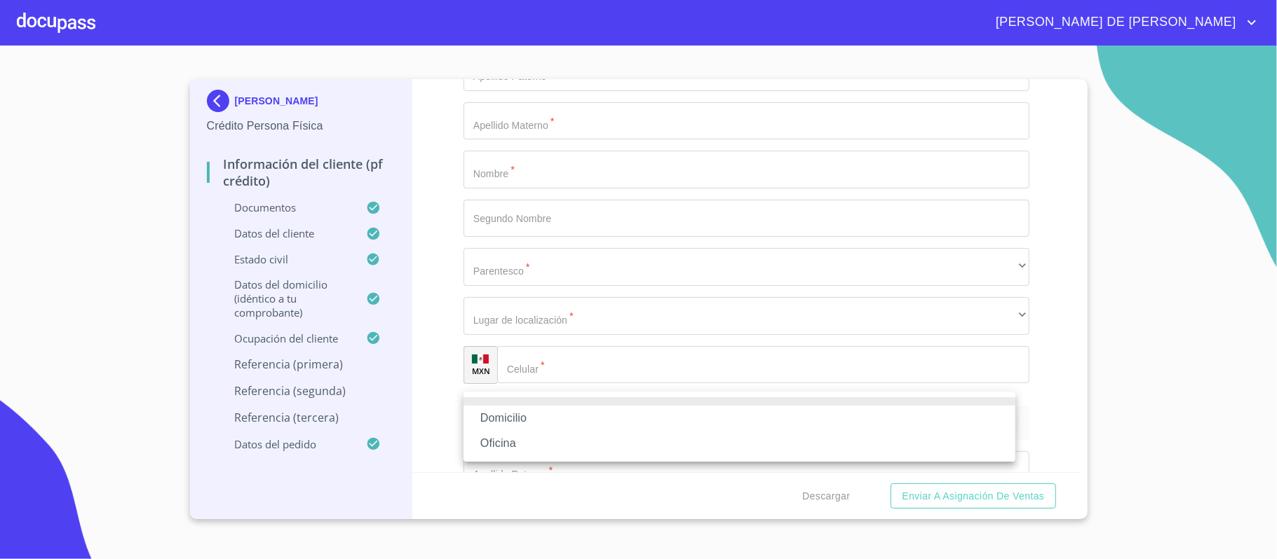
click at [562, 421] on li "Domicilio" at bounding box center [739, 418] width 552 height 25
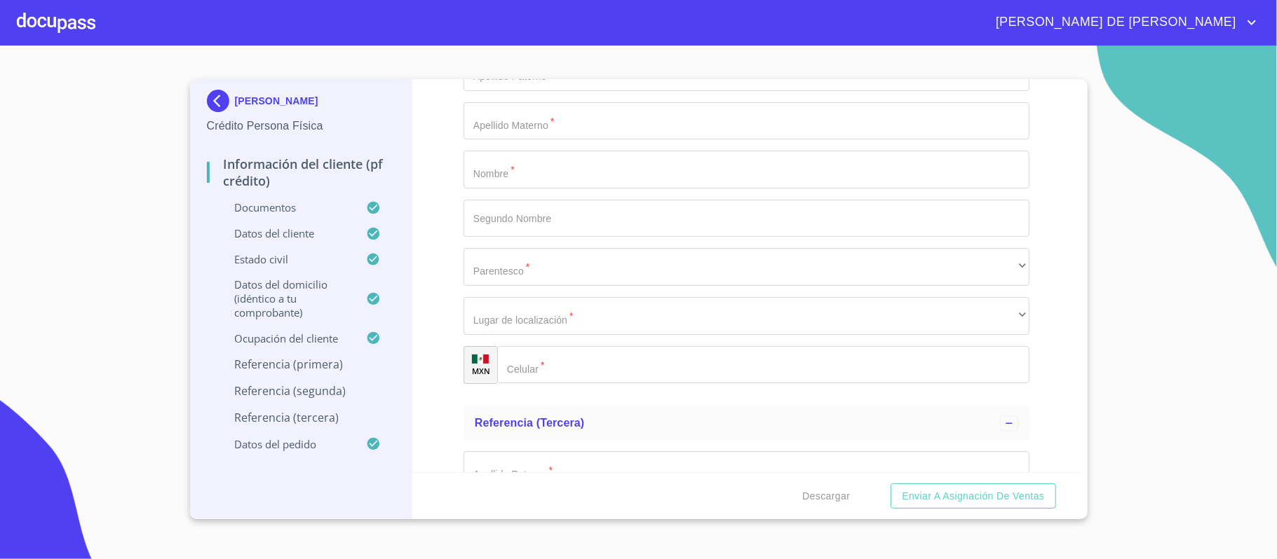
type input "[PHONE_NUMBER]"
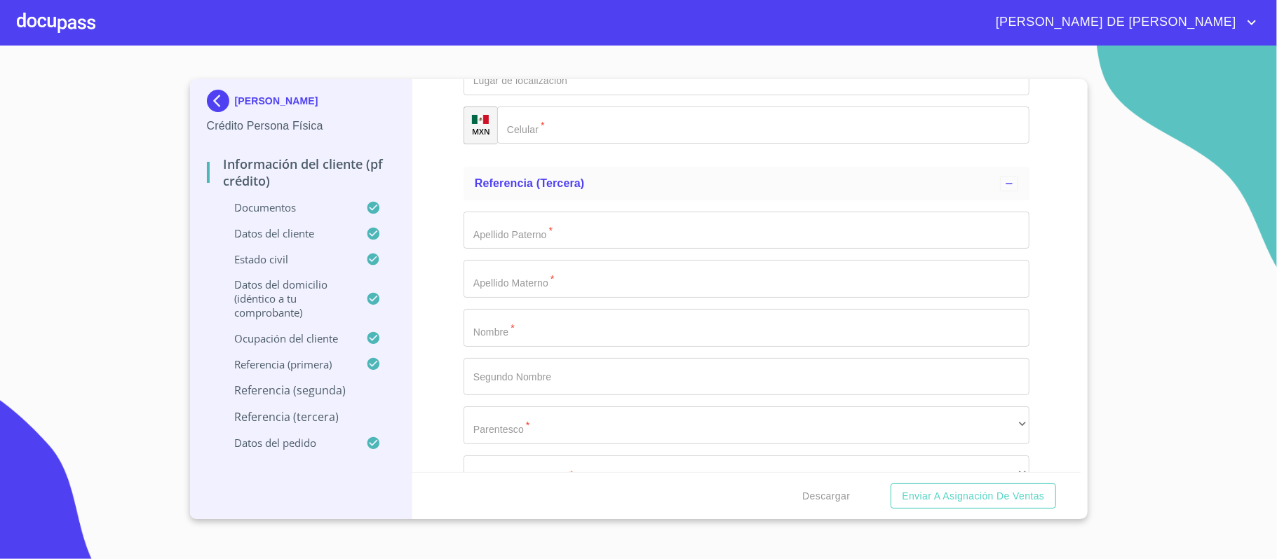
type input "ZEDILLO"
type input "GUTIERREZ"
type input "JULIO"
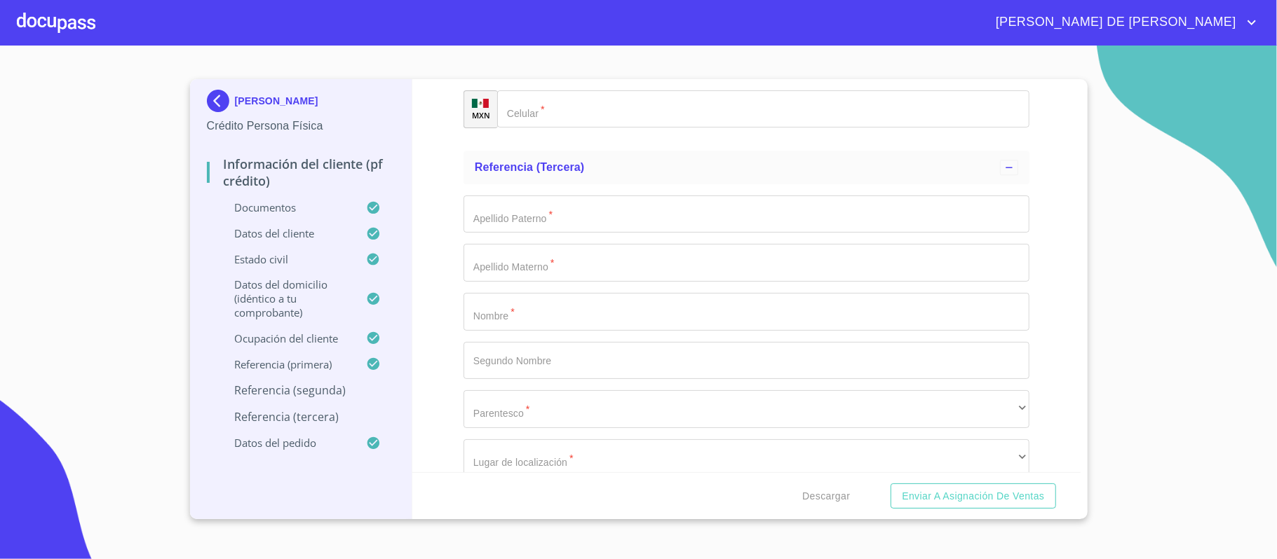
type input "CESAR"
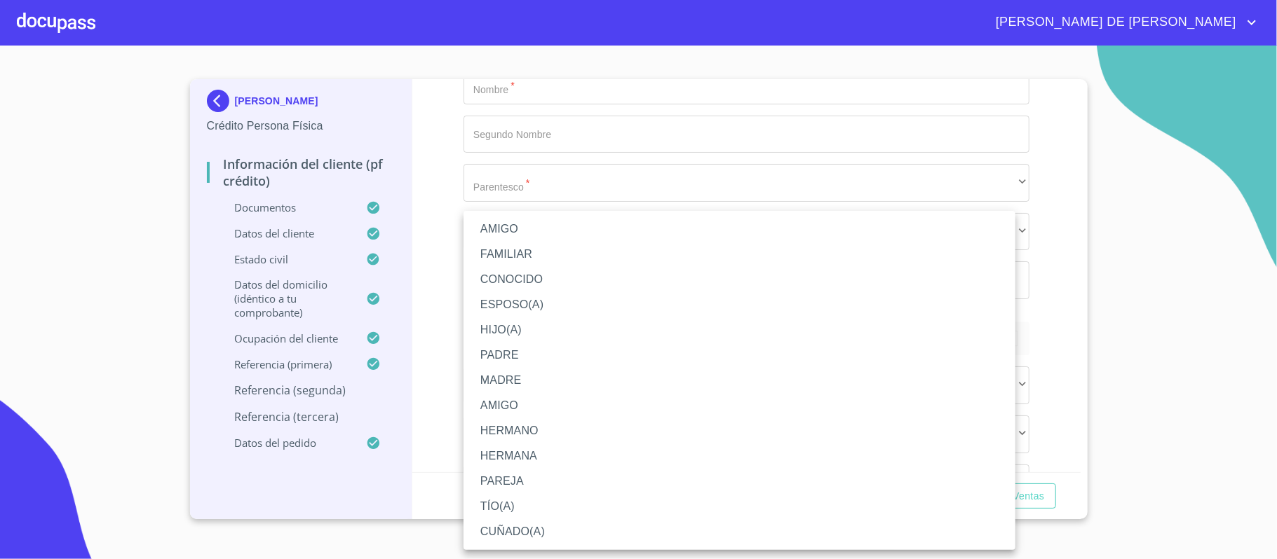
click at [528, 225] on li "AMIGO" at bounding box center [739, 229] width 552 height 25
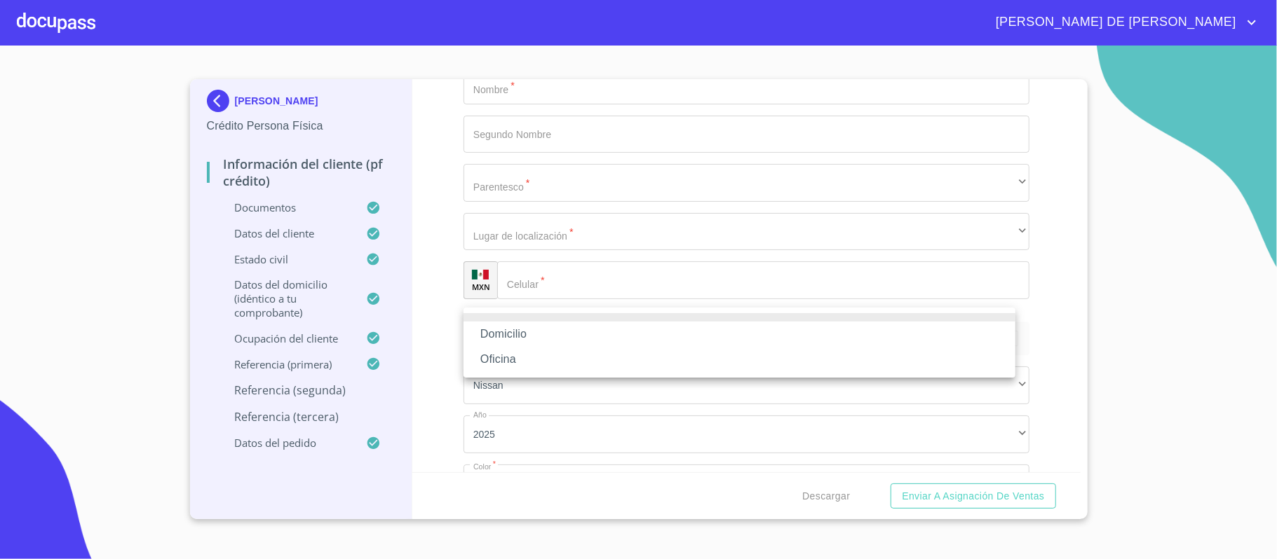
click at [541, 329] on li "Domicilio" at bounding box center [739, 334] width 552 height 25
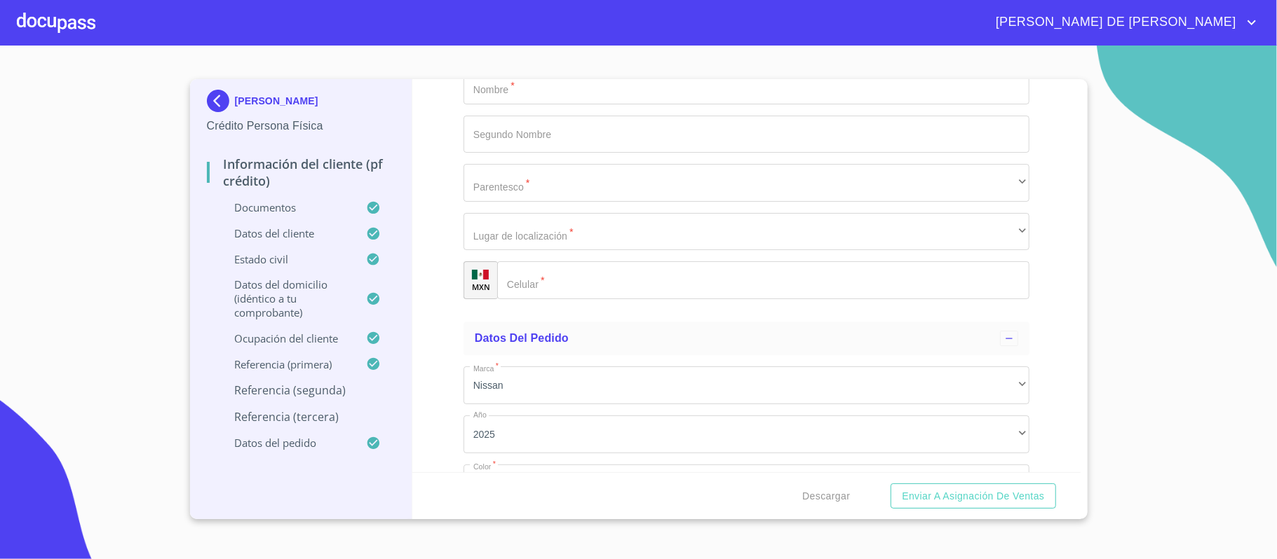
type input "[PHONE_NUMBER]"
type input "[PERSON_NAME]"
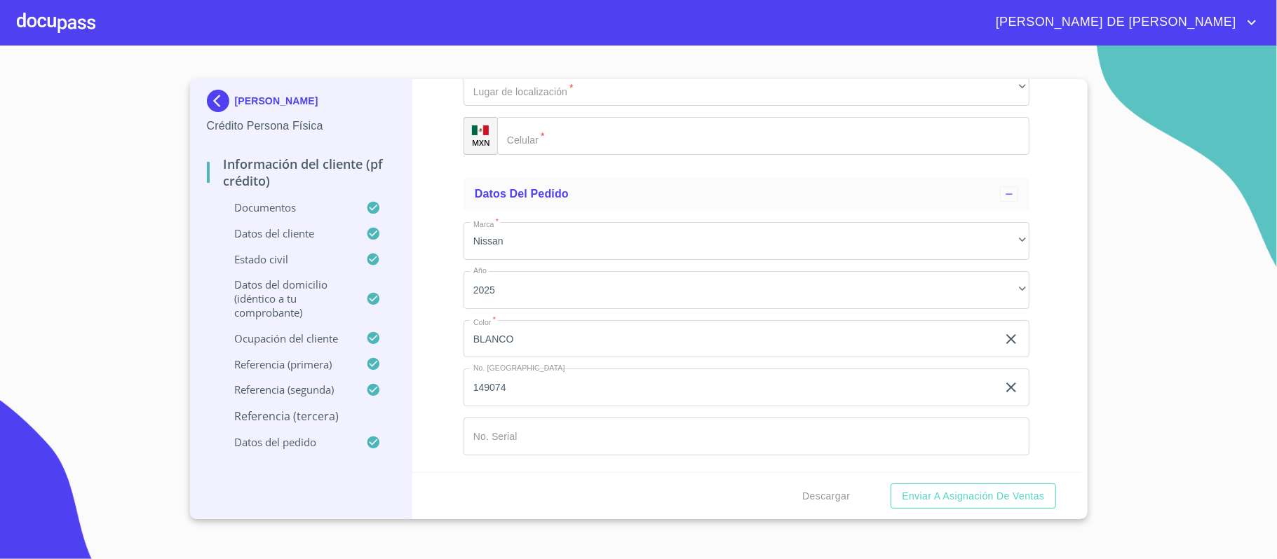
type input "[PERSON_NAME]"
type input "JULIO"
type input "CESAR"
click at [578, 57] on div "​" at bounding box center [746, 39] width 566 height 38
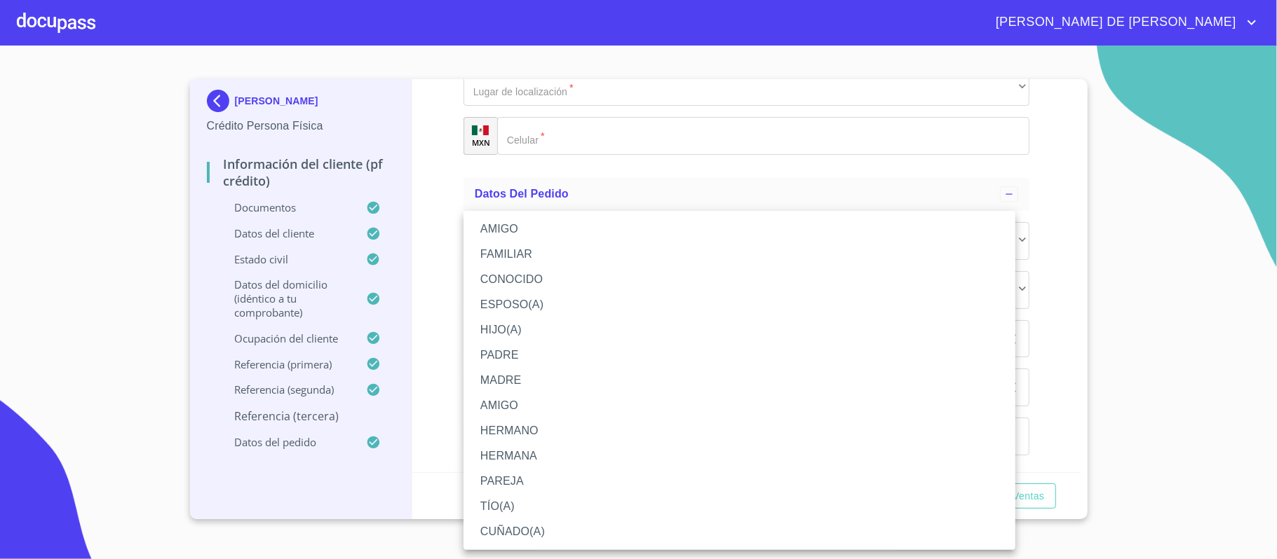
click at [545, 430] on li "HERMANO" at bounding box center [739, 431] width 552 height 25
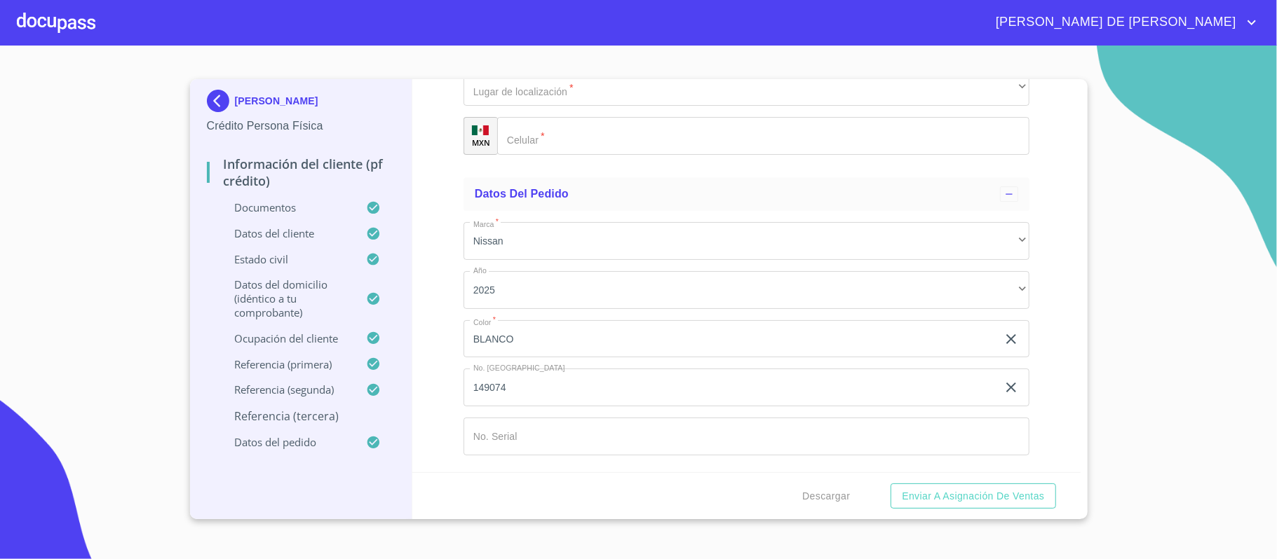
scroll to position [7168, 0]
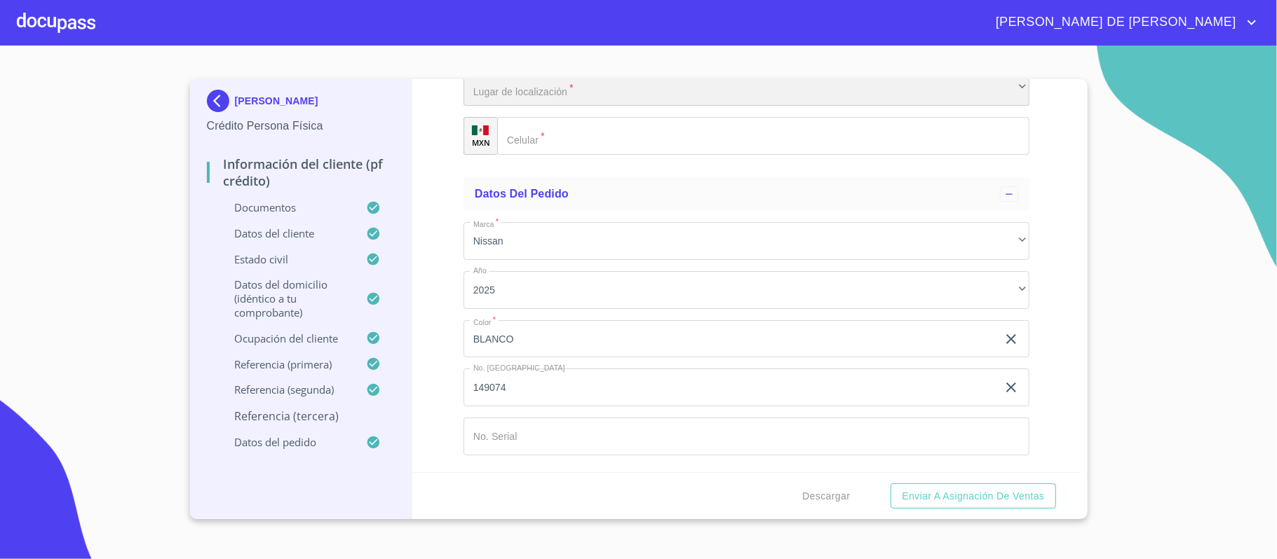
click at [553, 107] on div "​" at bounding box center [746, 88] width 566 height 38
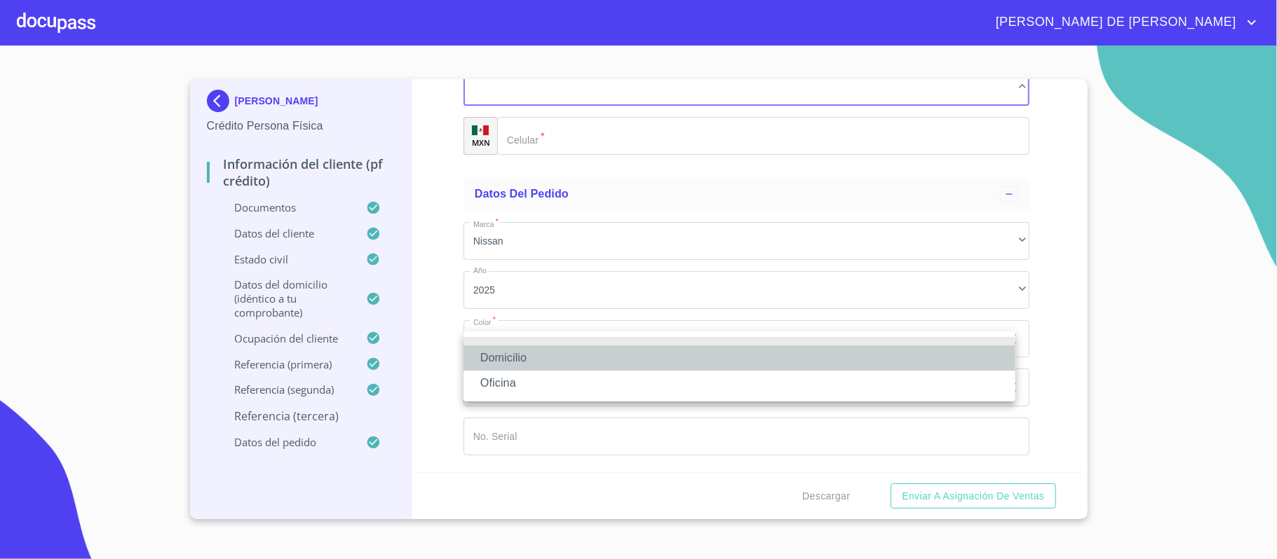
click at [551, 363] on li "Domicilio" at bounding box center [739, 358] width 552 height 25
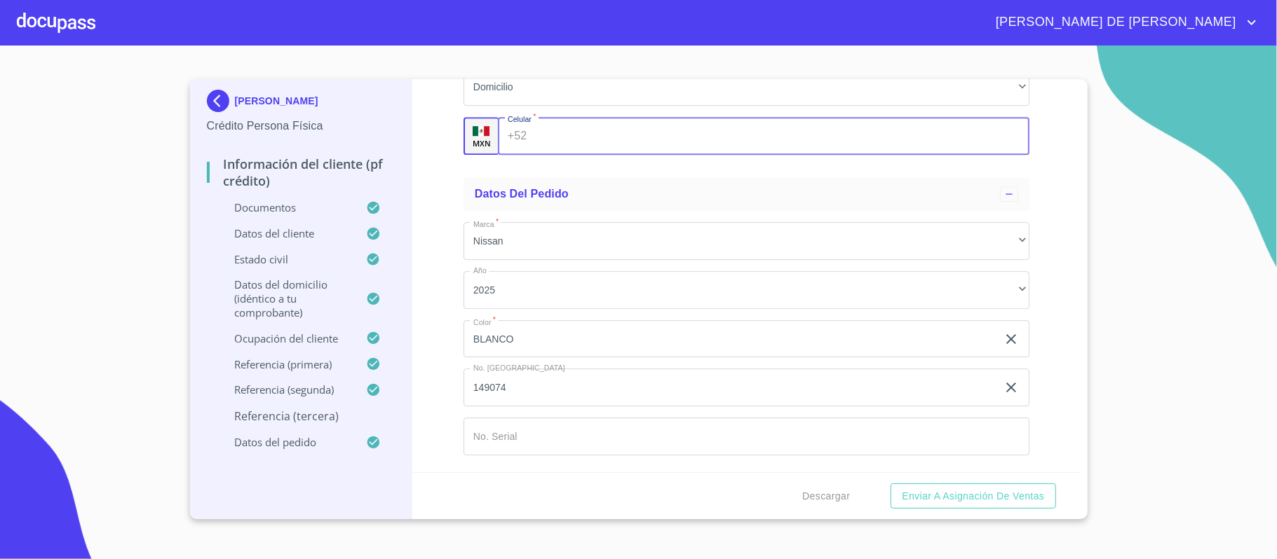
click at [565, 155] on input "Documento de identificación.   *" at bounding box center [780, 136] width 496 height 38
type input "[PHONE_NUMBER]"
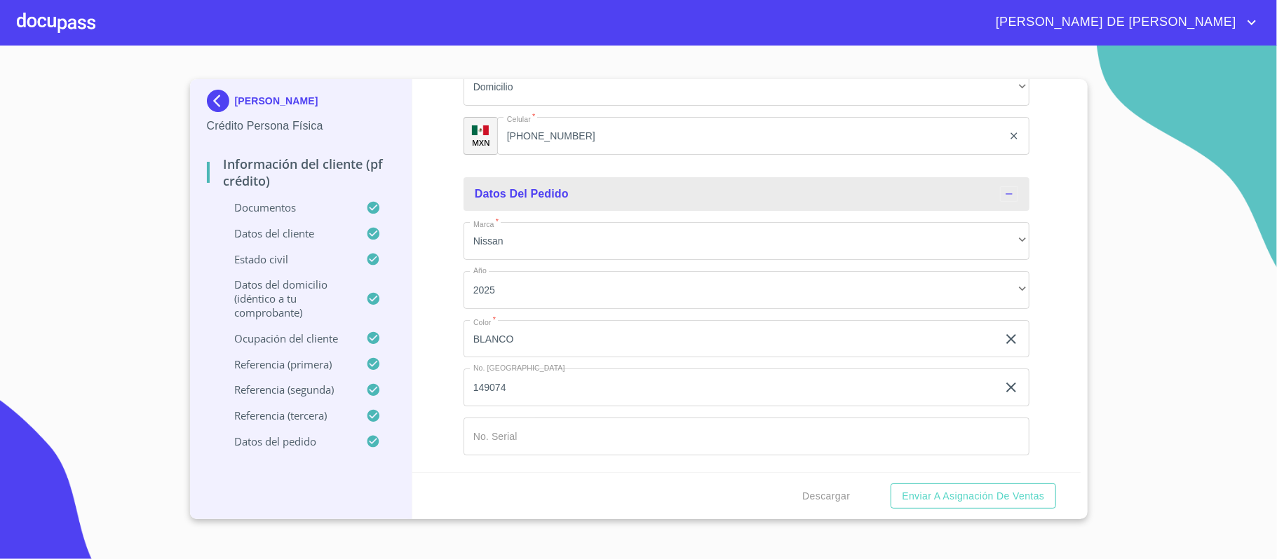
scroll to position [7430, 0]
click at [954, 494] on span "Enviar a Asignación de Ventas" at bounding box center [973, 497] width 142 height 18
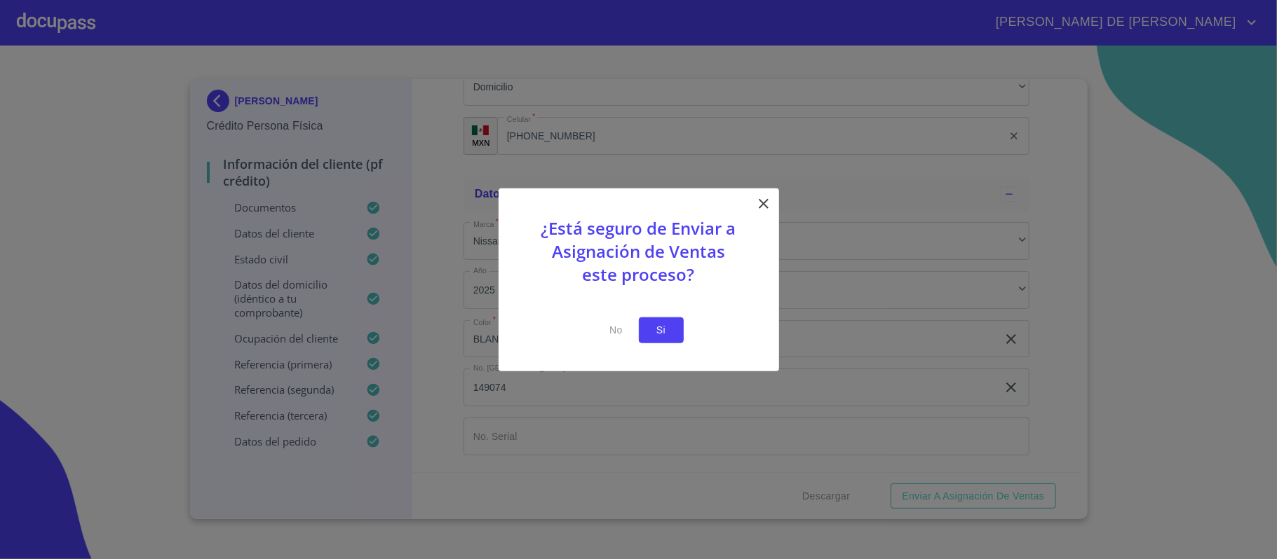
click at [676, 332] on button "Si" at bounding box center [661, 331] width 45 height 26
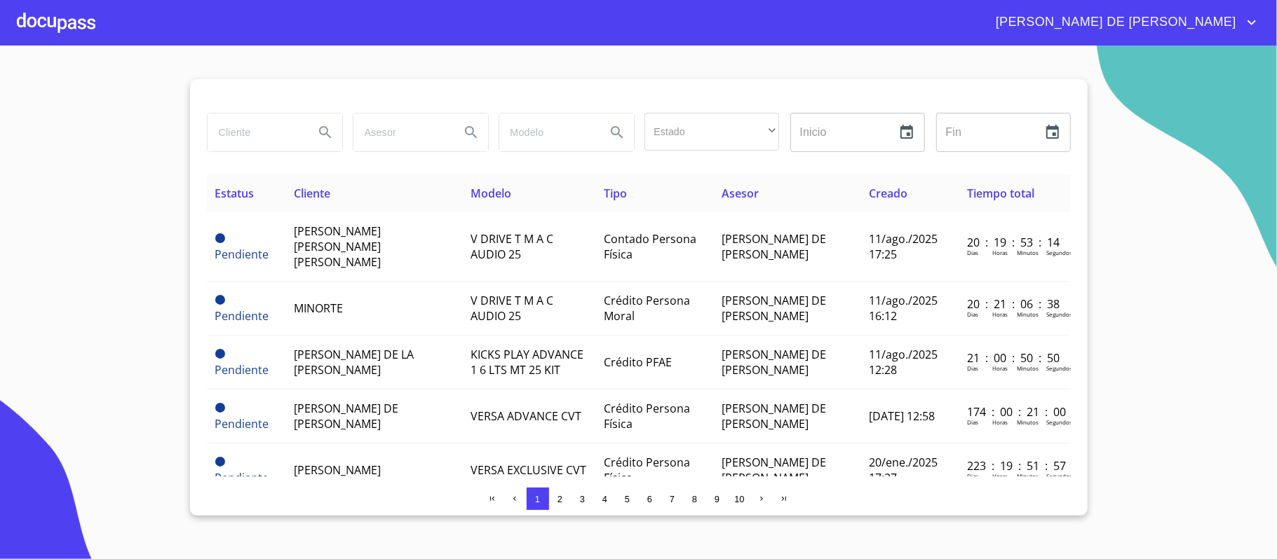
click at [243, 130] on input "search" at bounding box center [255, 133] width 95 height 38
type input "[PERSON_NAME]"
click at [334, 135] on button "Search" at bounding box center [325, 133] width 34 height 34
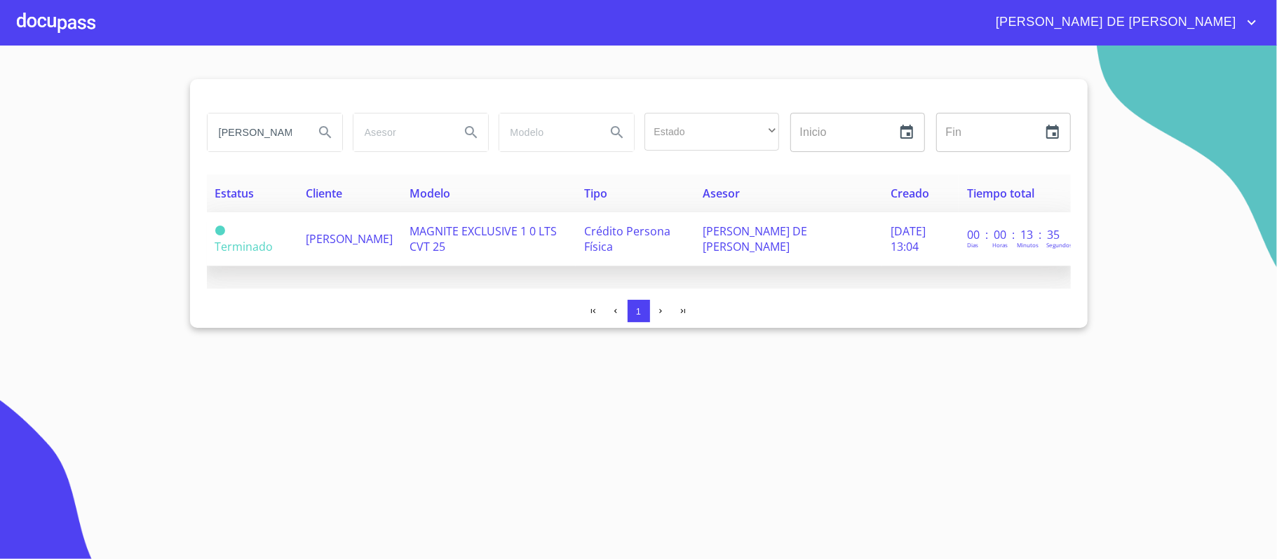
click at [324, 247] on span "[PERSON_NAME]" at bounding box center [349, 238] width 87 height 15
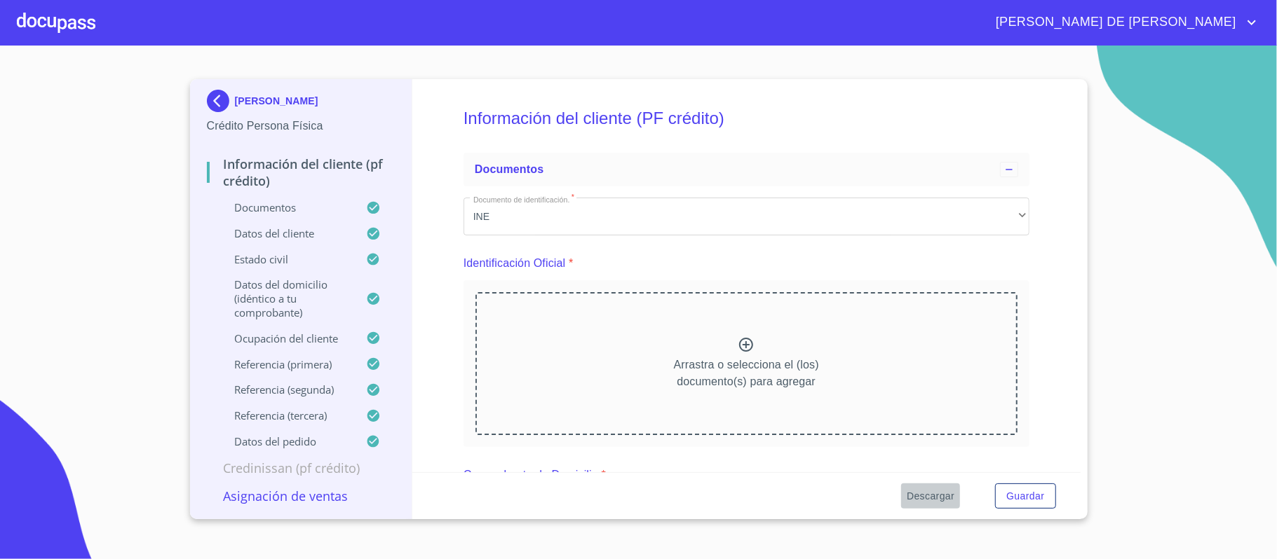
click at [926, 500] on span "Descargar" at bounding box center [930, 497] width 48 height 18
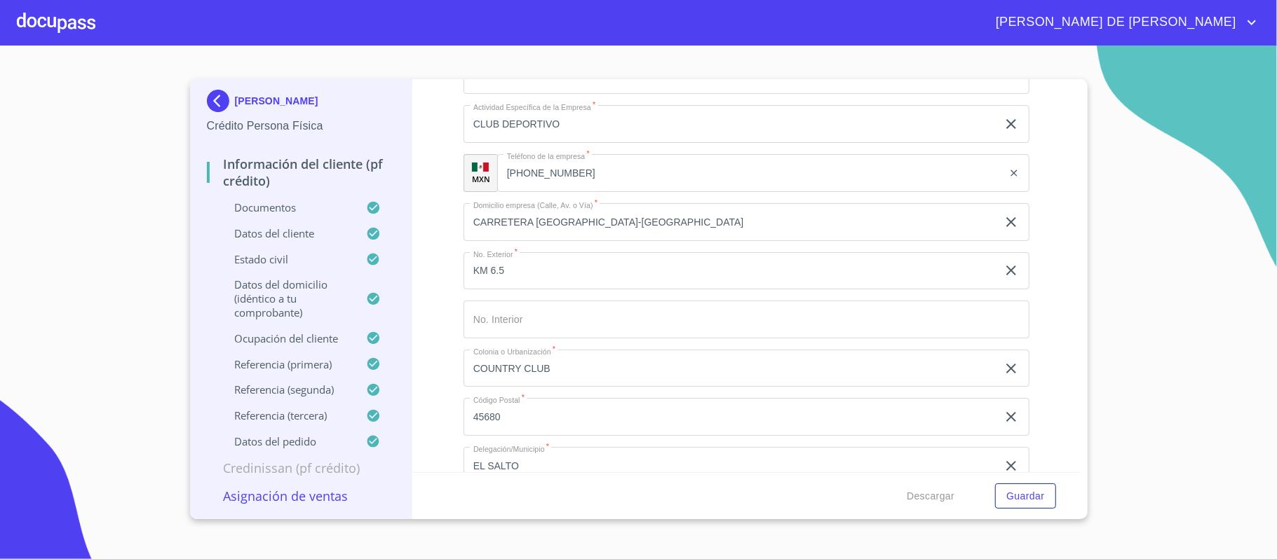
scroll to position [5231, 0]
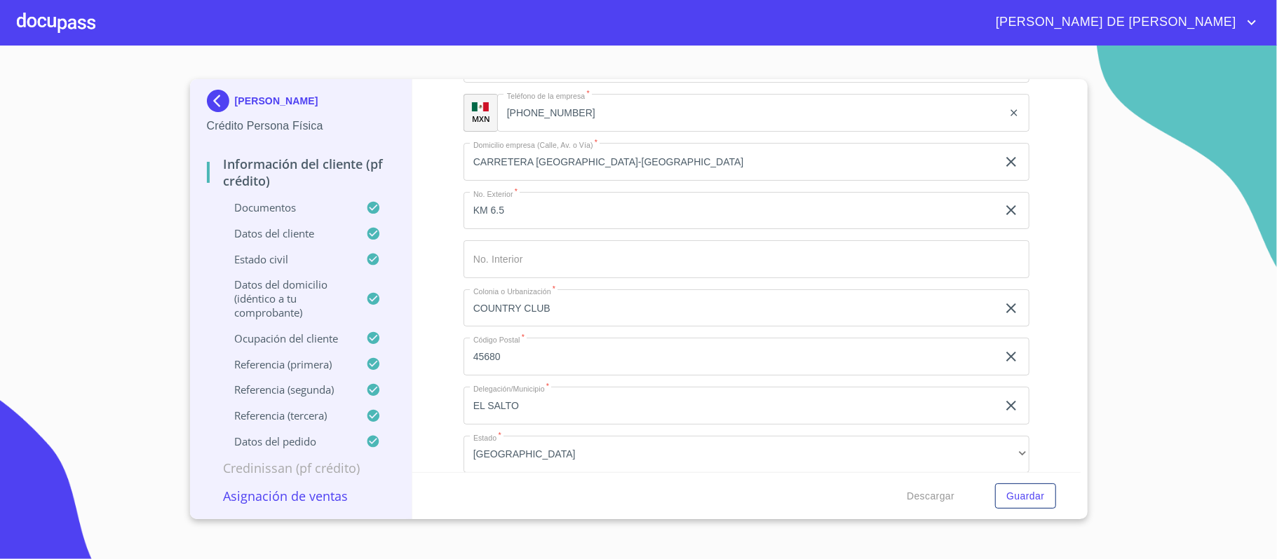
type input "ATLAS COUNTRY AC"
click at [1021, 496] on span "Guardar" at bounding box center [1025, 497] width 38 height 18
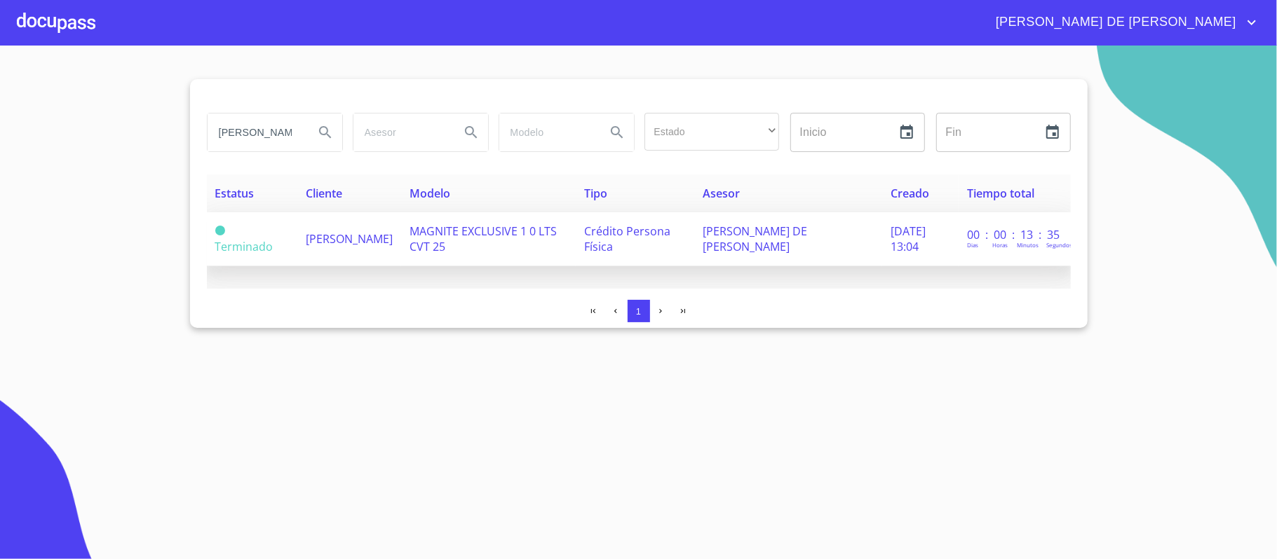
click at [301, 238] on td "[PERSON_NAME]" at bounding box center [349, 239] width 104 height 54
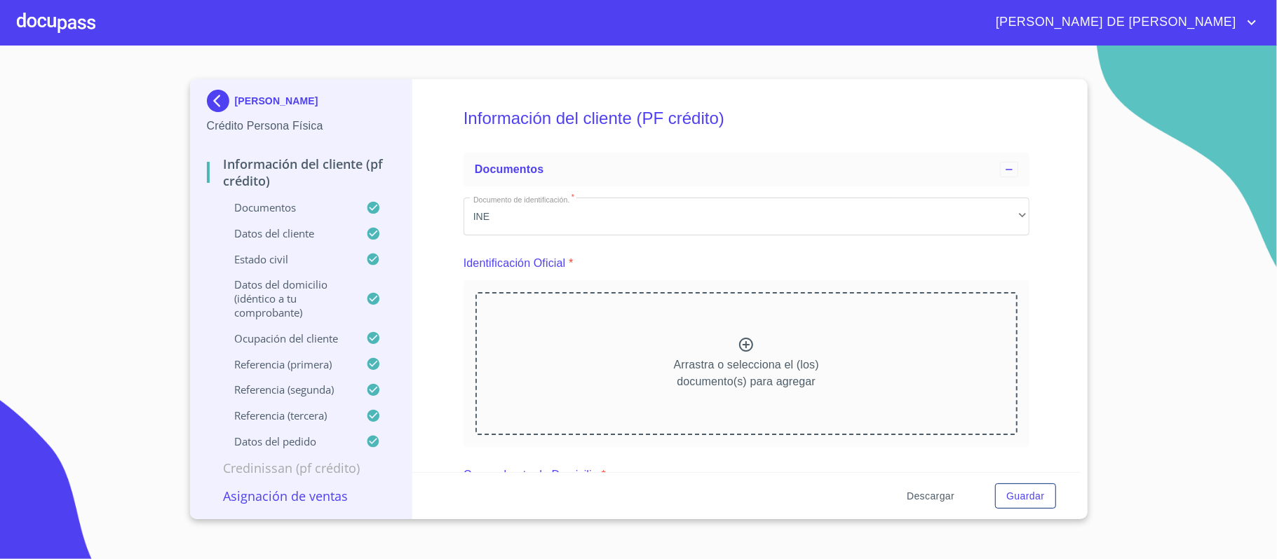
click at [929, 496] on span "Descargar" at bounding box center [930, 497] width 48 height 18
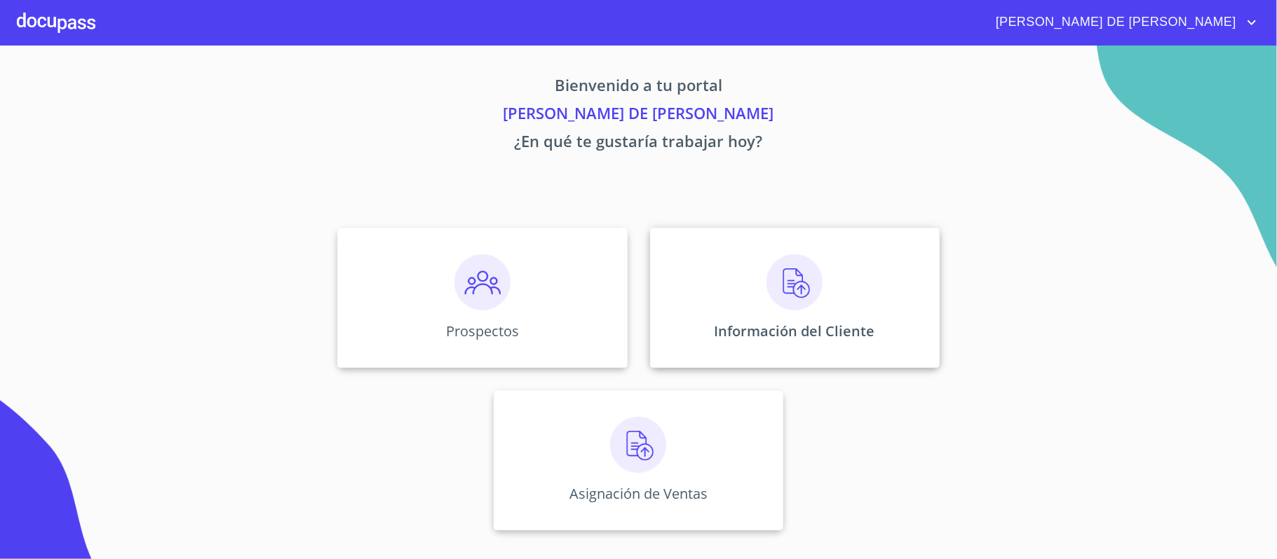
click at [767, 315] on div "Información del Cliente" at bounding box center [795, 298] width 290 height 140
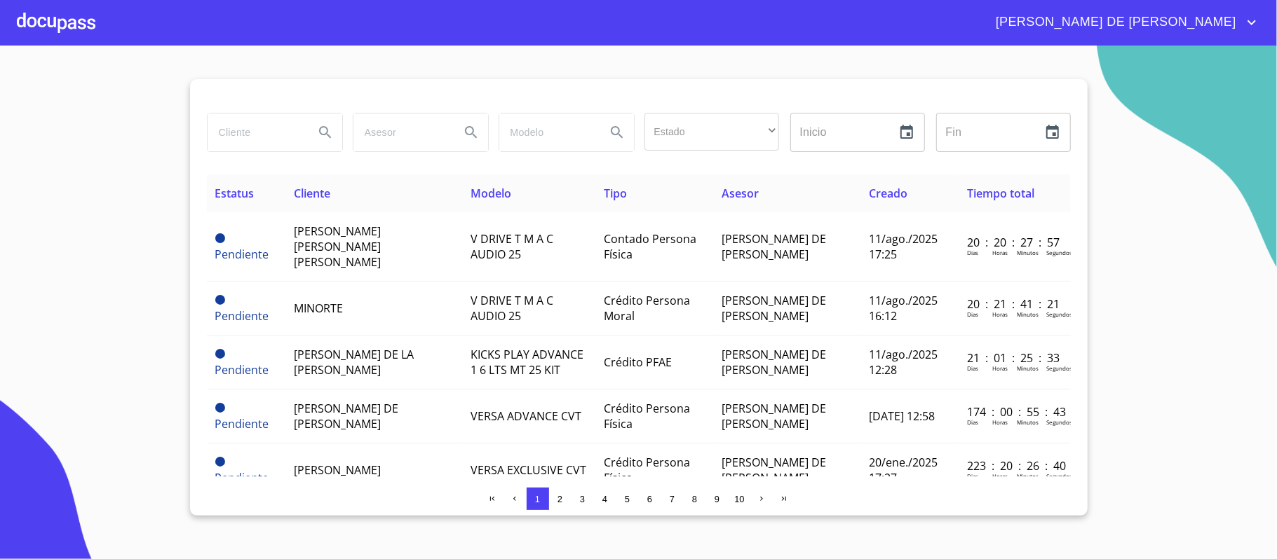
click at [227, 135] on input "search" at bounding box center [255, 133] width 95 height 38
type input "[PERSON_NAME]"
click at [314, 137] on button "Search" at bounding box center [325, 133] width 34 height 34
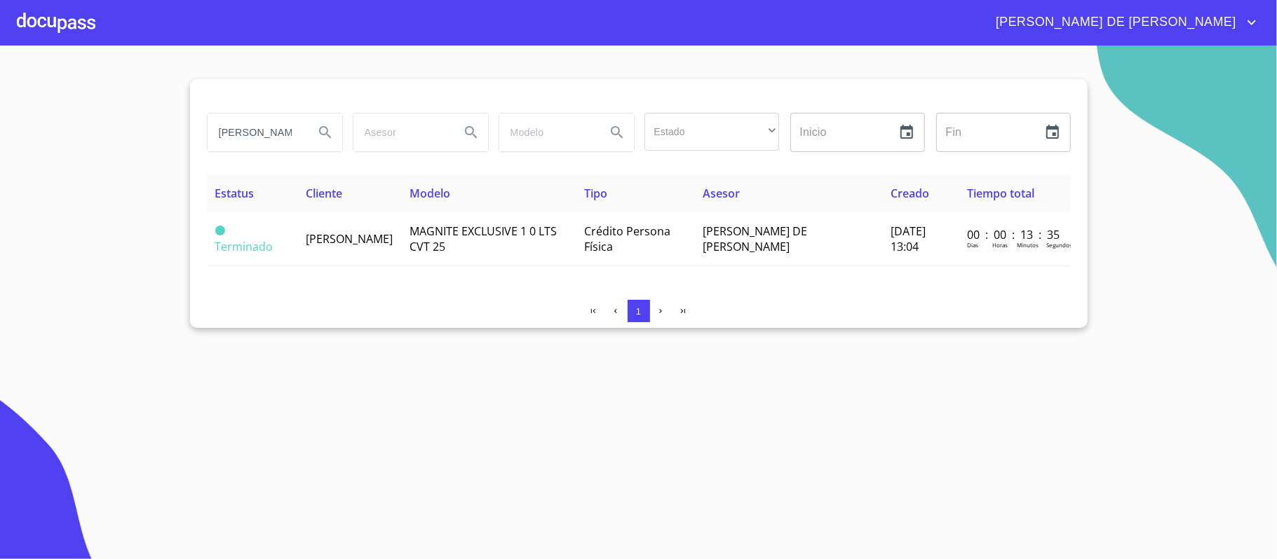
click at [351, 264] on td "[PERSON_NAME]" at bounding box center [349, 239] width 104 height 54
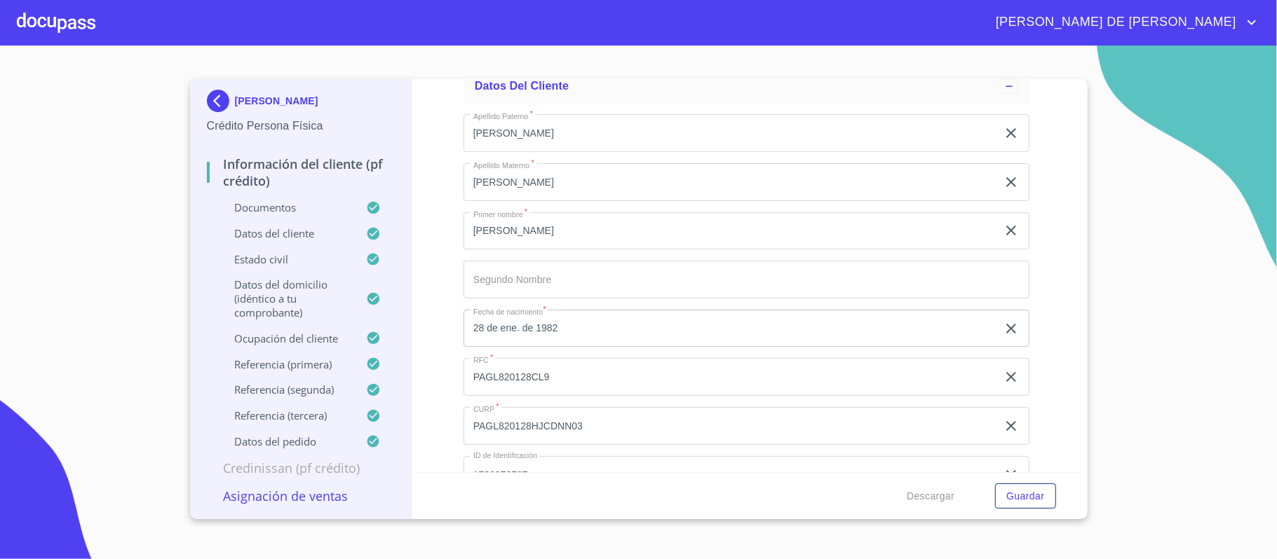
scroll to position [3155, 0]
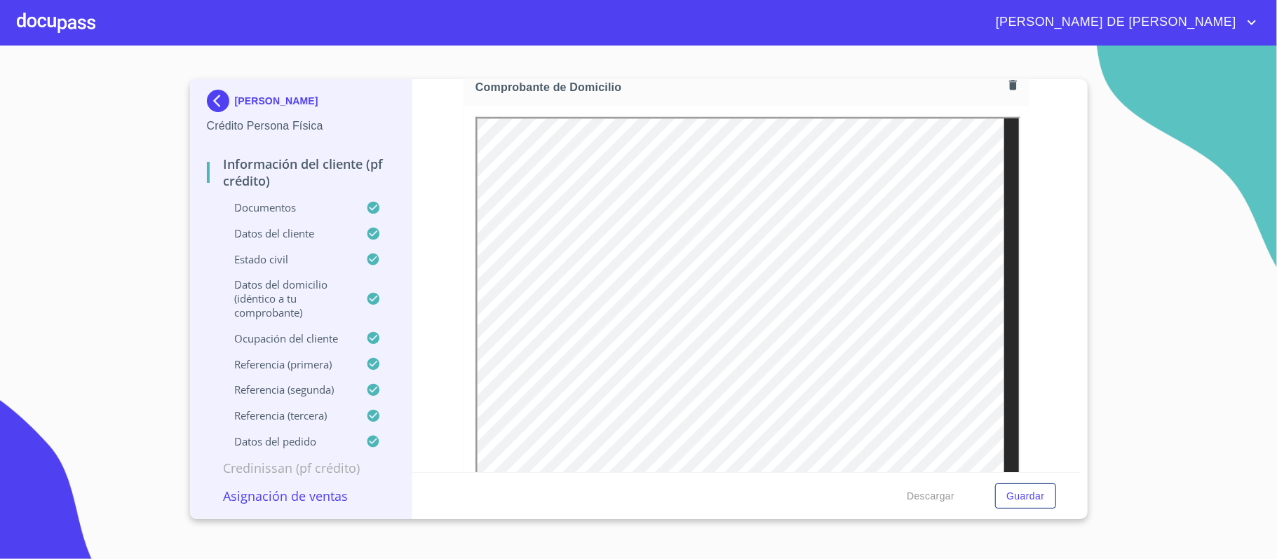
scroll to position [819, 0]
click at [1001, 495] on button "Guardar" at bounding box center [1025, 497] width 60 height 26
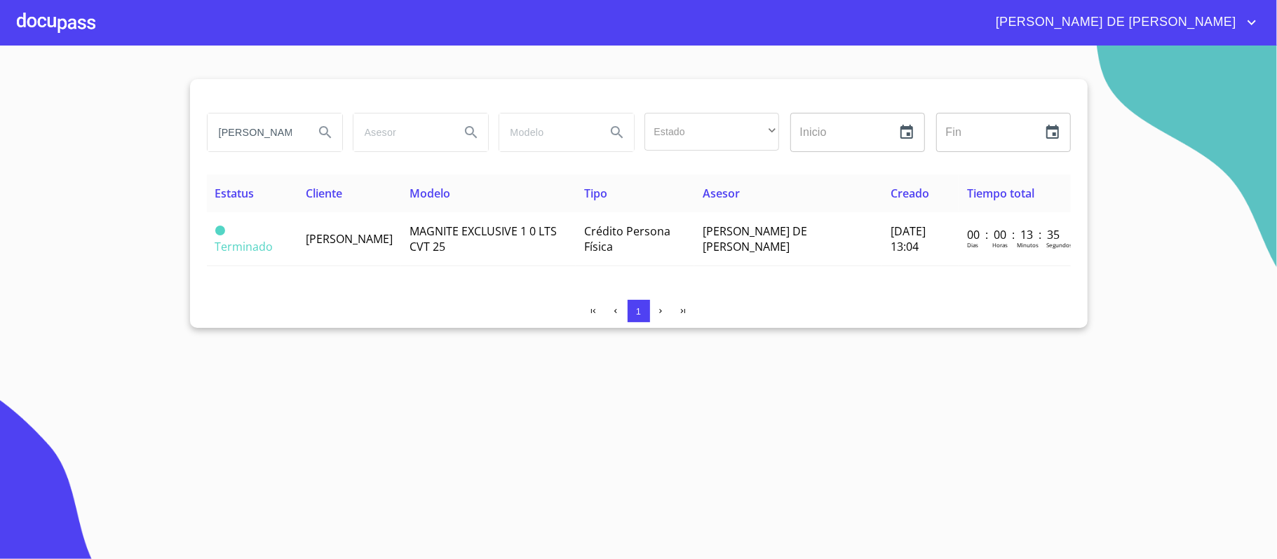
click at [74, 32] on div at bounding box center [56, 22] width 79 height 45
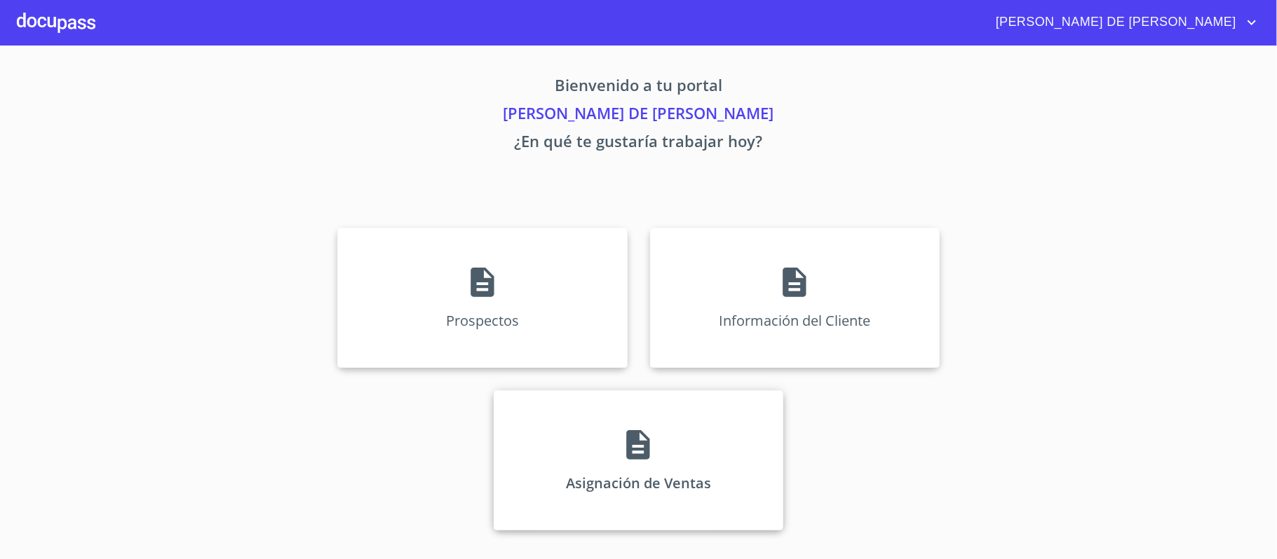
click at [656, 463] on div "Asignación de Ventas" at bounding box center [639, 460] width 290 height 140
